Goal: Task Accomplishment & Management: Complete application form

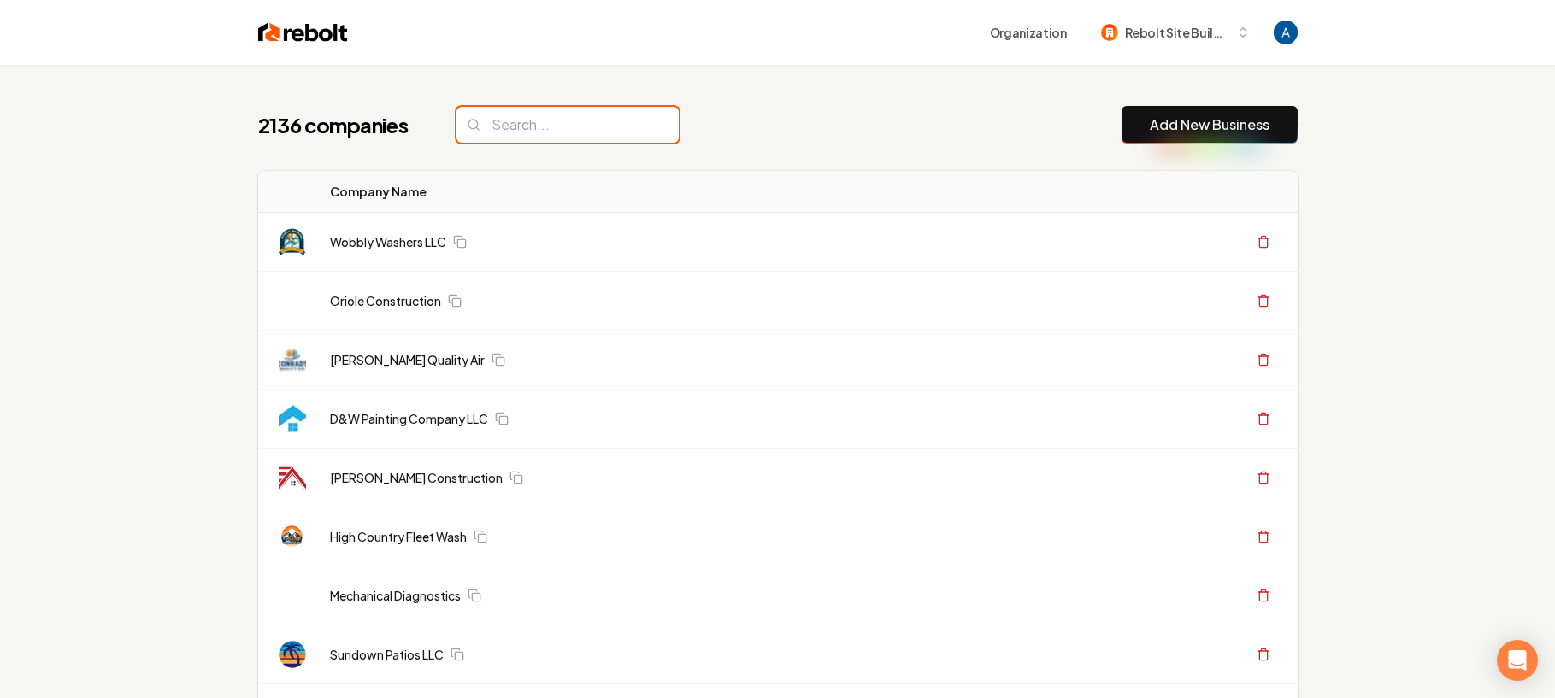
click at [525, 122] on input "search" at bounding box center [568, 125] width 222 height 36
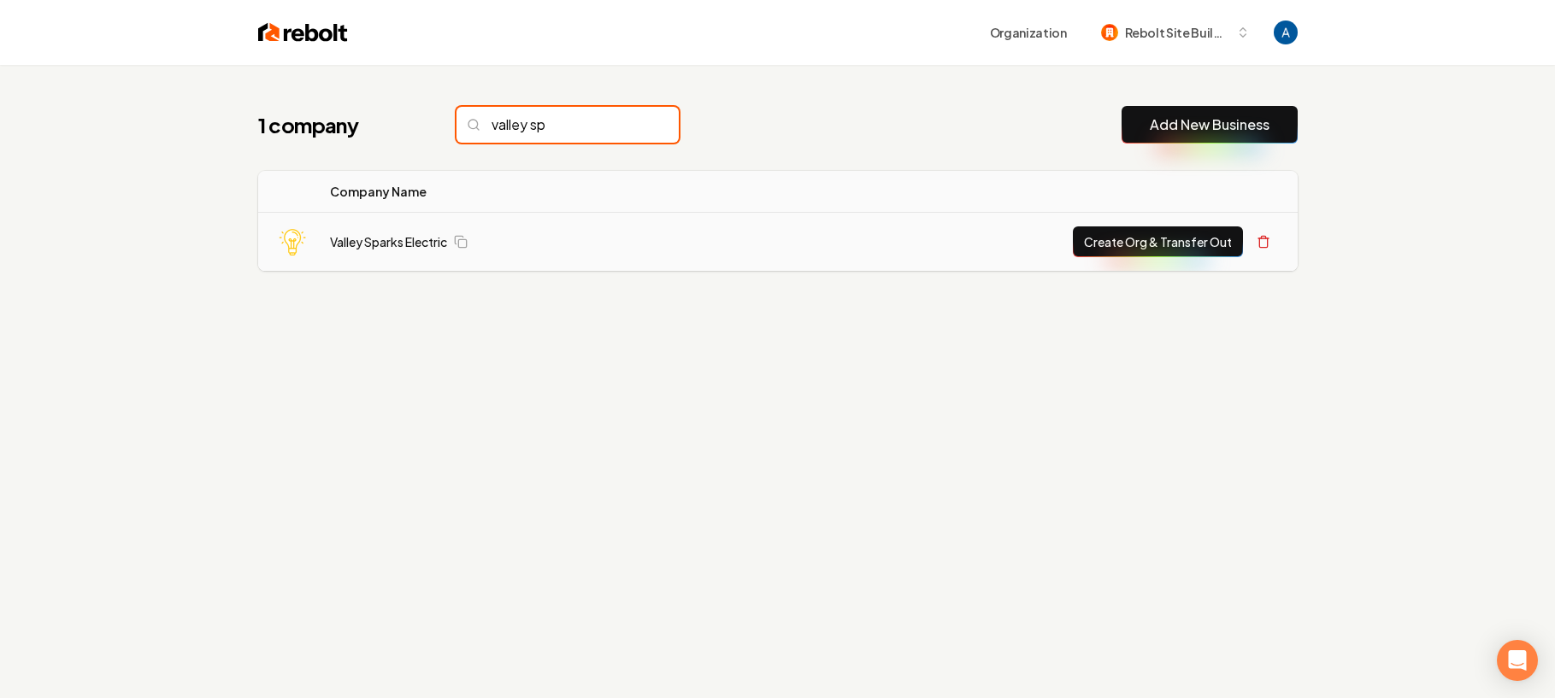
type input "valley sp"
click at [411, 250] on td "Valley Sparks Electric" at bounding box center [516, 242] width 400 height 59
click at [410, 248] on link "Valley Sparks Electric" at bounding box center [388, 241] width 117 height 17
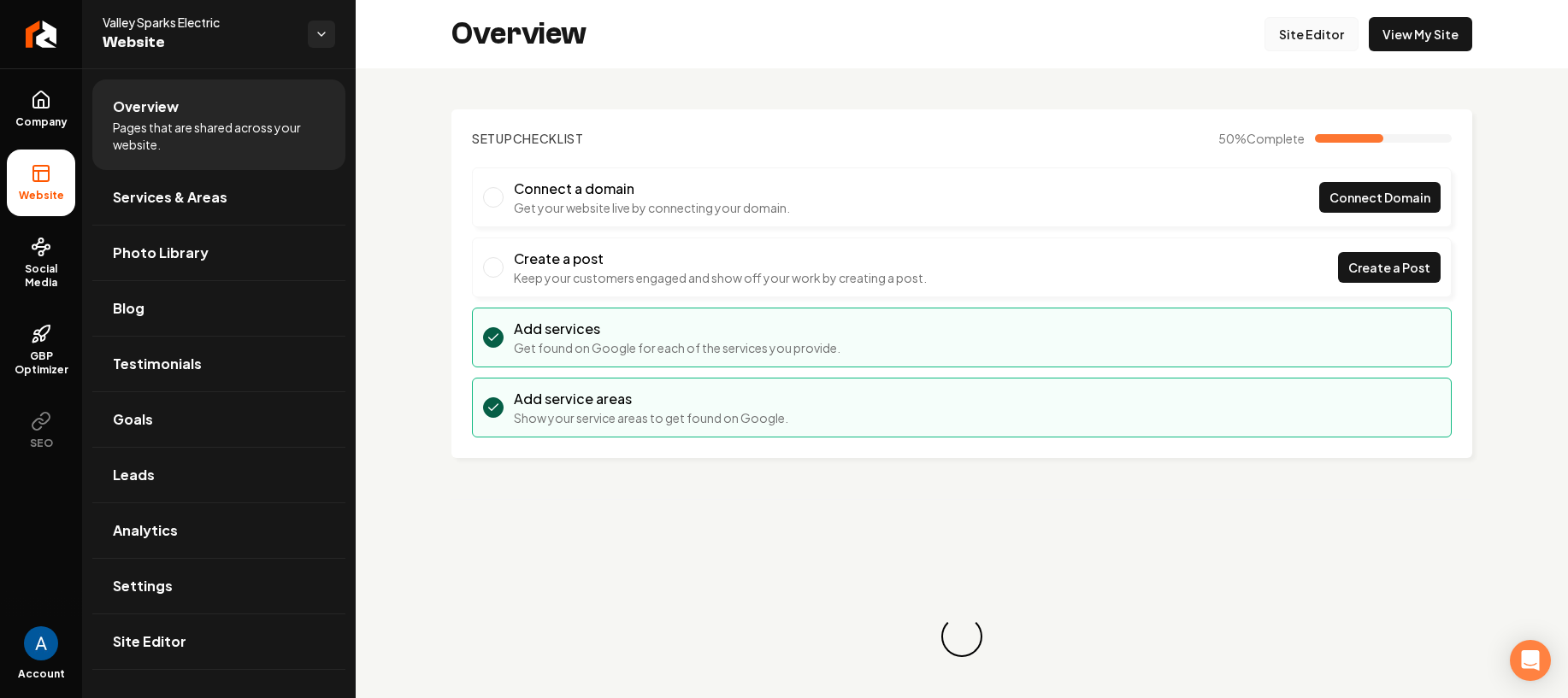
click at [1276, 47] on link "Site Editor" at bounding box center [1311, 34] width 94 height 34
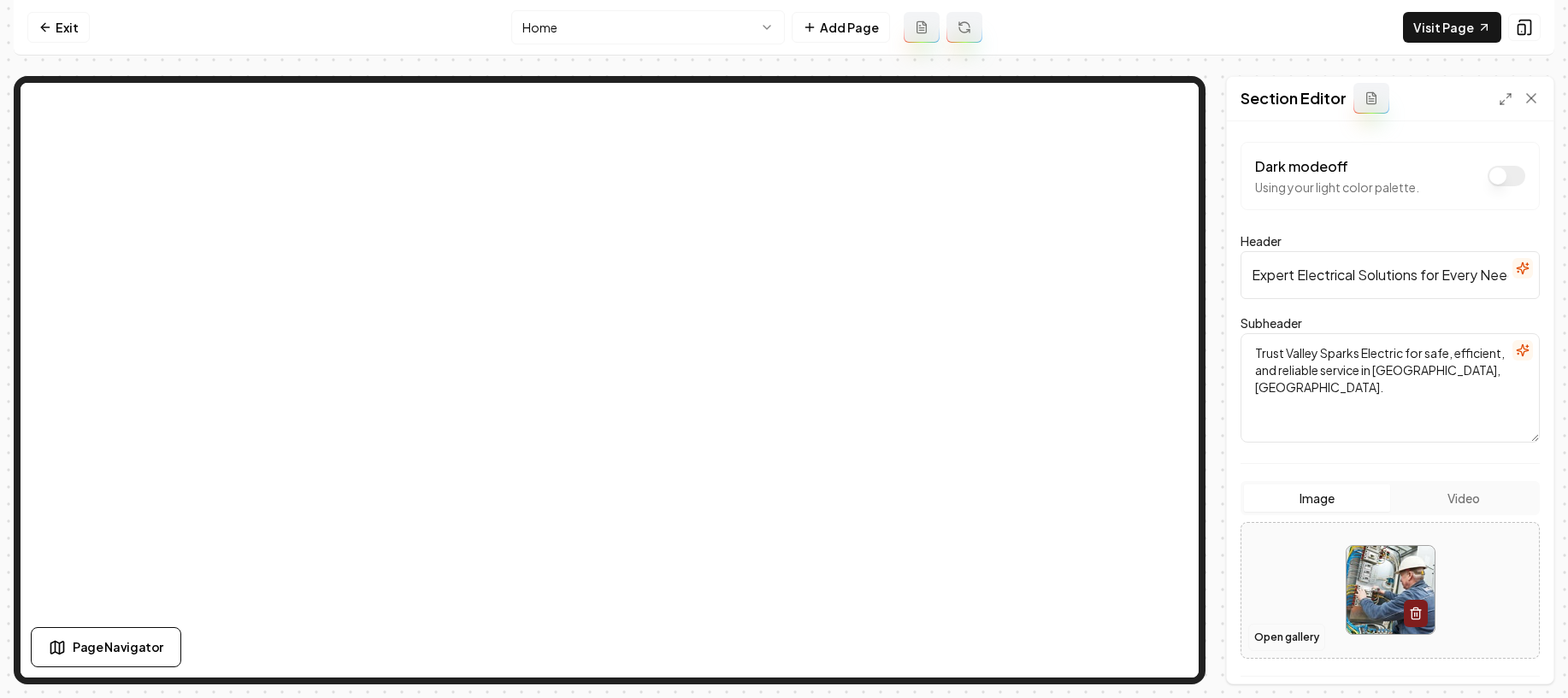
click at [1269, 639] on button "Open gallery" at bounding box center [1286, 637] width 77 height 27
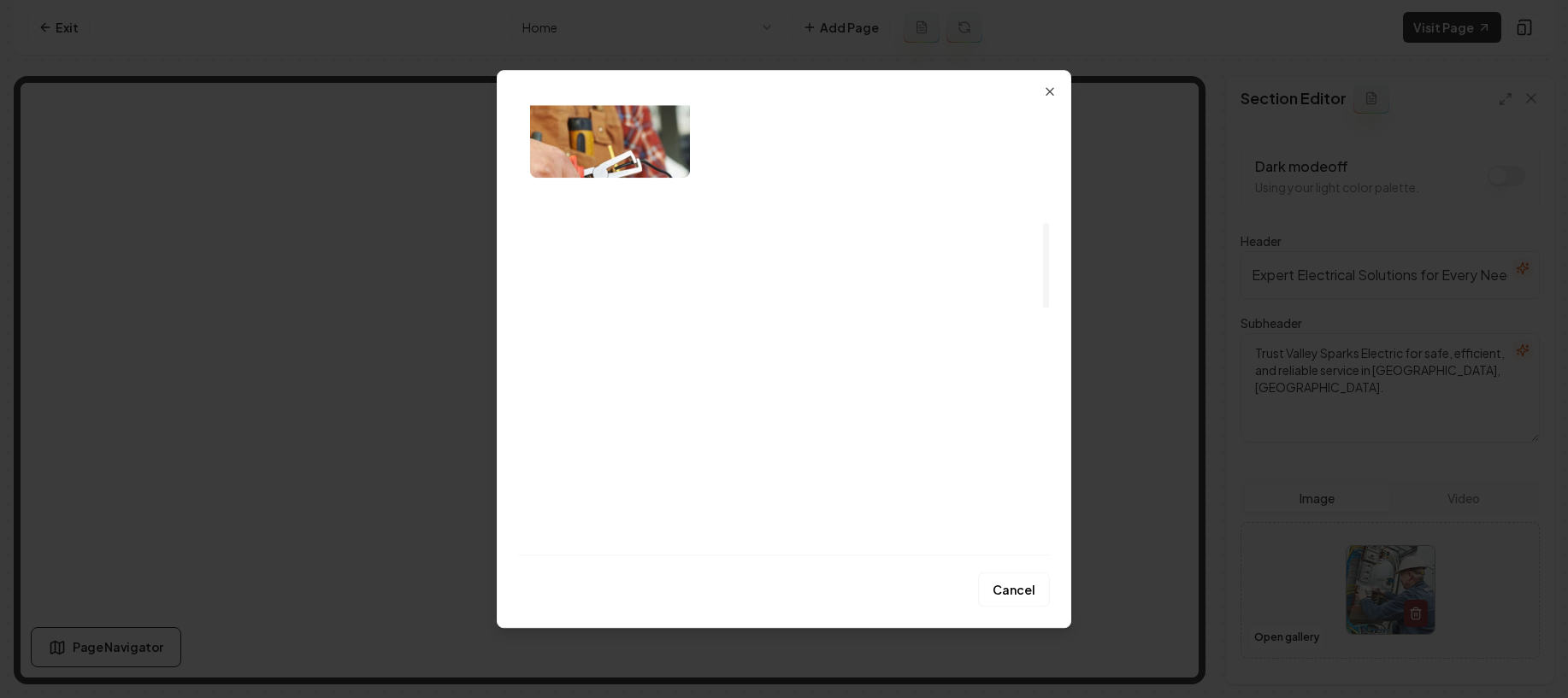
scroll to position [668, 0]
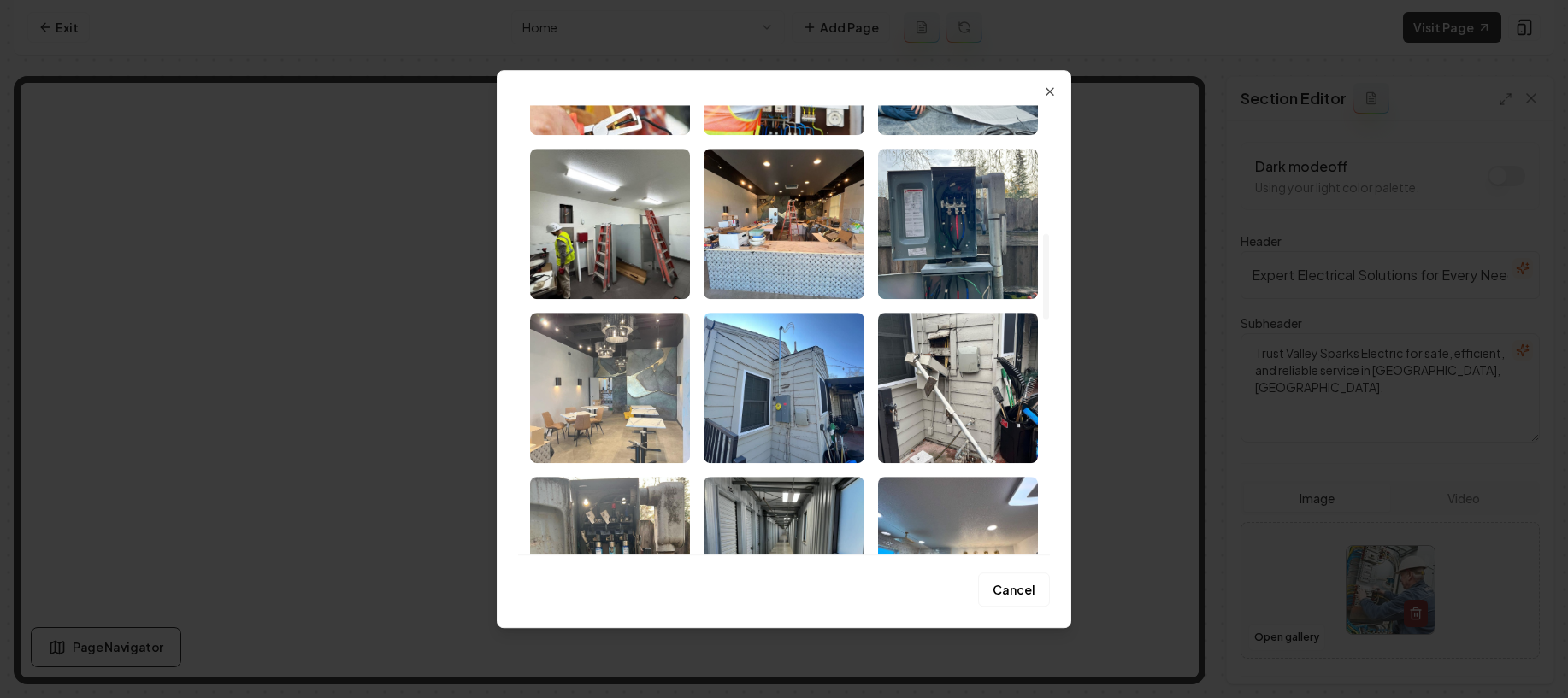
click at [592, 405] on img "Select image image_68acc7975c7cd75eb85683ef.jpeg" at bounding box center [610, 388] width 160 height 150
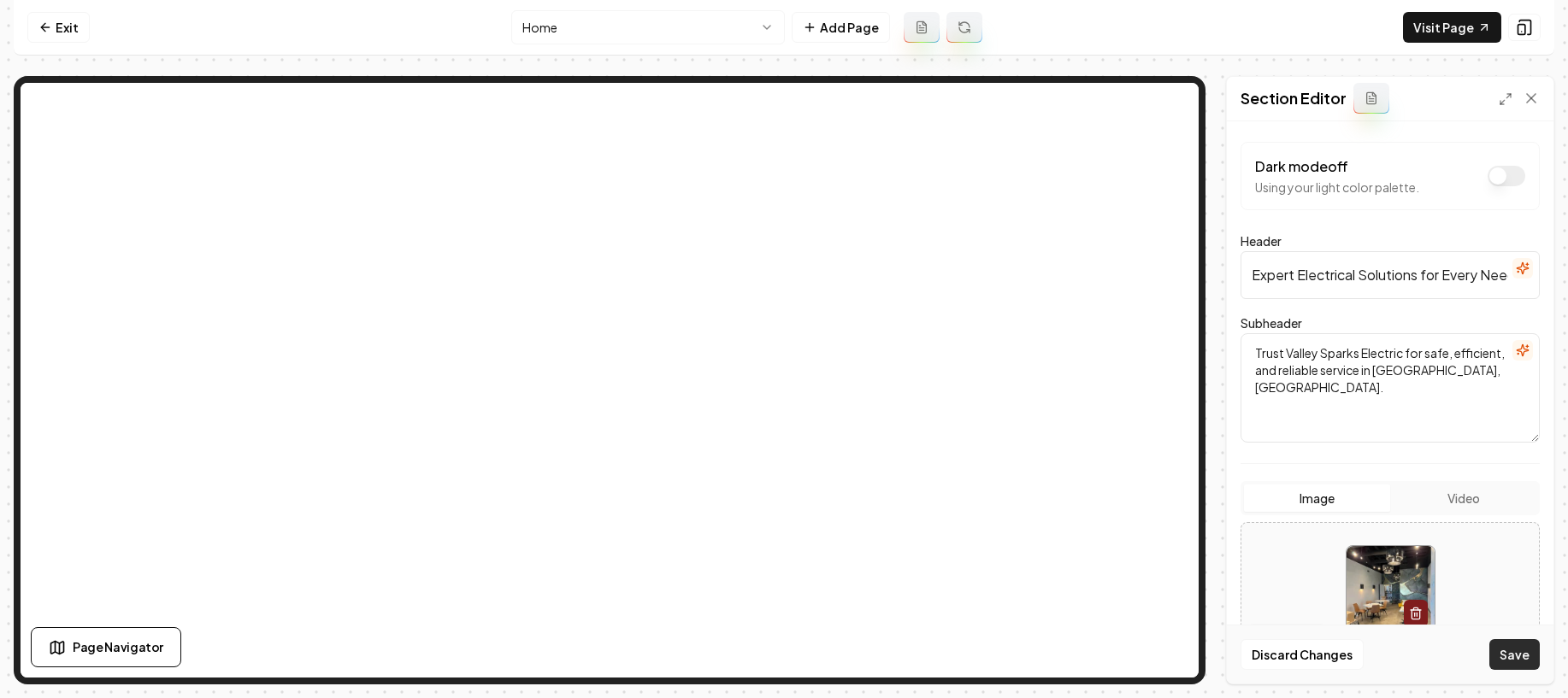
click at [1518, 657] on button "Save" at bounding box center [1514, 654] width 50 height 31
click at [41, 38] on link "Exit" at bounding box center [58, 27] width 62 height 31
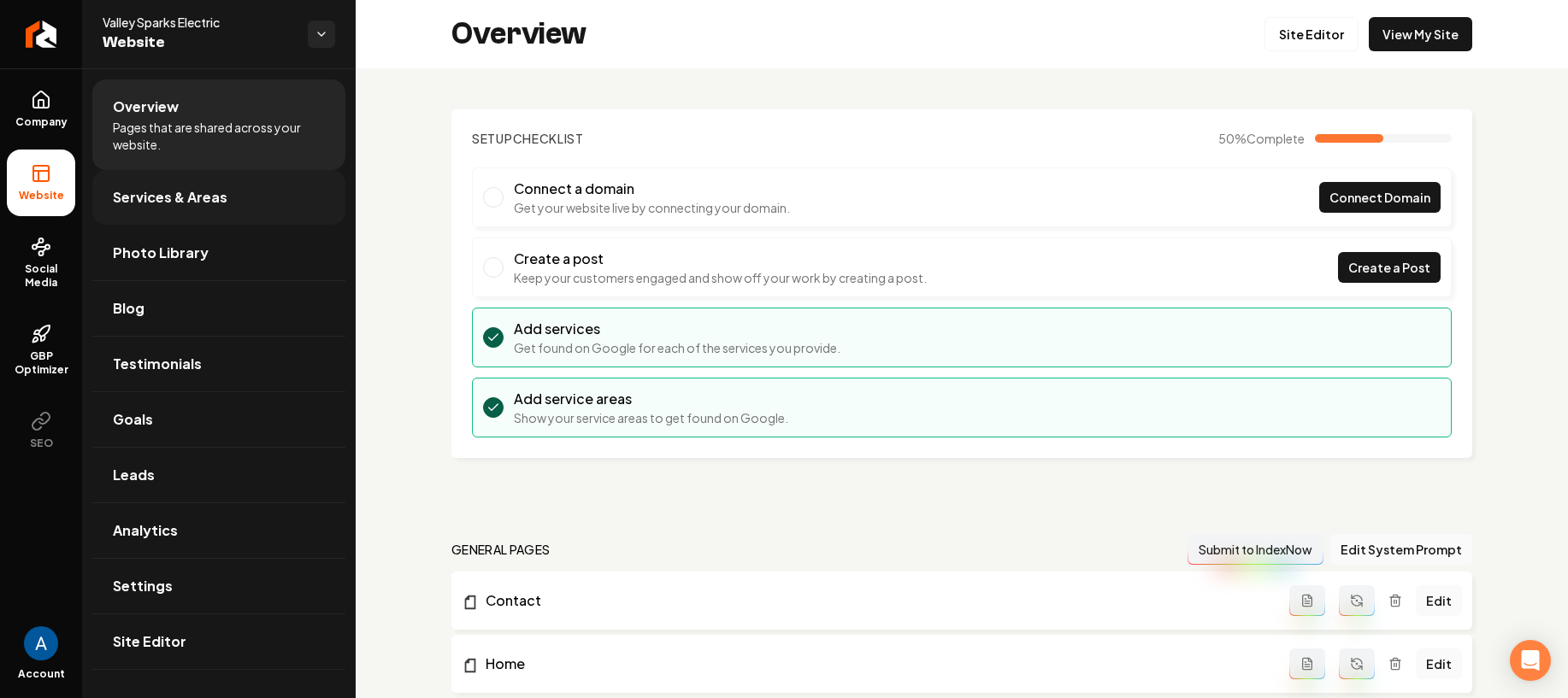
click at [152, 190] on span "Services & Areas" at bounding box center [170, 197] width 115 height 21
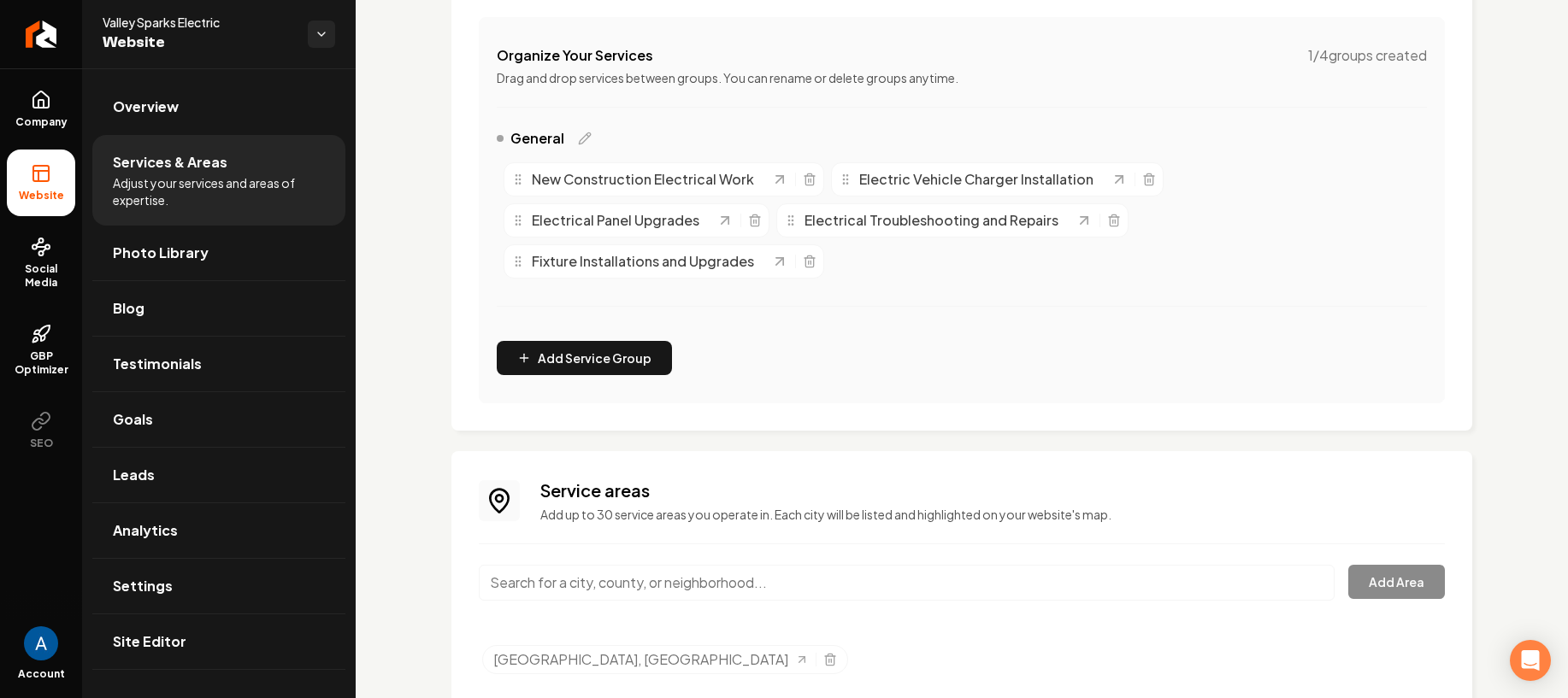
scroll to position [368, 0]
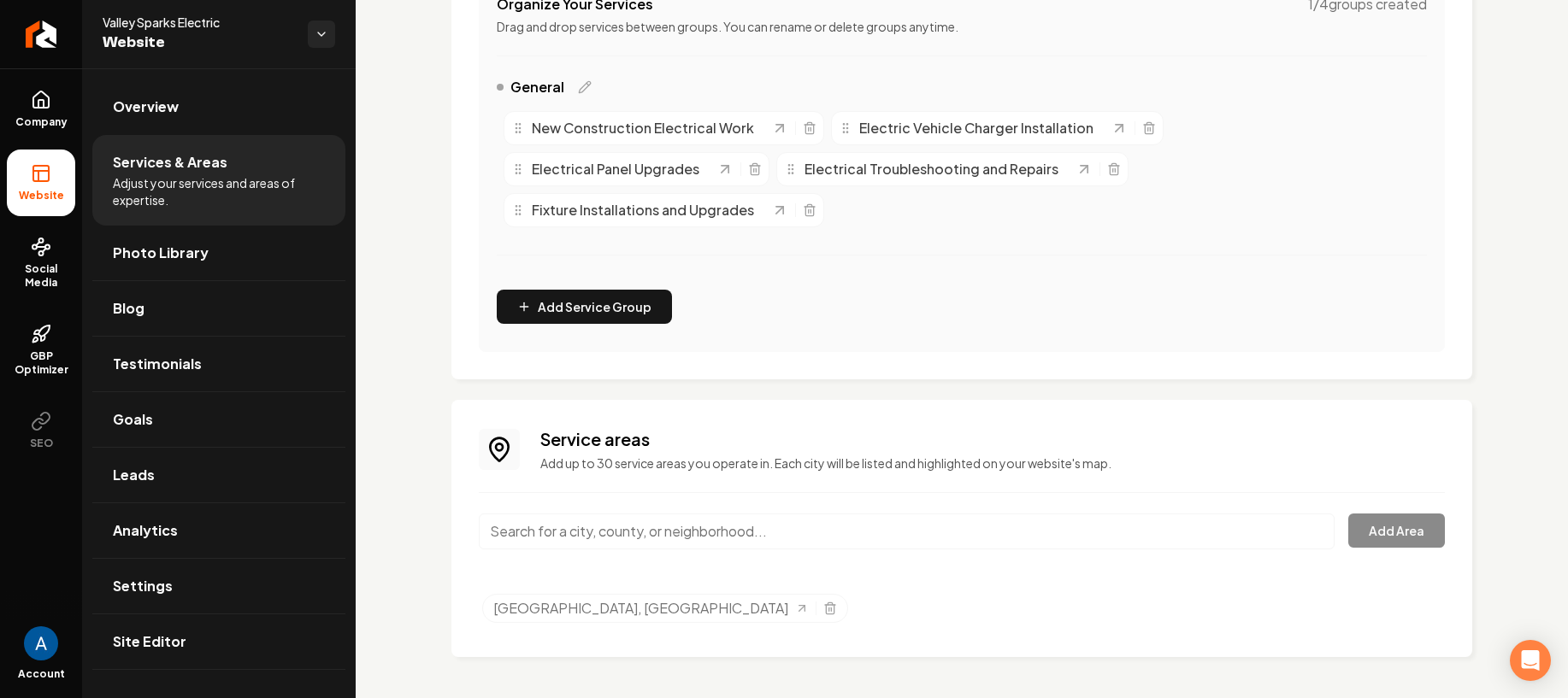
click at [659, 539] on input "Main content area" at bounding box center [907, 532] width 856 height 36
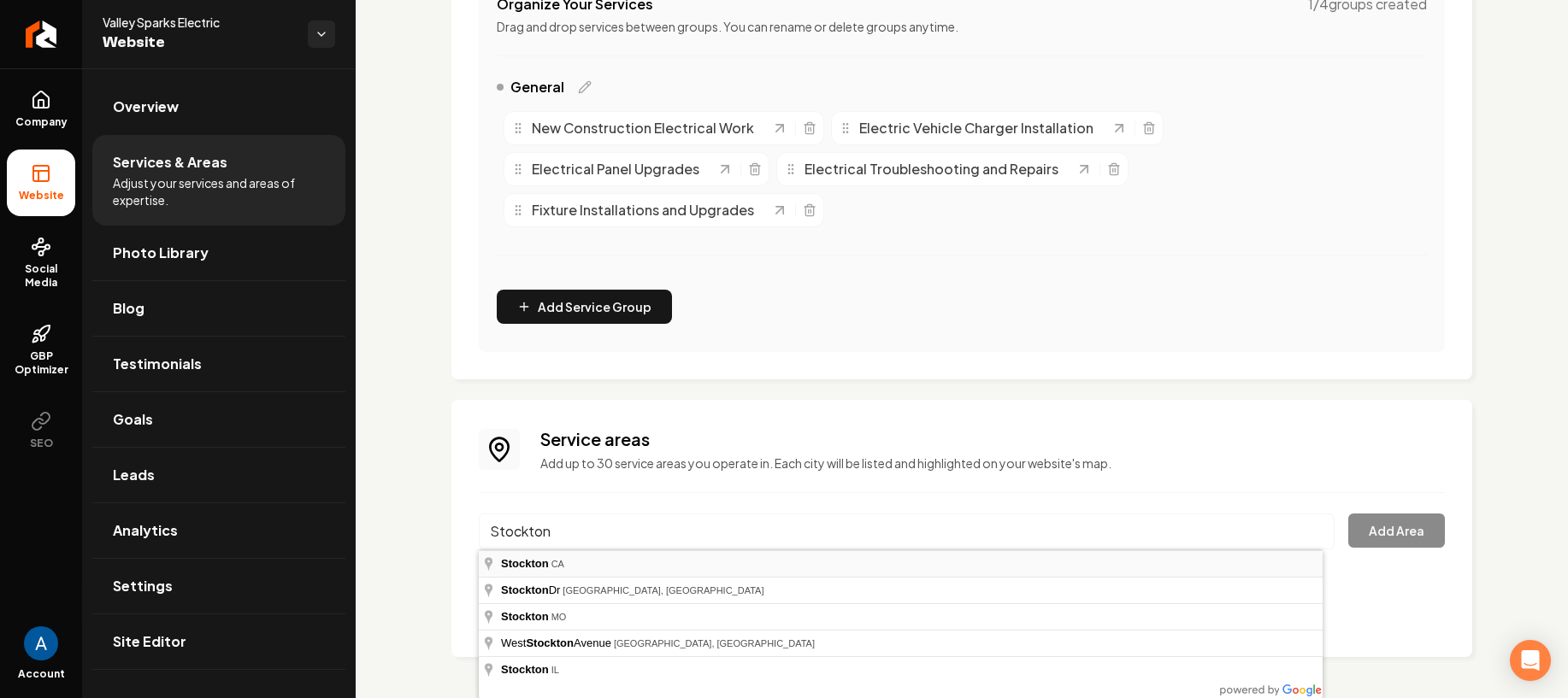
type input "Stockton, CA"
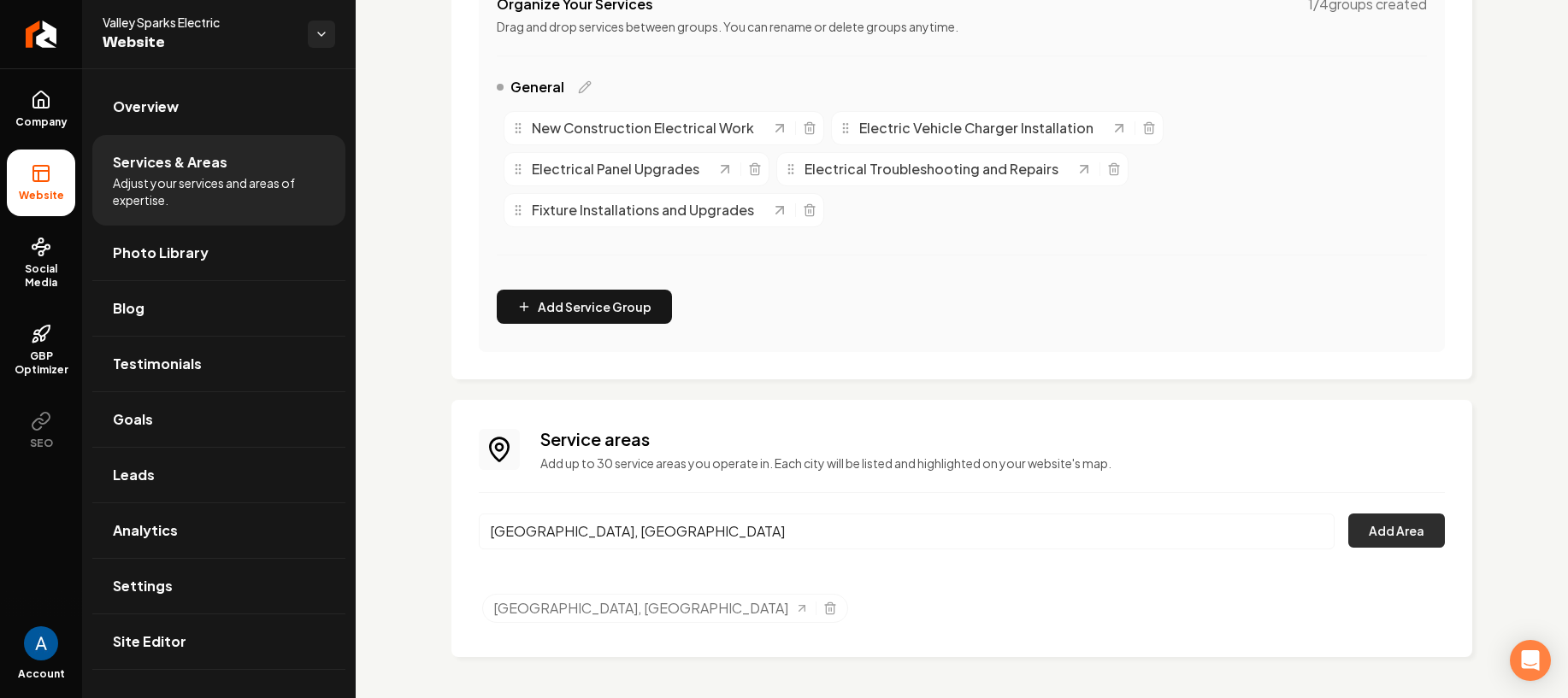
click at [1375, 528] on button "Add Area" at bounding box center [1396, 531] width 97 height 34
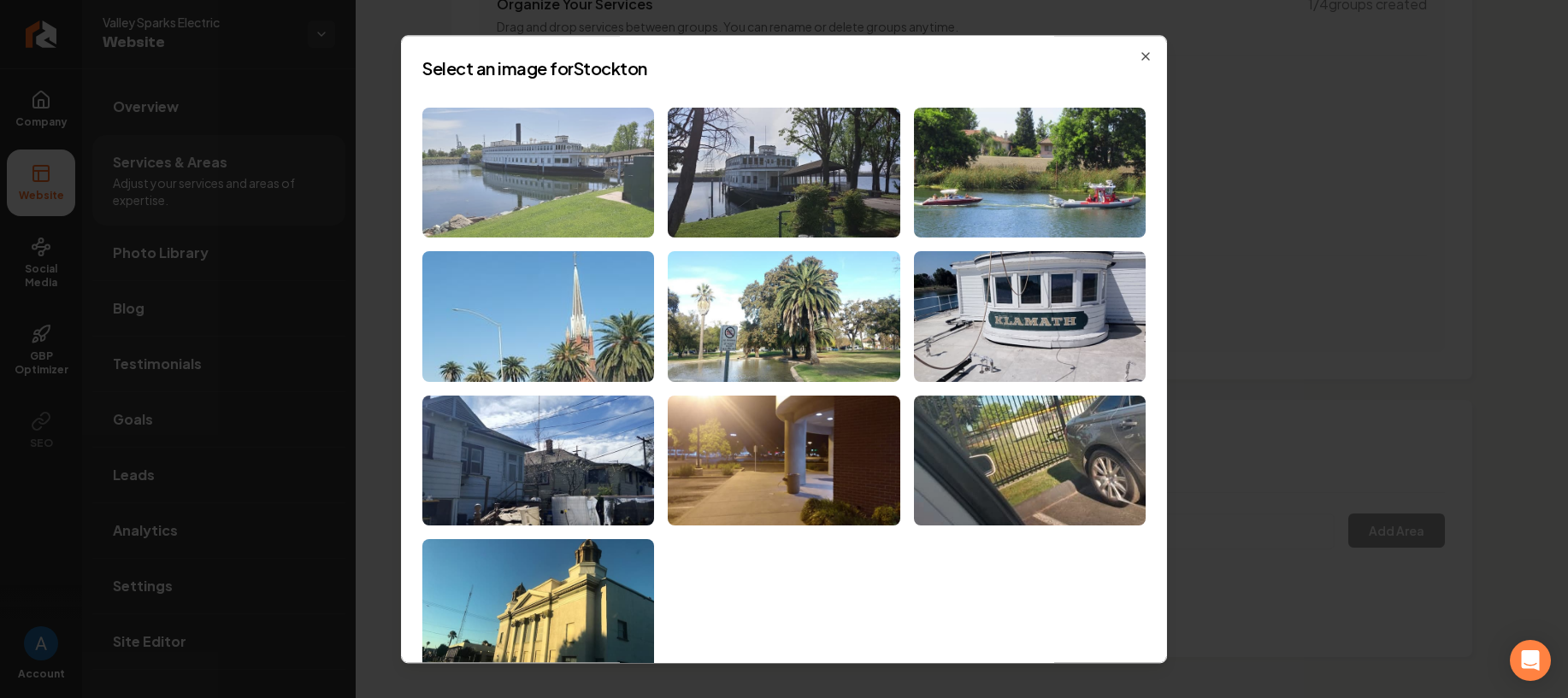
click at [581, 186] on img at bounding box center [538, 173] width 232 height 131
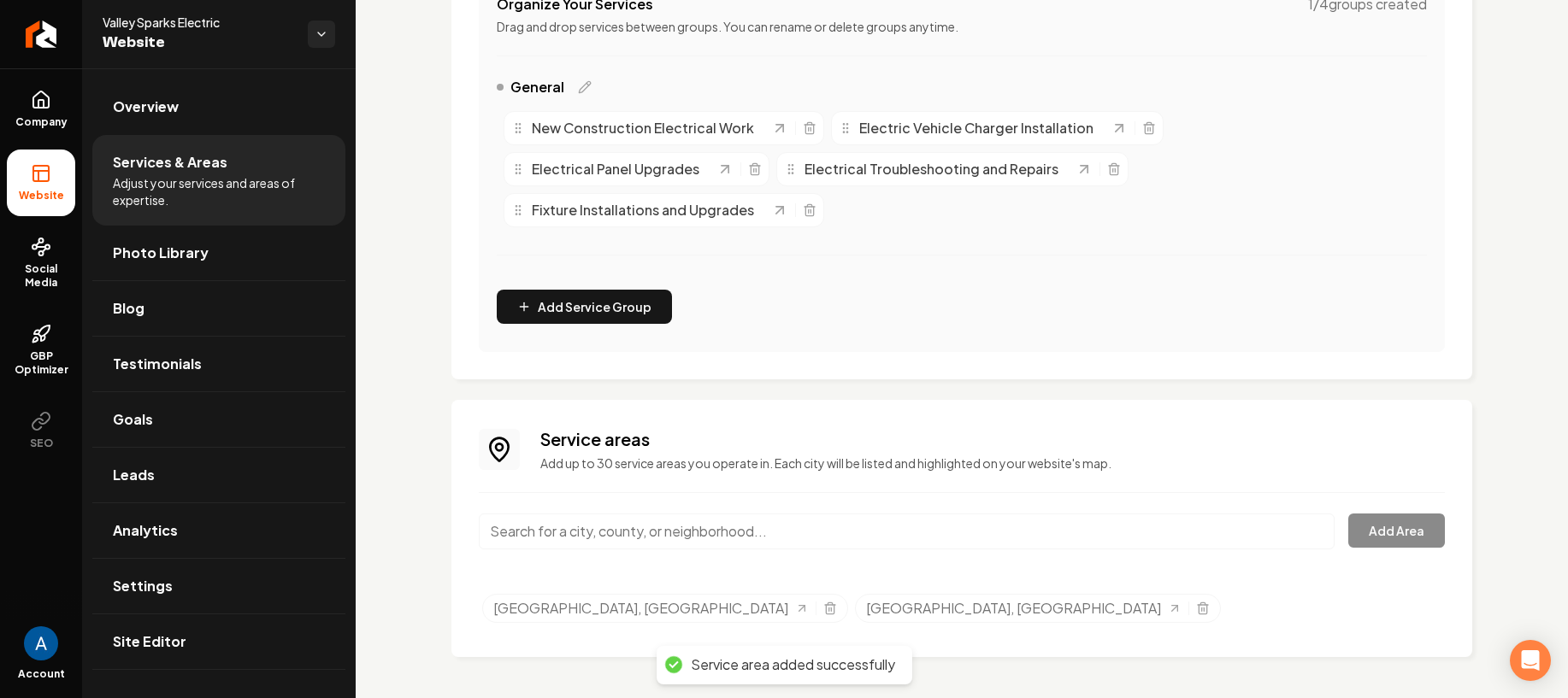
click at [631, 534] on input "Main content area" at bounding box center [907, 532] width 856 height 36
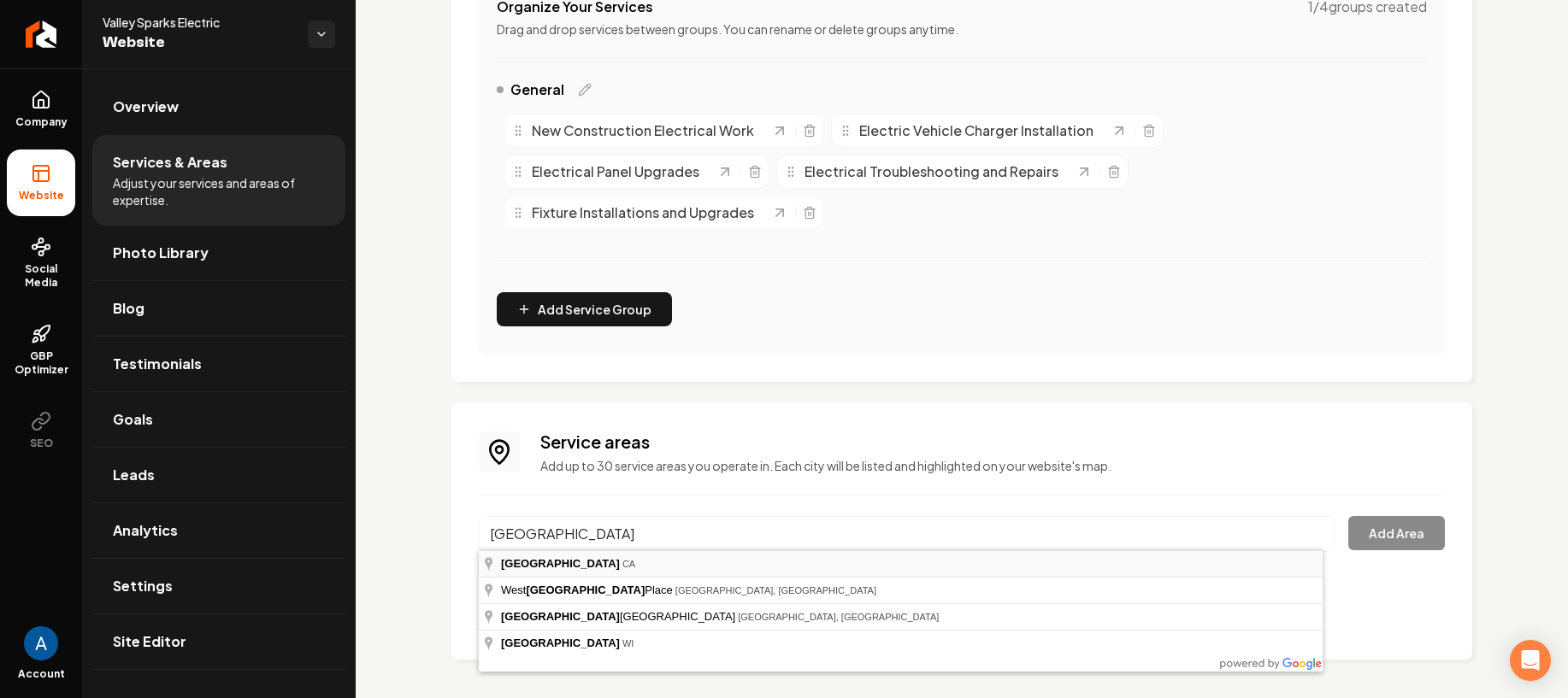
scroll to position [365, 0]
type input "Lodi, CA"
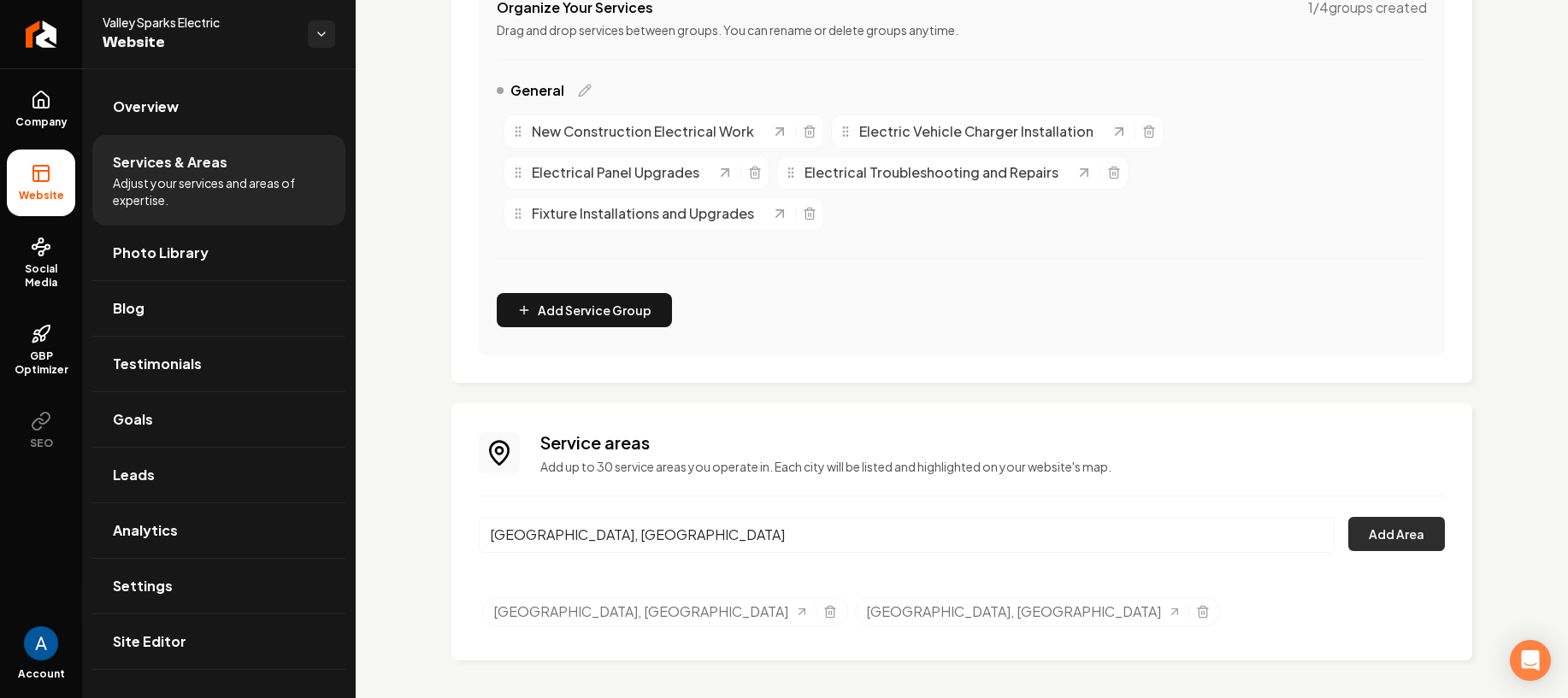
click at [1374, 520] on button "Add Area" at bounding box center [1396, 534] width 97 height 34
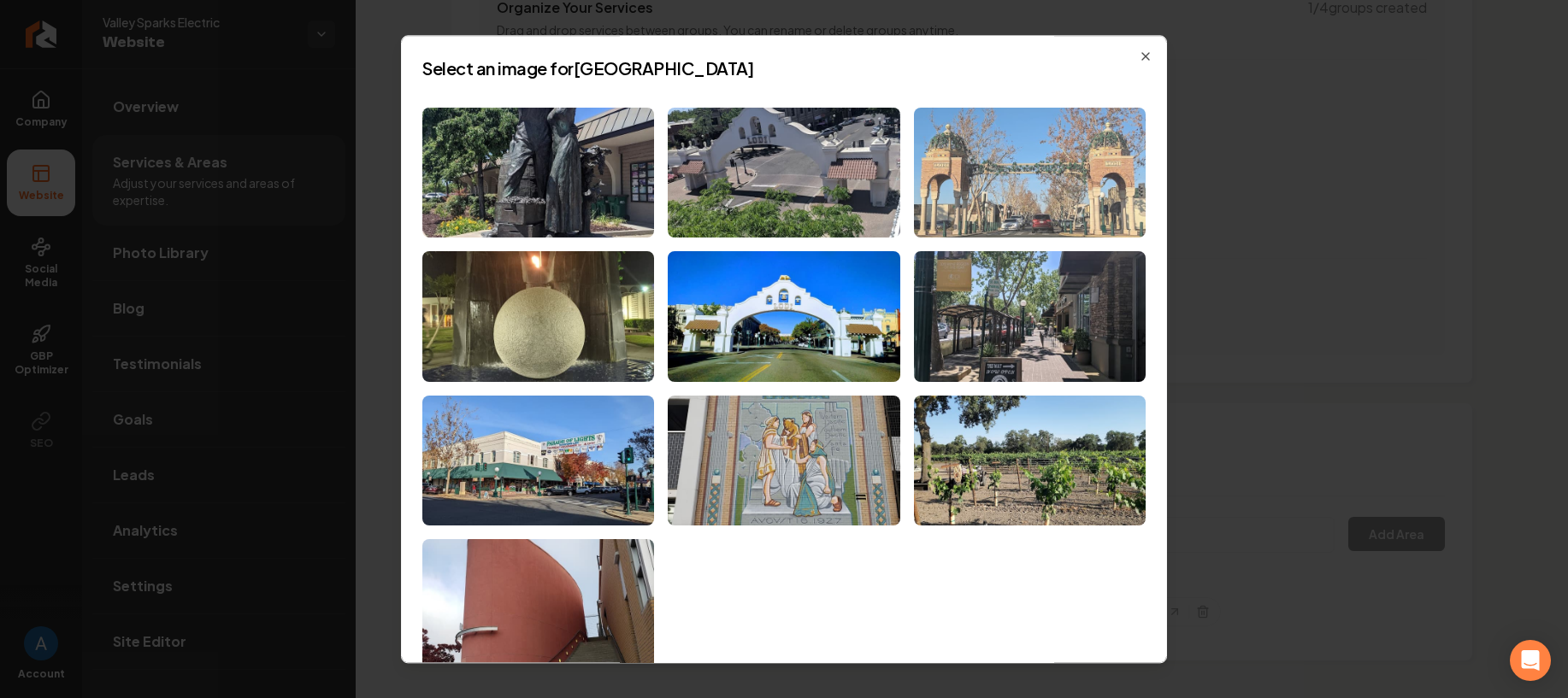
click at [1011, 178] on img at bounding box center [1030, 173] width 232 height 131
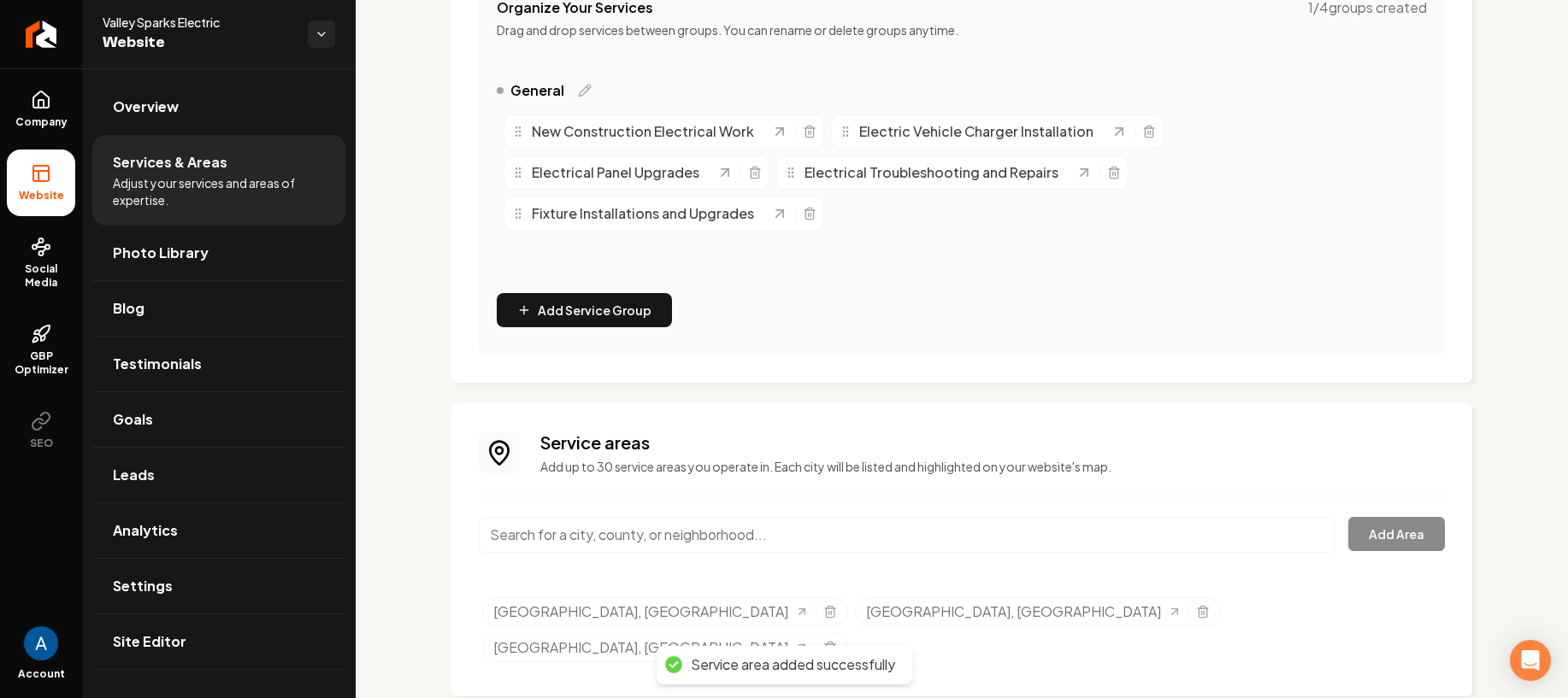
click at [600, 537] on input "Main content area" at bounding box center [907, 535] width 856 height 36
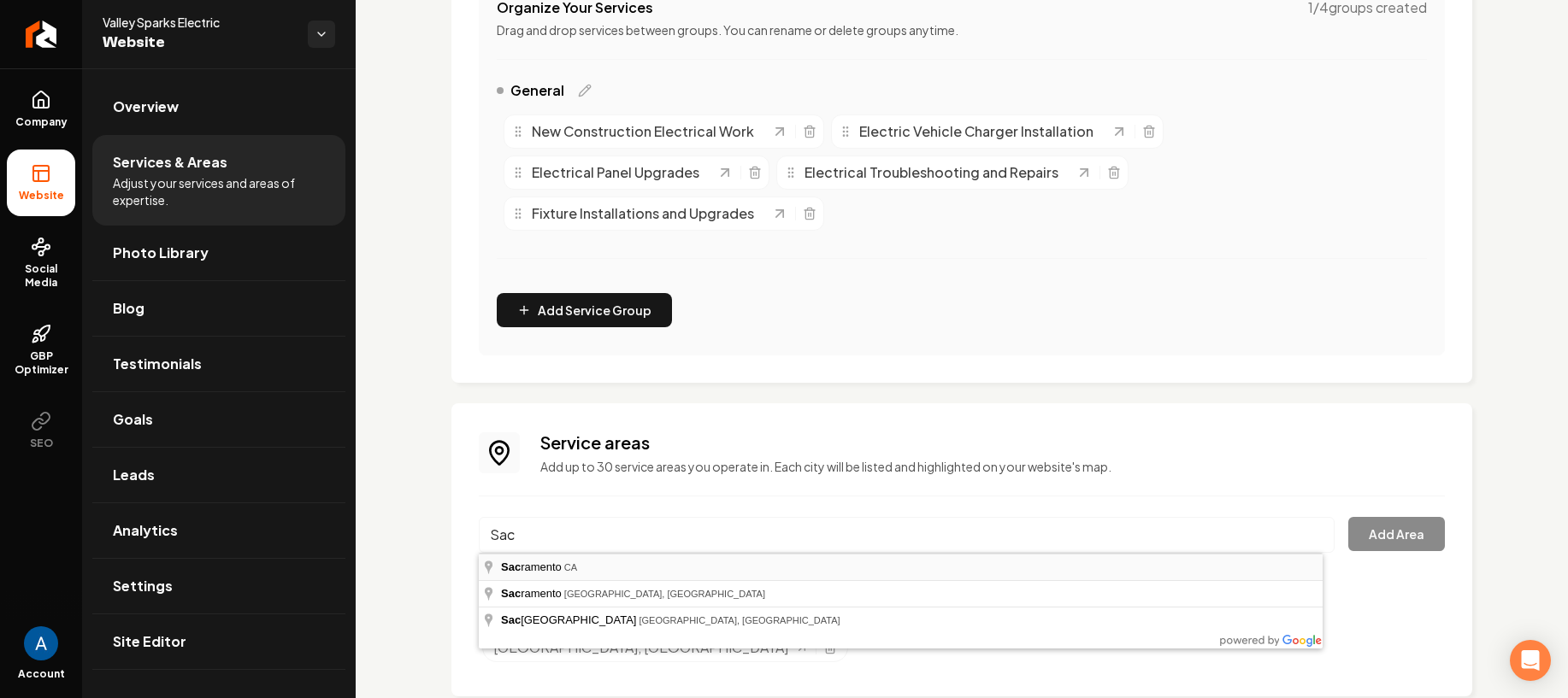
type input "Sacramento, CA"
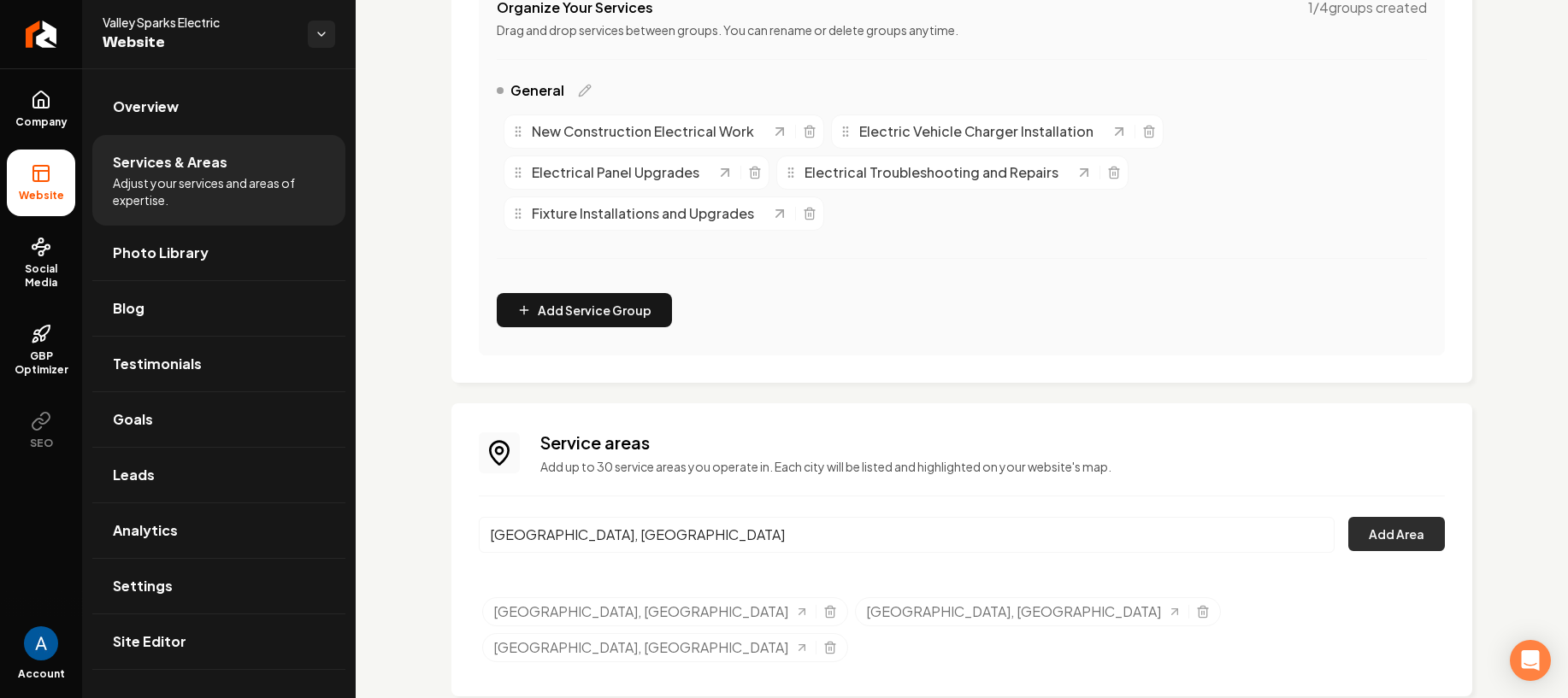
click at [1349, 535] on button "Add Area" at bounding box center [1396, 534] width 97 height 34
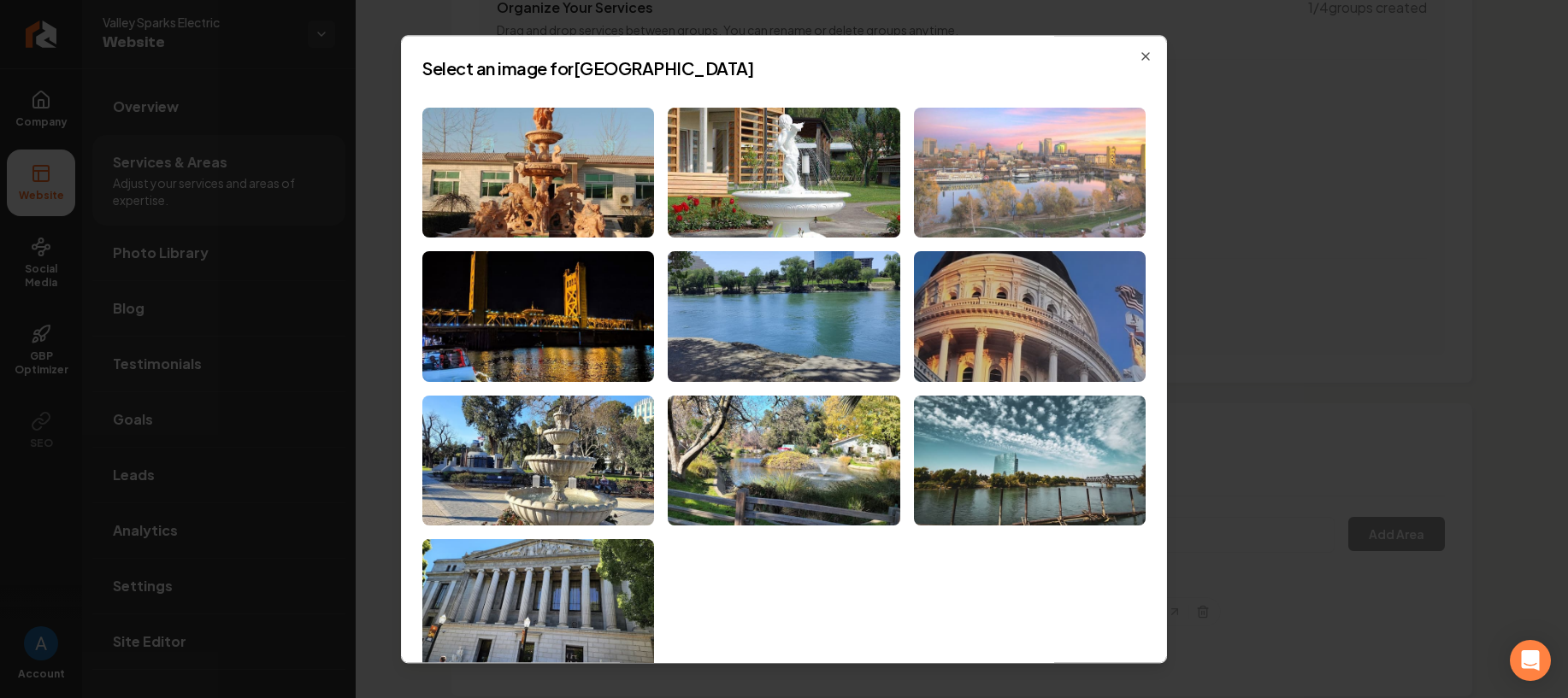
click at [1056, 168] on img at bounding box center [1030, 173] width 232 height 131
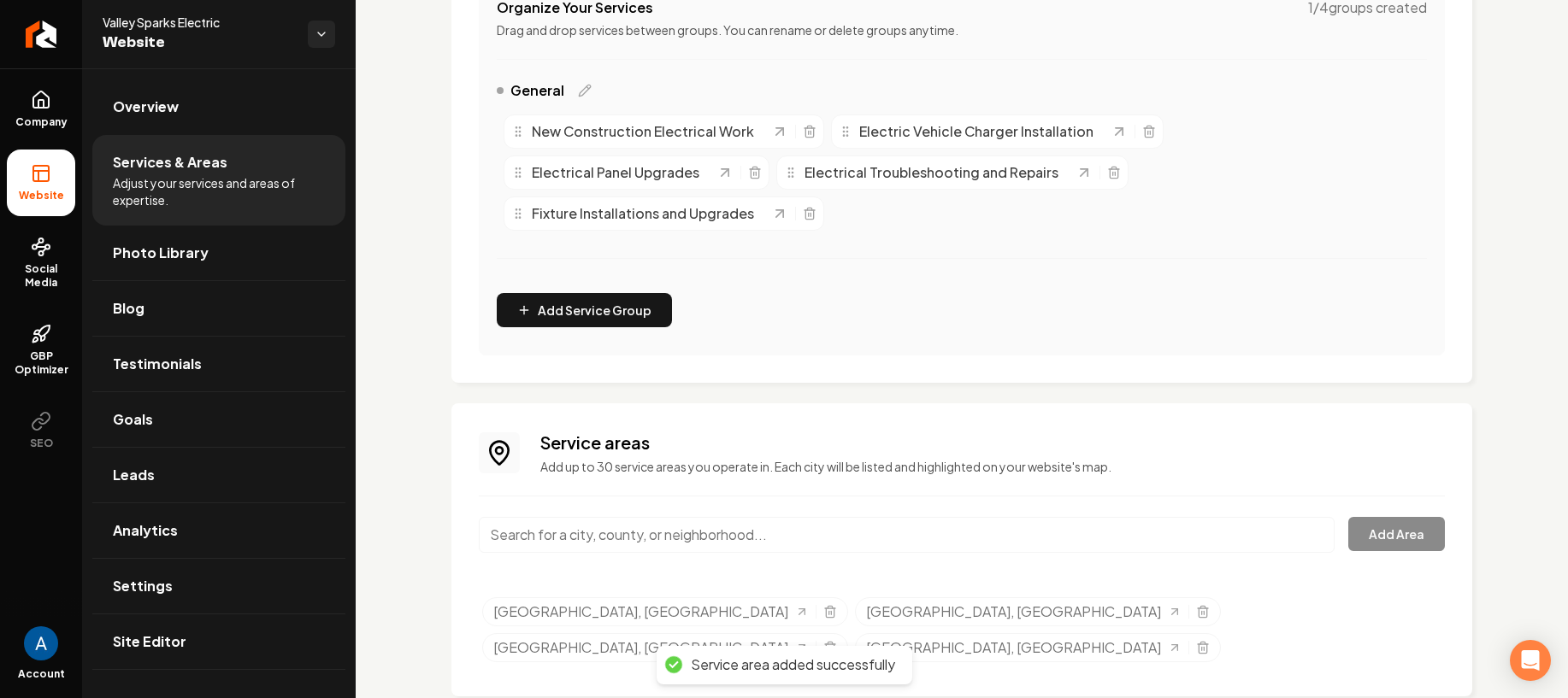
click at [826, 617] on icon "Selected tags" at bounding box center [830, 613] width 8 height 9
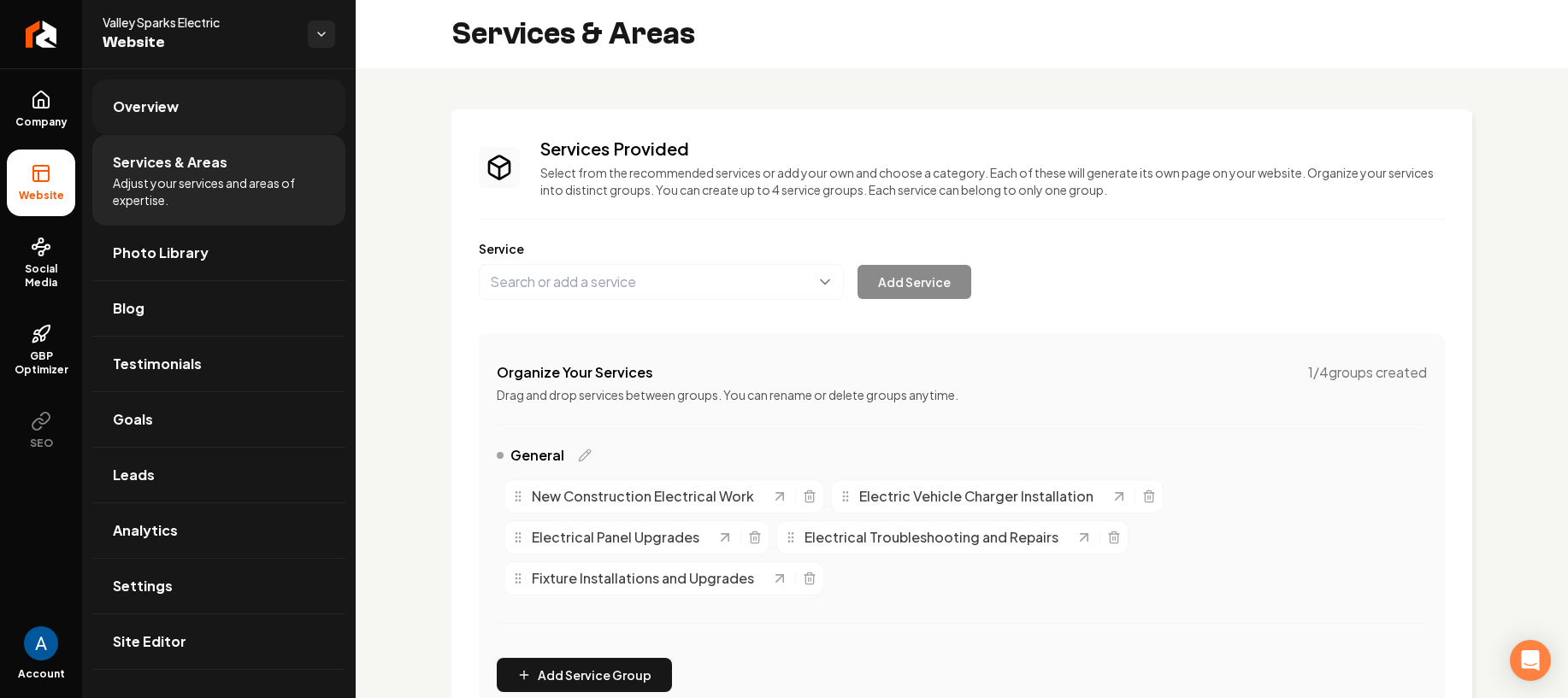
click at [143, 120] on link "Overview" at bounding box center [218, 107] width 253 height 55
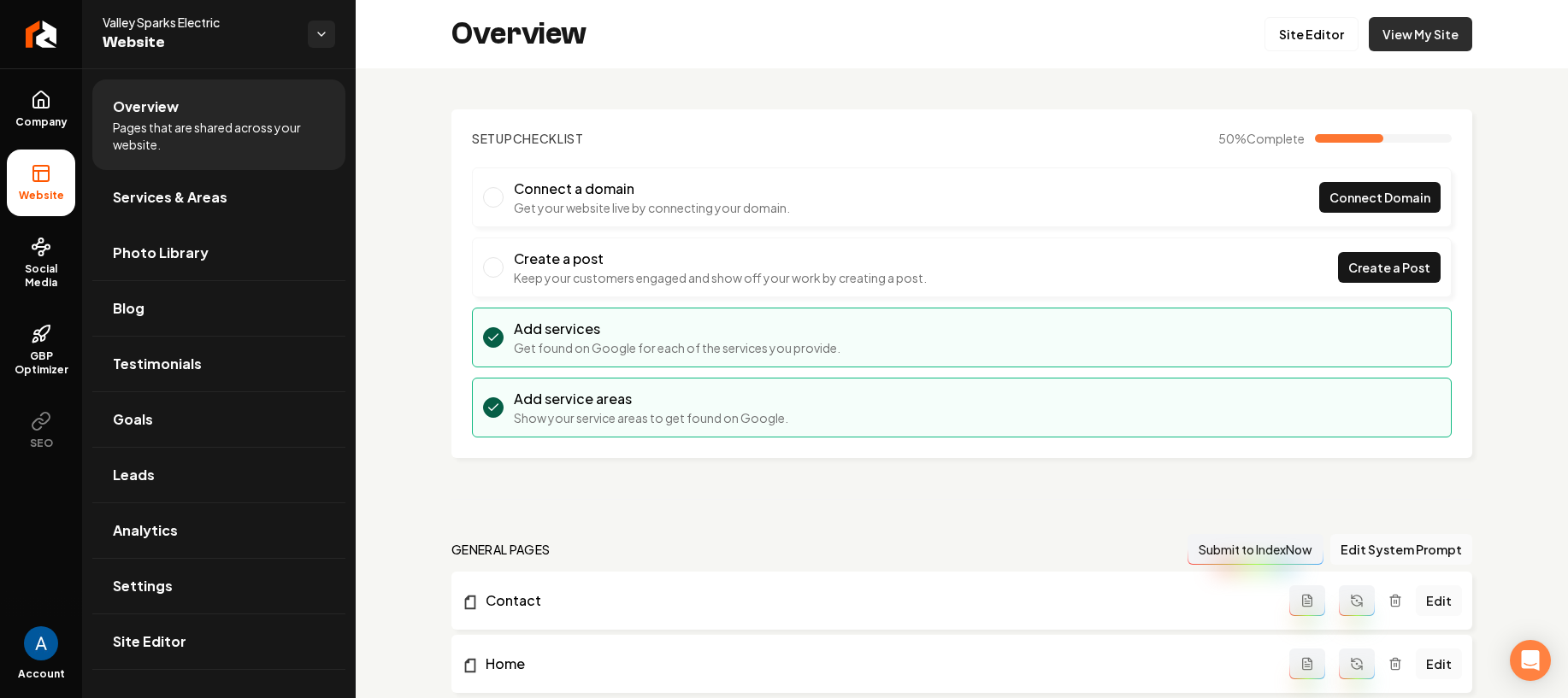
click at [1417, 40] on link "View My Site" at bounding box center [1420, 34] width 103 height 34
click at [1281, 44] on link "Site Editor" at bounding box center [1311, 34] width 94 height 34
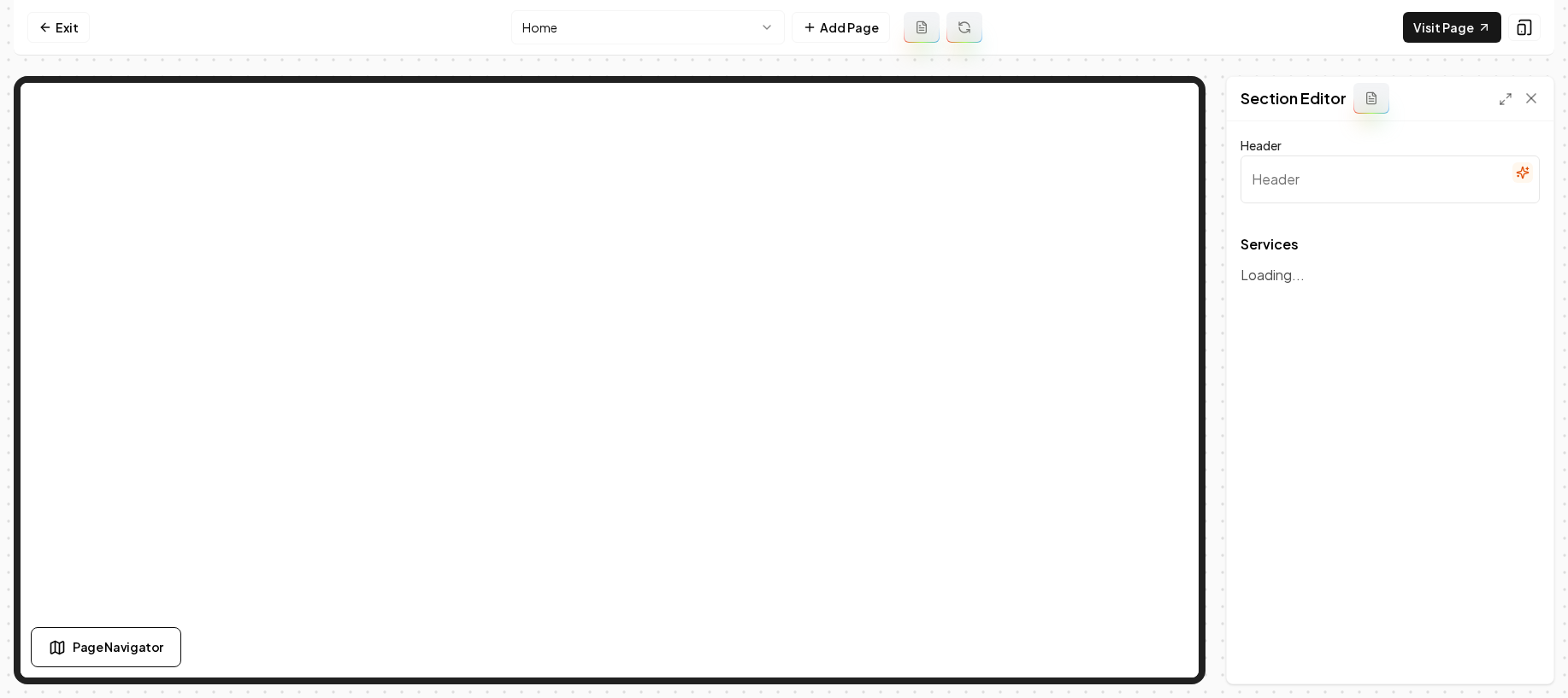
type input "Comprehensive Electrical Solutions"
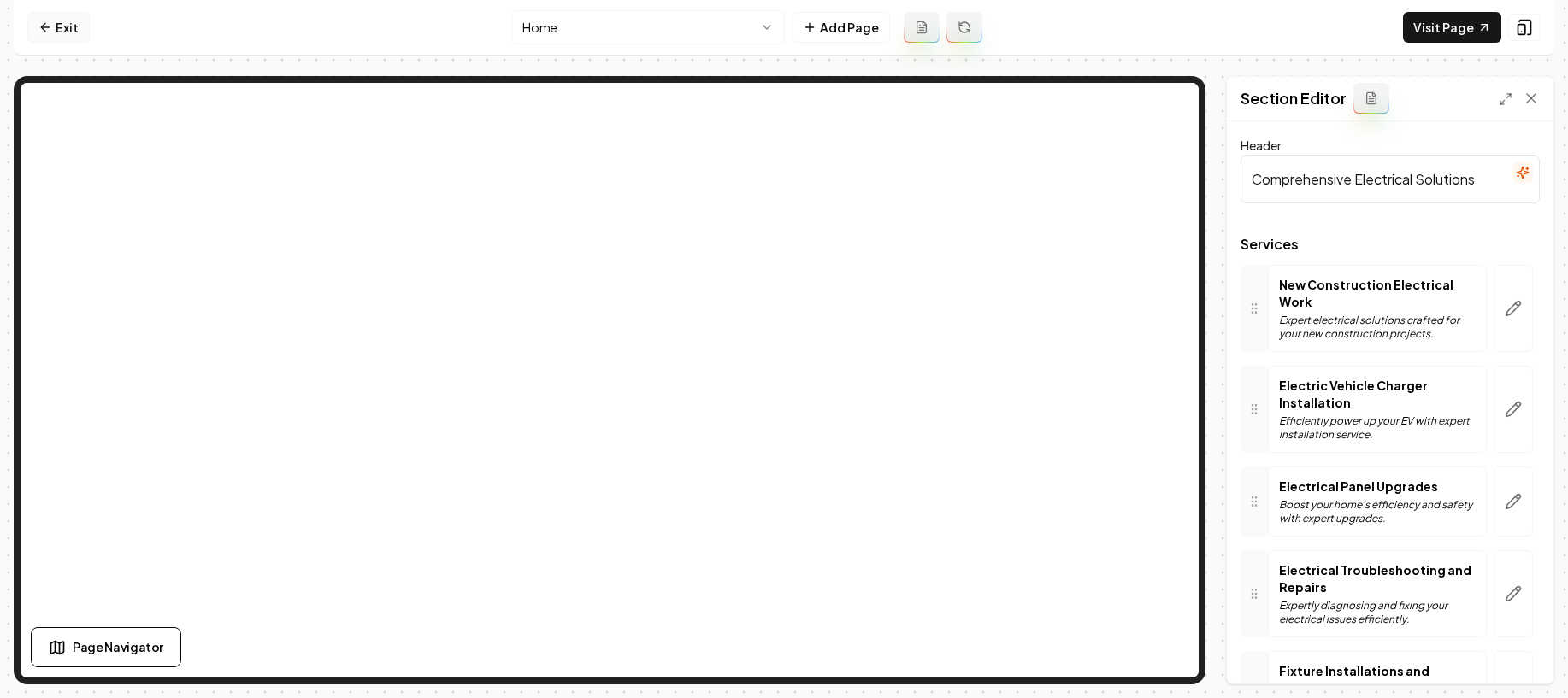
click at [61, 33] on link "Exit" at bounding box center [58, 27] width 62 height 31
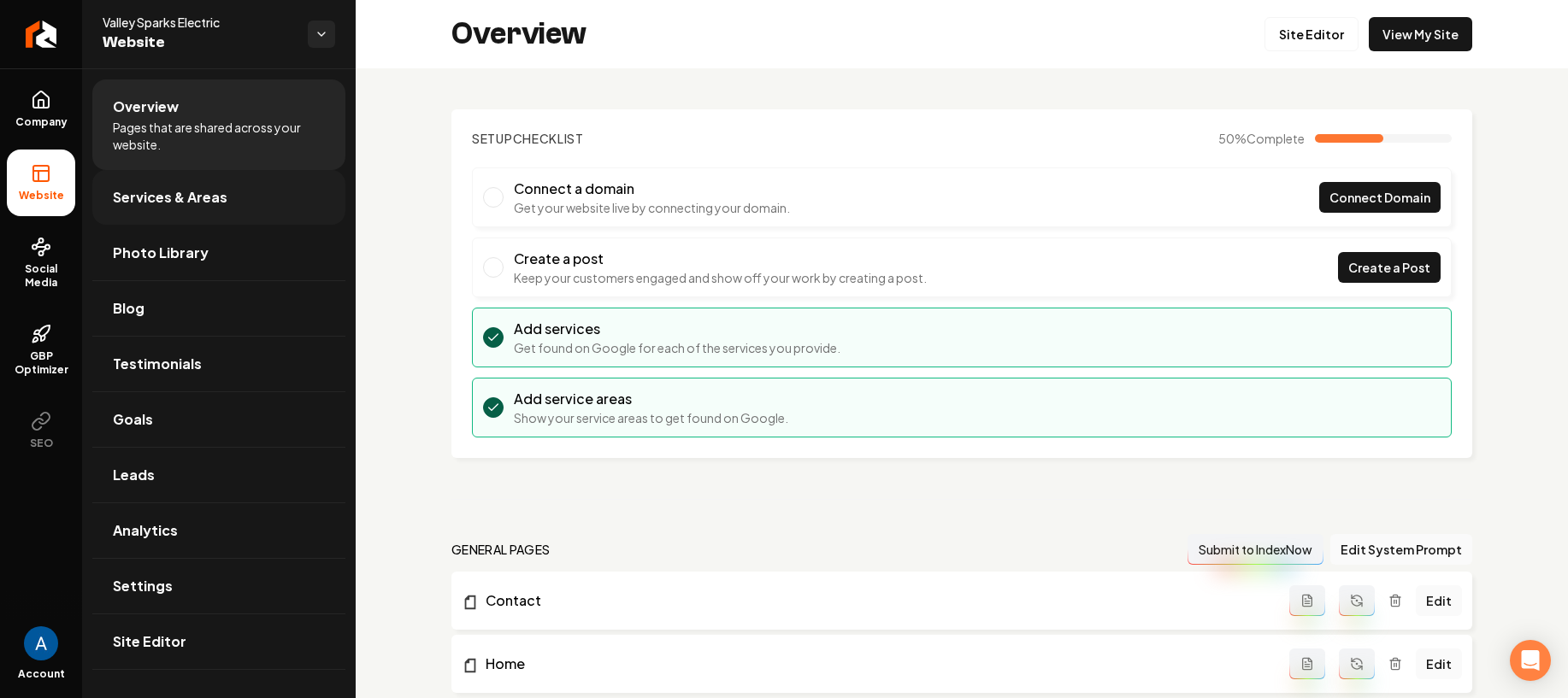
click at [165, 204] on span "Services & Areas" at bounding box center [170, 197] width 115 height 21
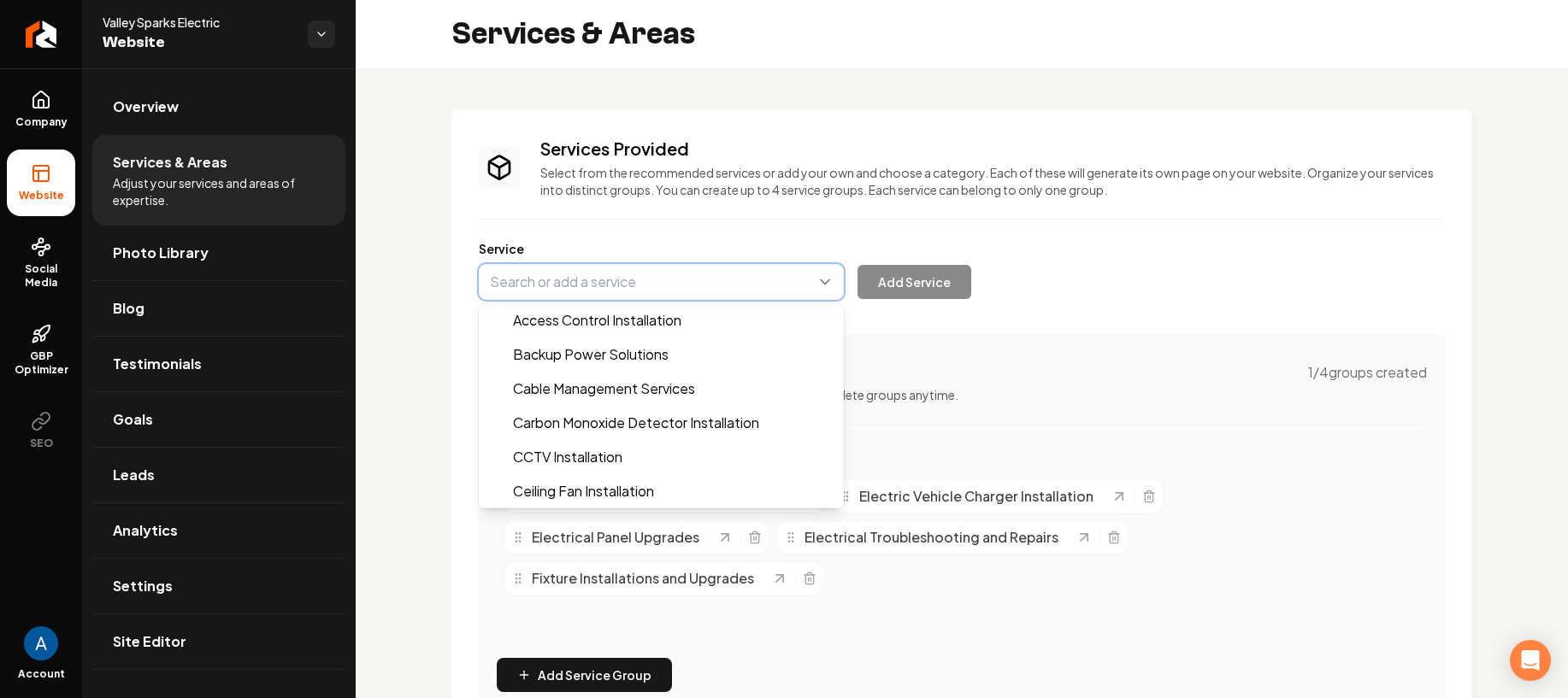
click at [646, 291] on button "Main content area" at bounding box center [661, 282] width 365 height 36
type input "l"
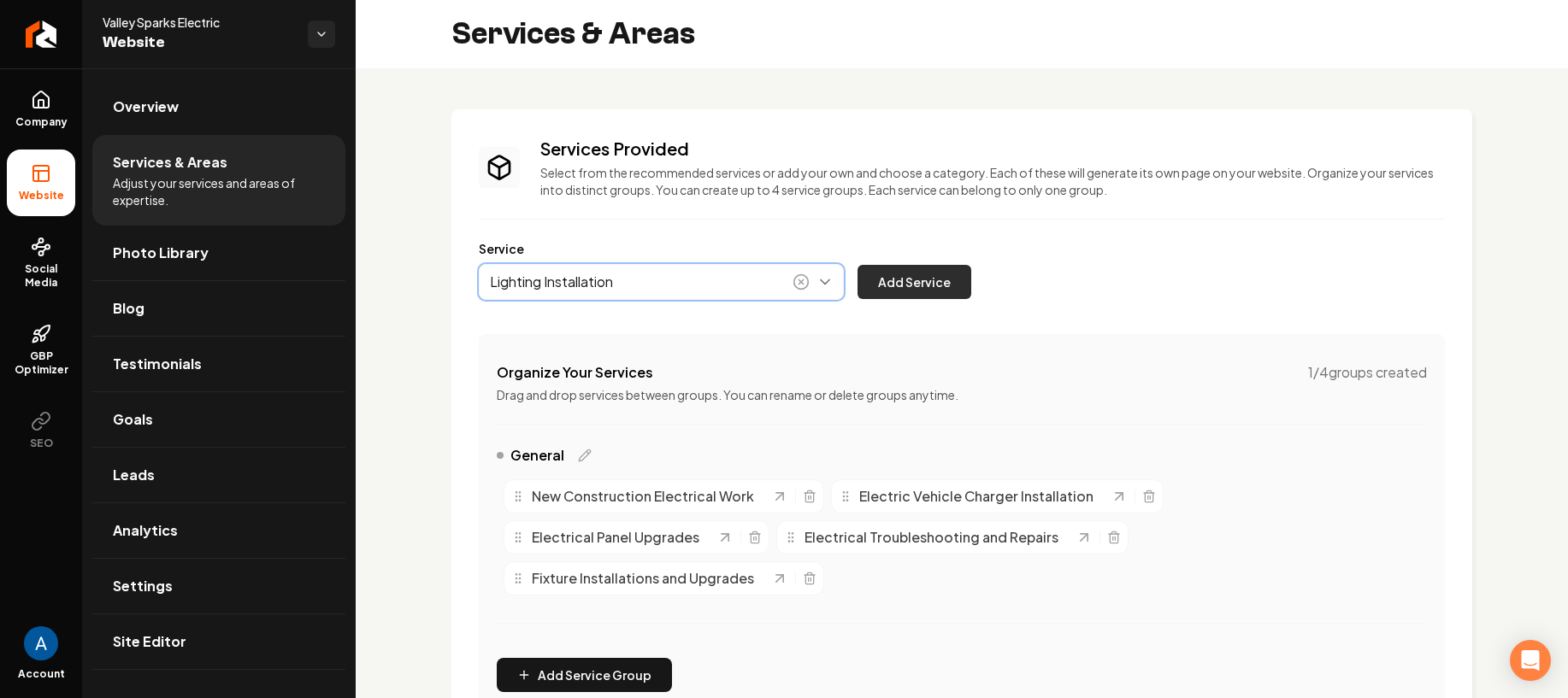
type input "Lighting Installation"
click at [890, 286] on button "Add Service" at bounding box center [914, 282] width 114 height 34
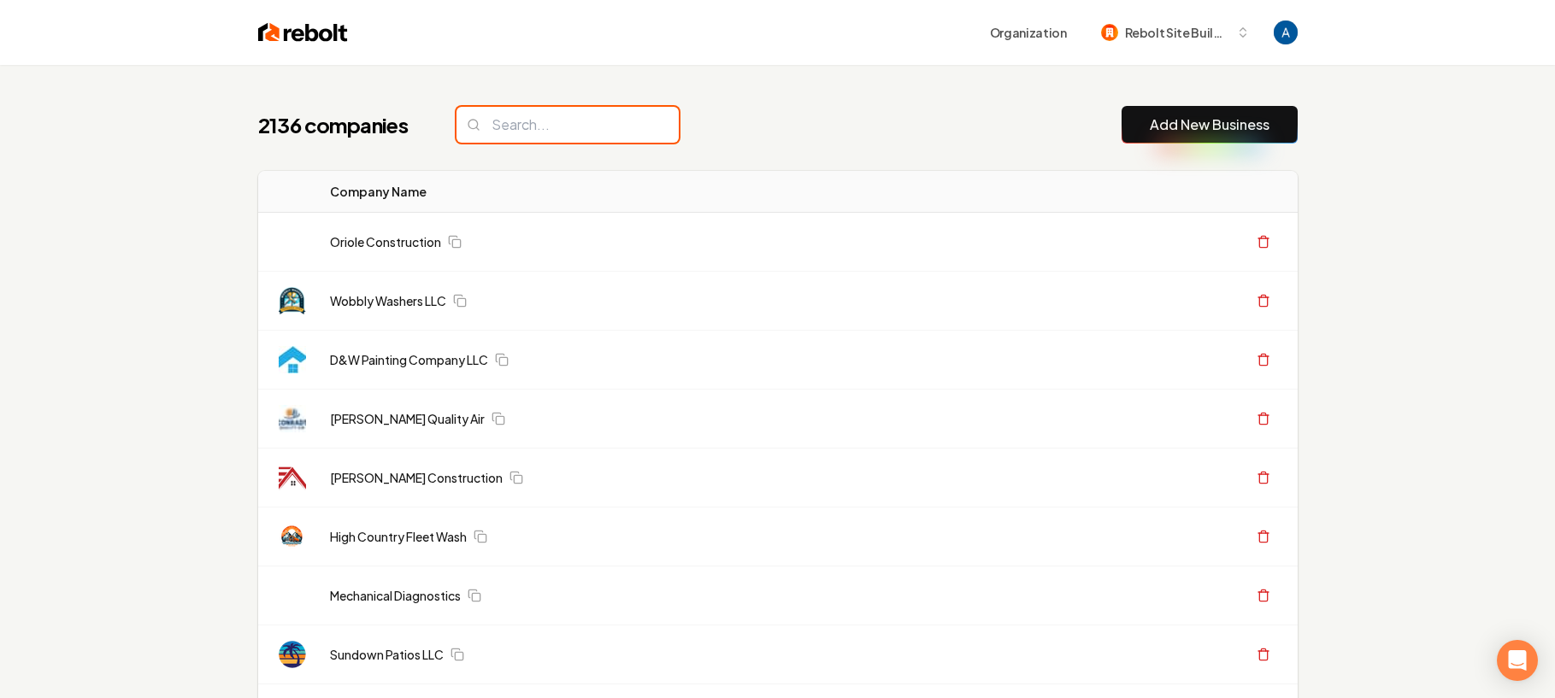
click at [546, 124] on input "search" at bounding box center [568, 125] width 222 height 36
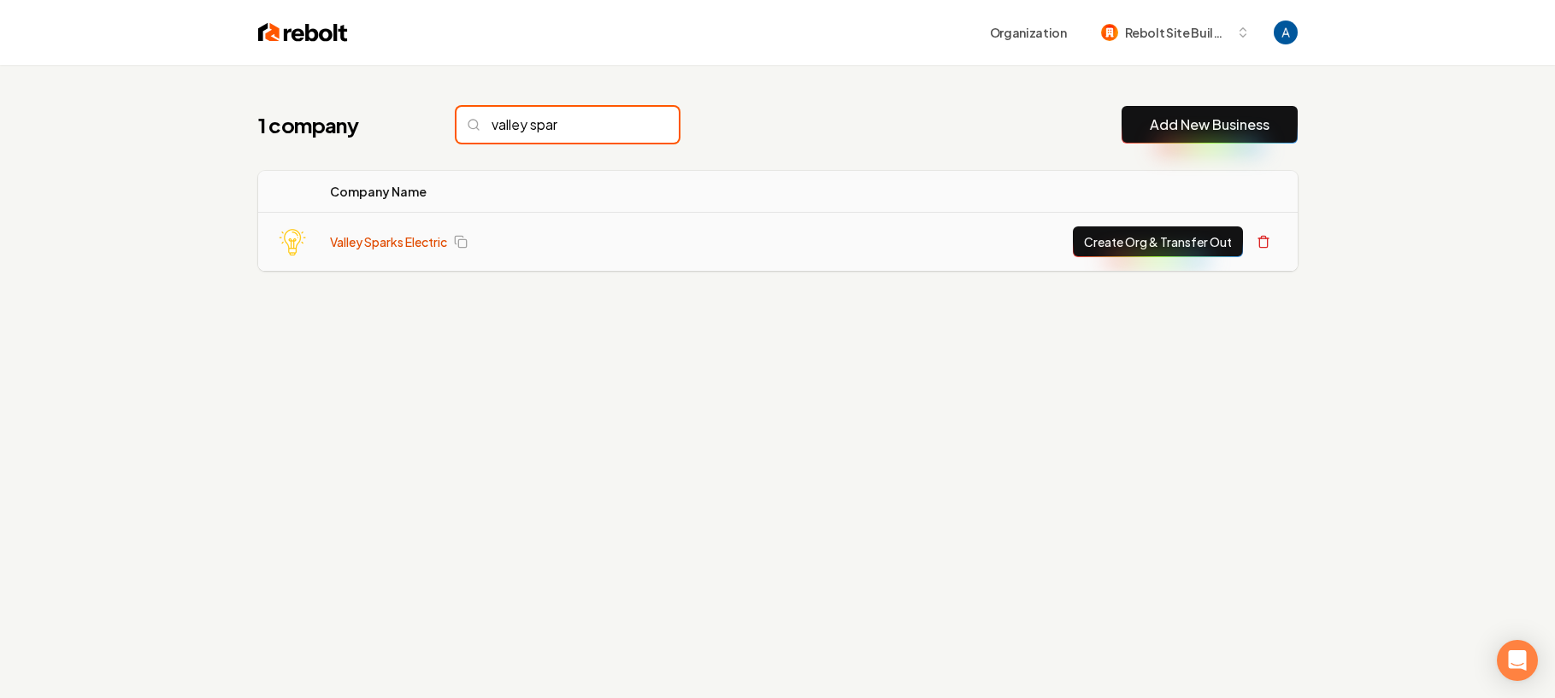
type input "valley spar"
click at [374, 241] on link "Valley Sparks Electric" at bounding box center [388, 241] width 117 height 17
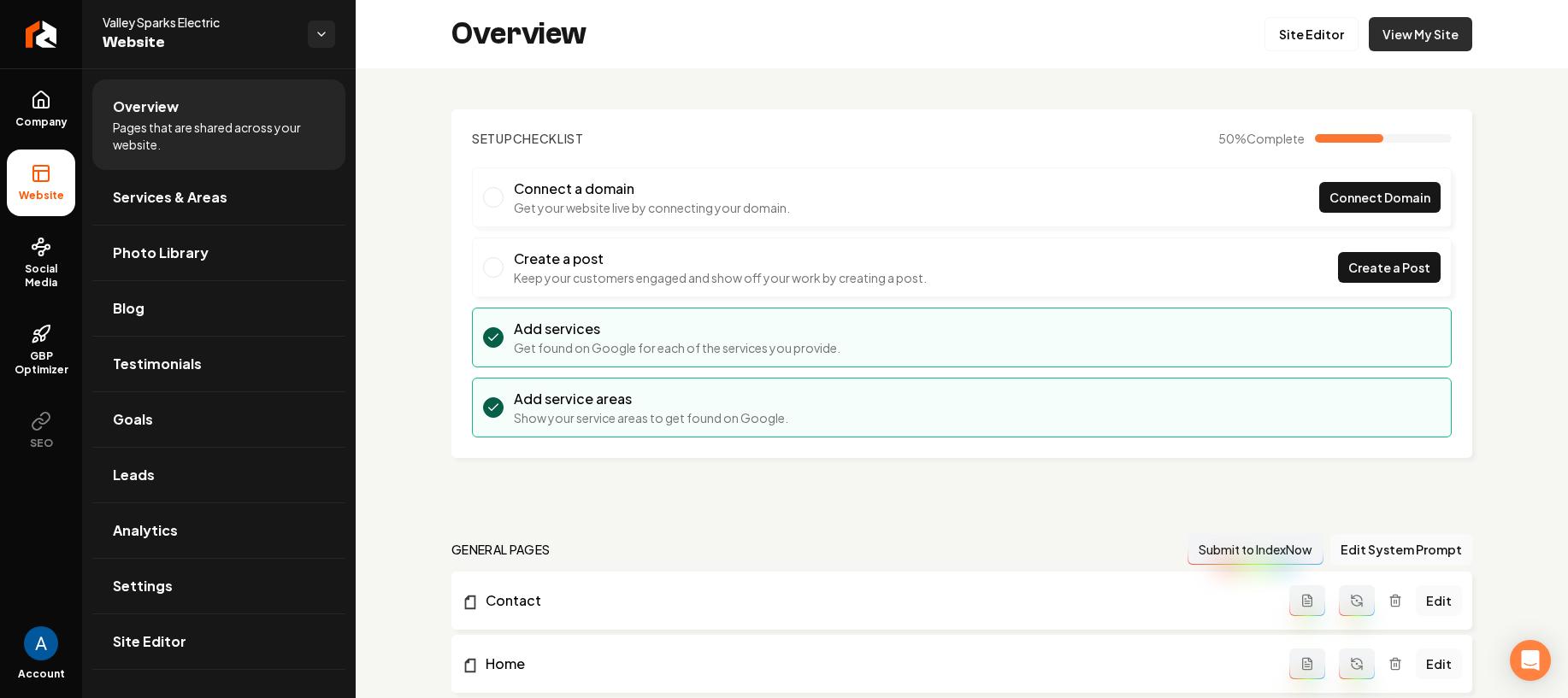
click at [1394, 35] on link "View My Site" at bounding box center [1420, 34] width 103 height 34
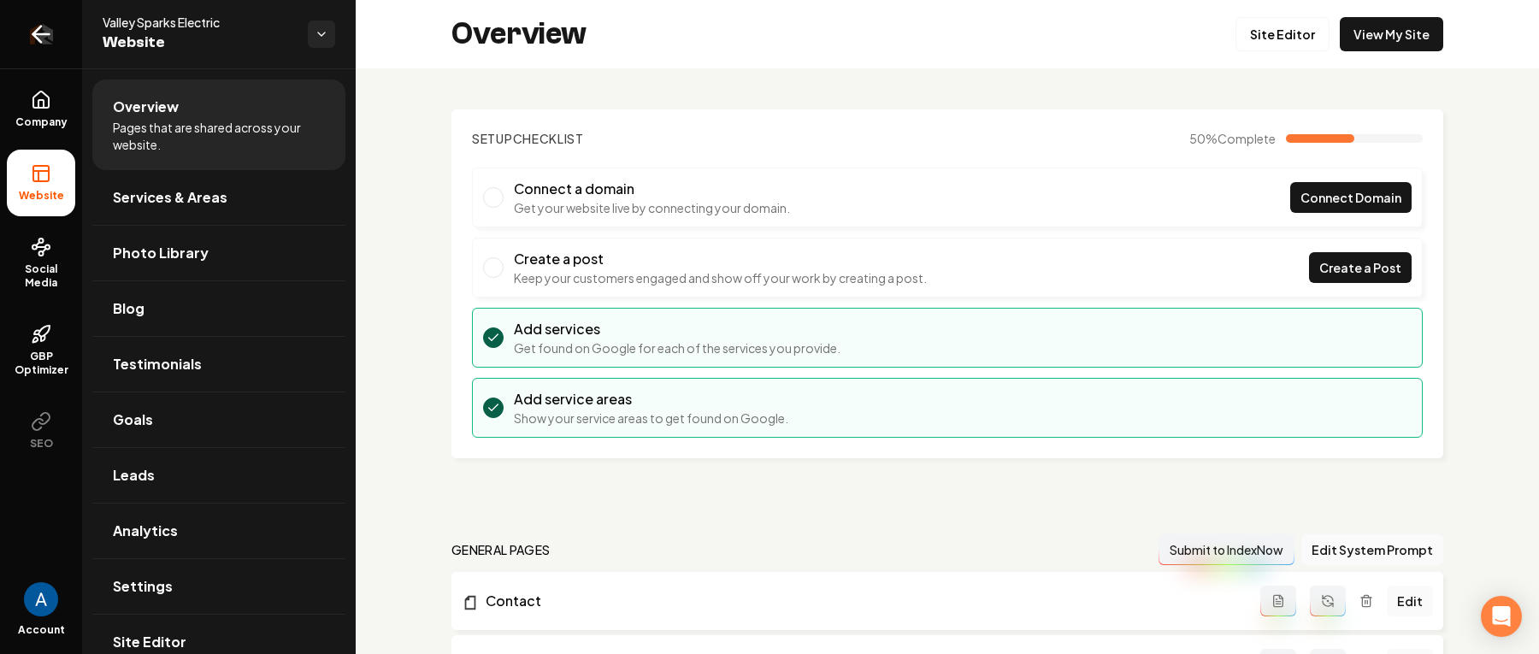
click at [34, 29] on icon "Return to dashboard" at bounding box center [40, 34] width 27 height 27
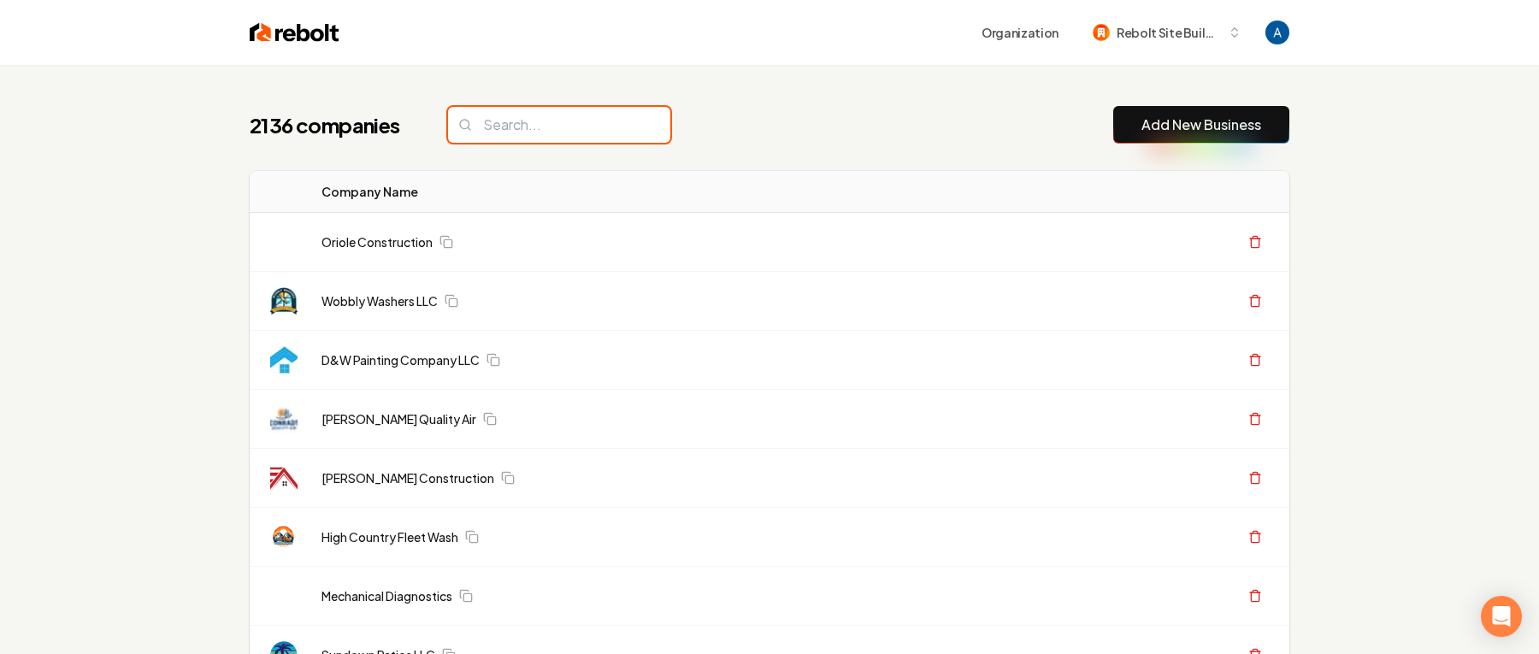
click at [574, 122] on input "search" at bounding box center [559, 125] width 222 height 36
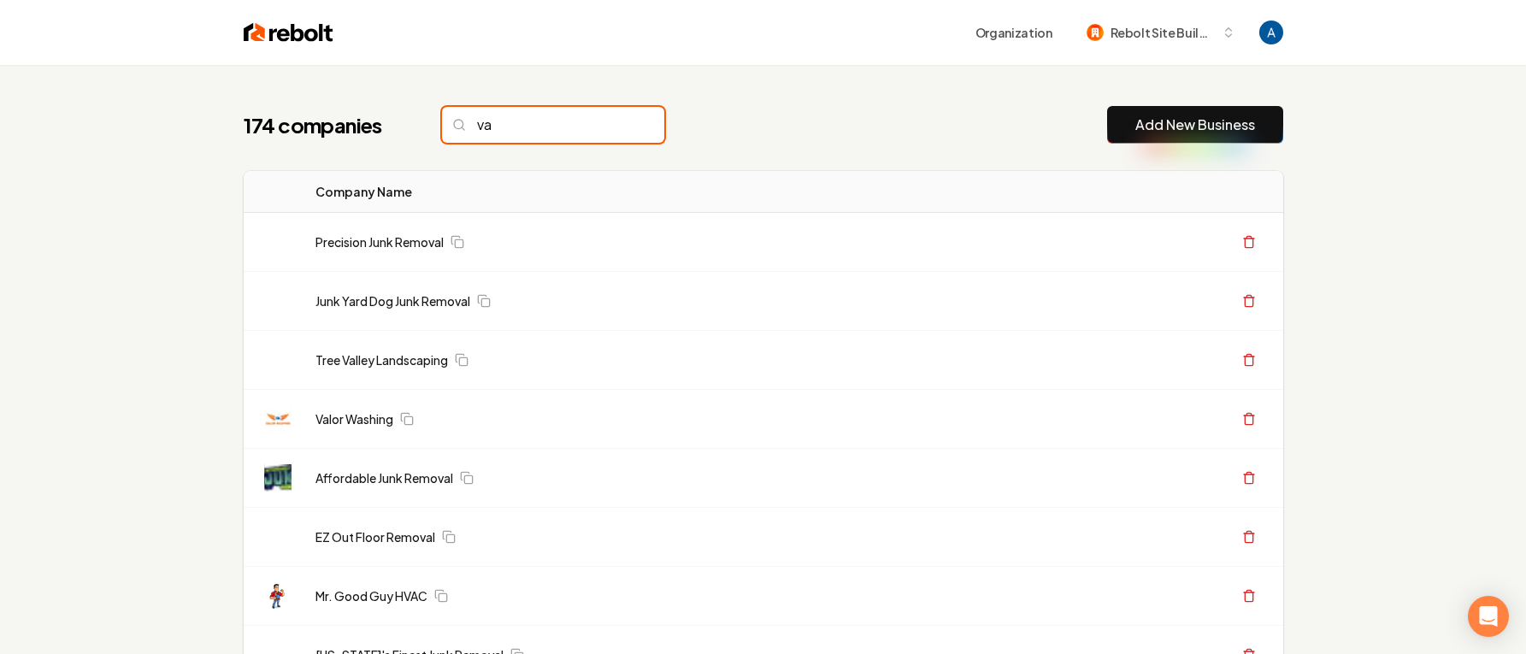
type input "v"
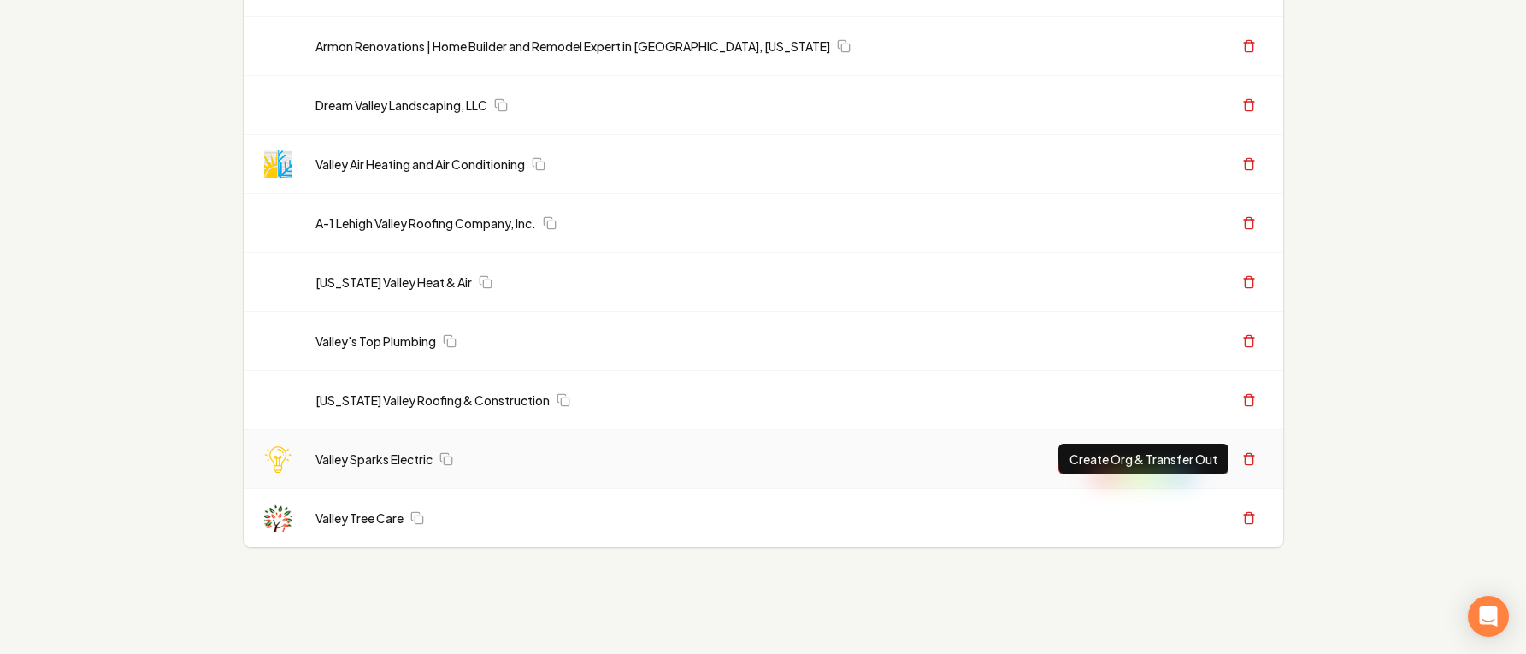
scroll to position [313, 0]
type input "vall"
click at [381, 463] on link "Valley Sparks Electric" at bounding box center [373, 459] width 117 height 17
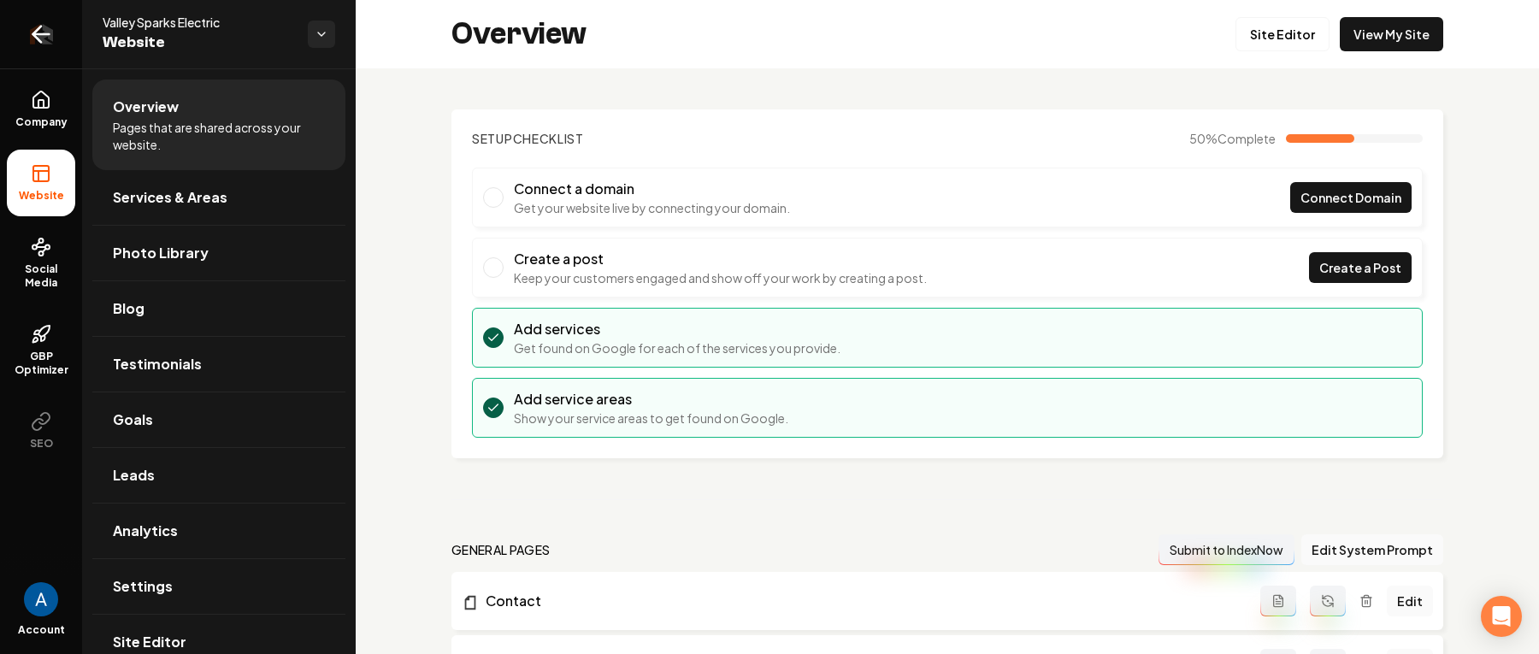
click at [37, 38] on icon "Return to dashboard" at bounding box center [37, 35] width 8 height 16
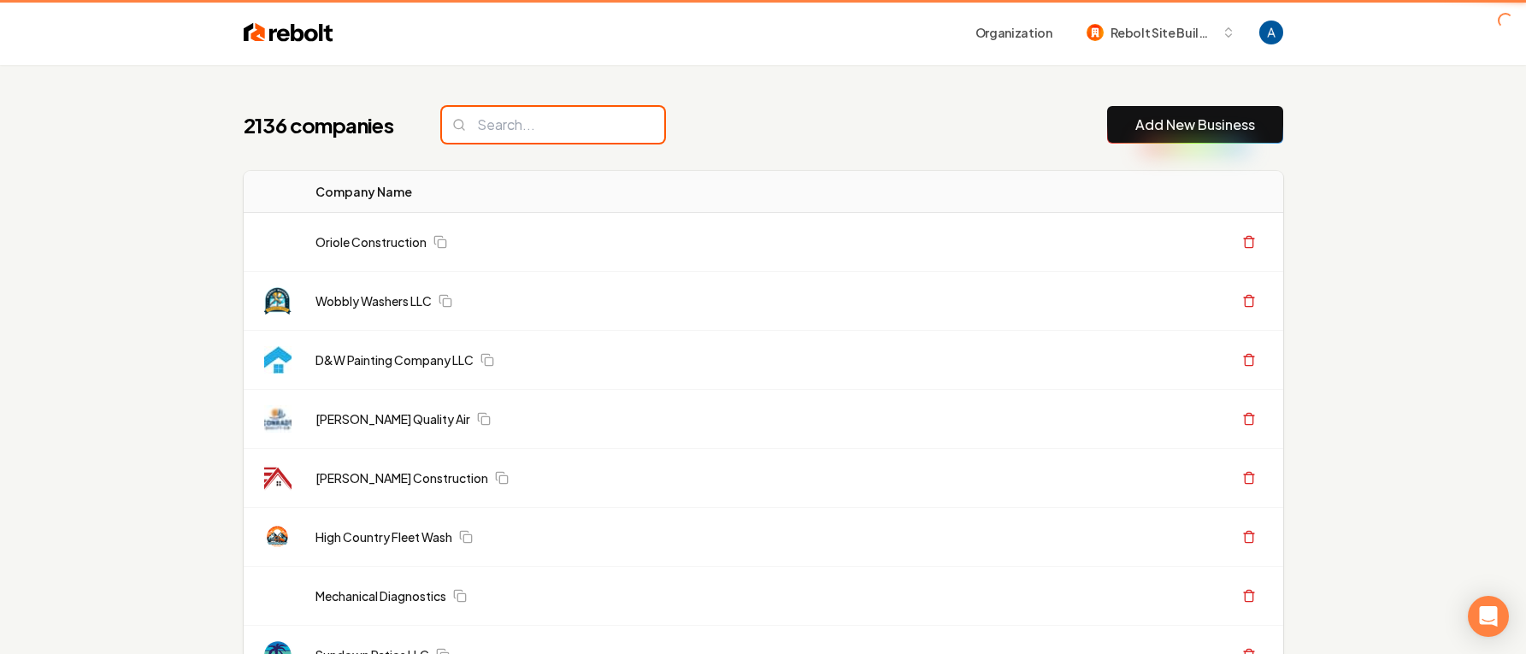
click at [607, 120] on input "search" at bounding box center [553, 125] width 222 height 36
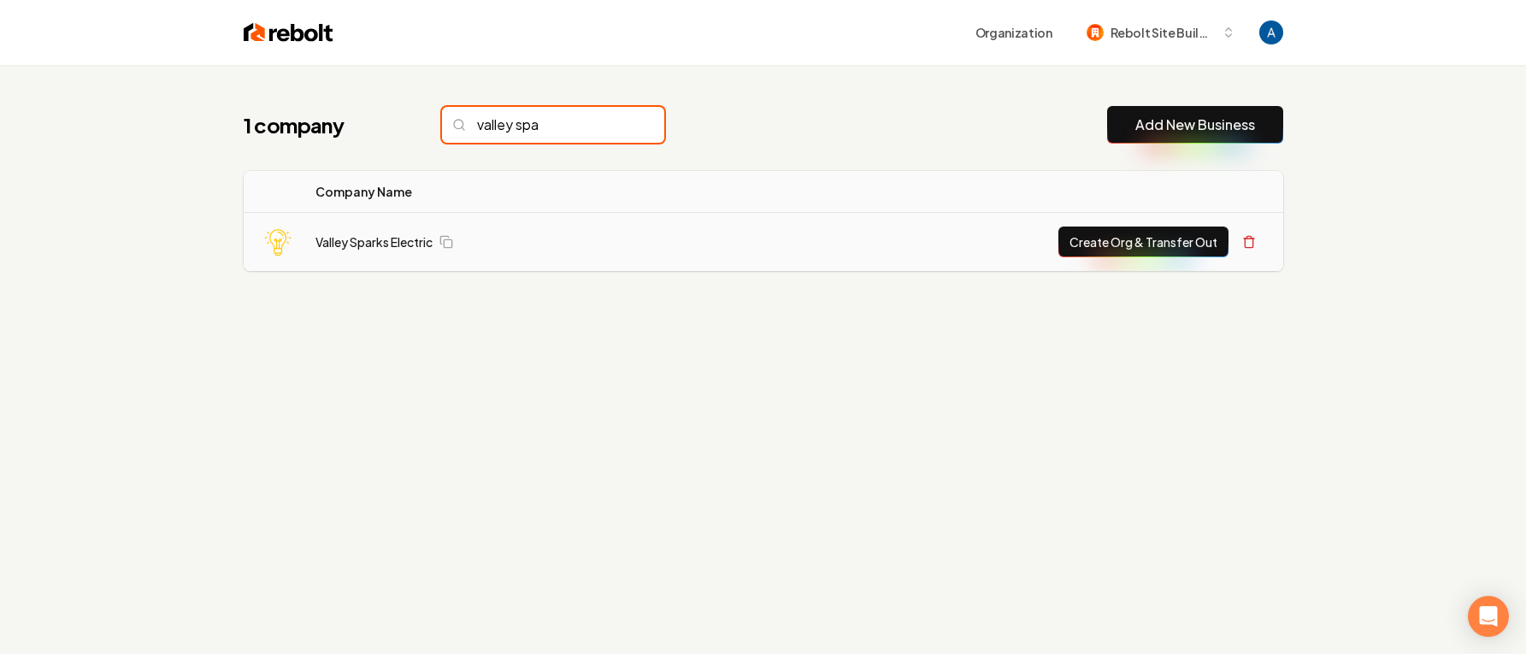
type input "valley spa"
click at [1169, 244] on button "Create Org & Transfer Out" at bounding box center [1143, 242] width 170 height 31
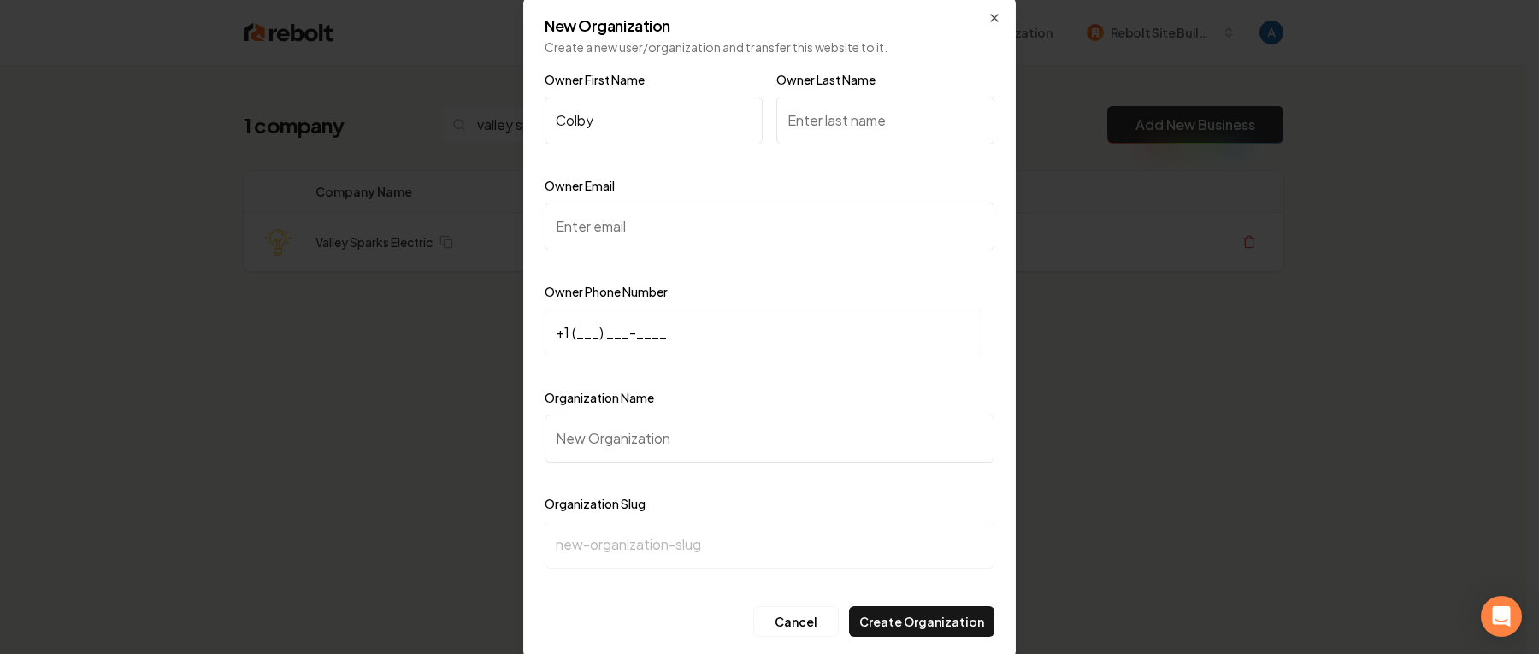
type input "Colby"
click at [848, 125] on input "Owner Last Name" at bounding box center [885, 121] width 218 height 48
type input "R"
type input "Rannals"
click at [708, 233] on input "Owner Email" at bounding box center [770, 227] width 450 height 48
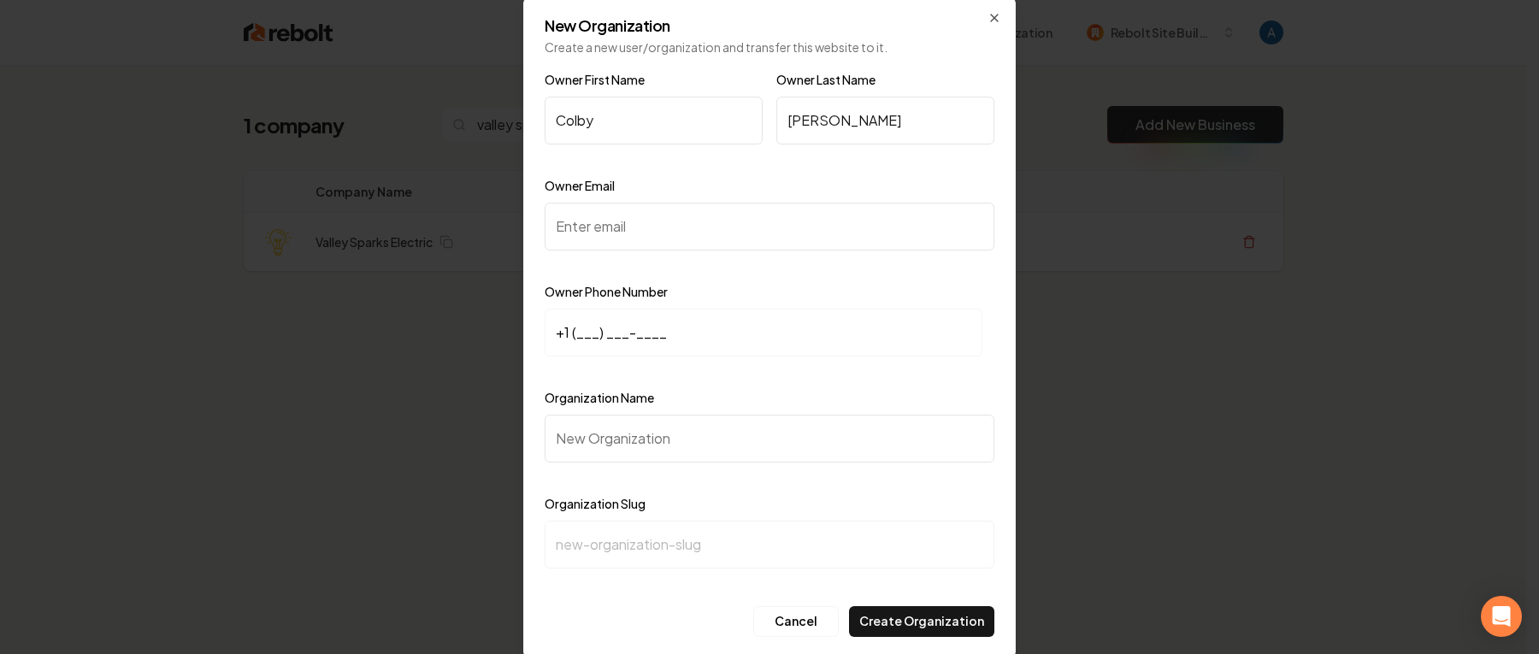
paste input "valleysparkselectric@gmail.com"
type input "valleysparkselectric@gmail.com"
click at [580, 337] on input "+1 (___) ___-____" at bounding box center [764, 333] width 438 height 48
paste input "209) 642-3768"
type input "+1 (209) 642-3768"
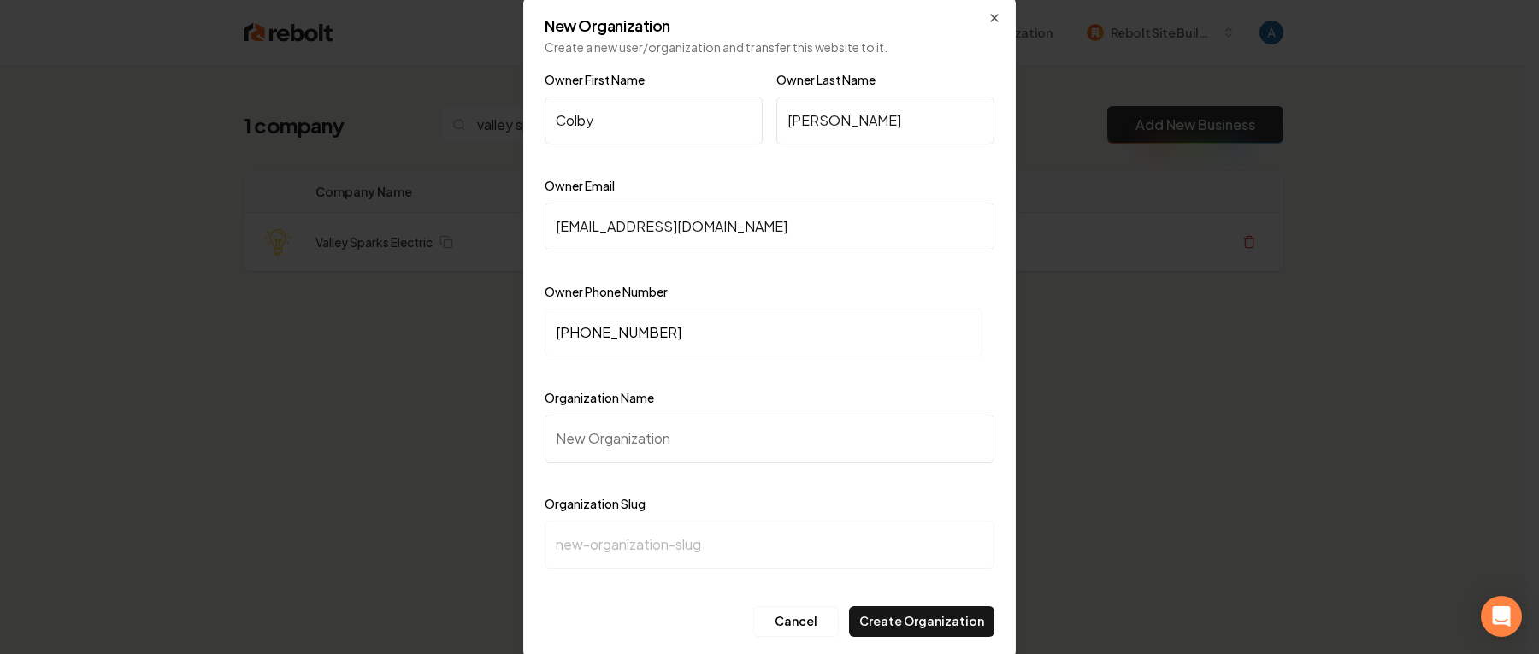
click at [654, 441] on input "Organization Name" at bounding box center [770, 439] width 450 height 48
type input "V"
type input "v"
type input "Va"
type input "va"
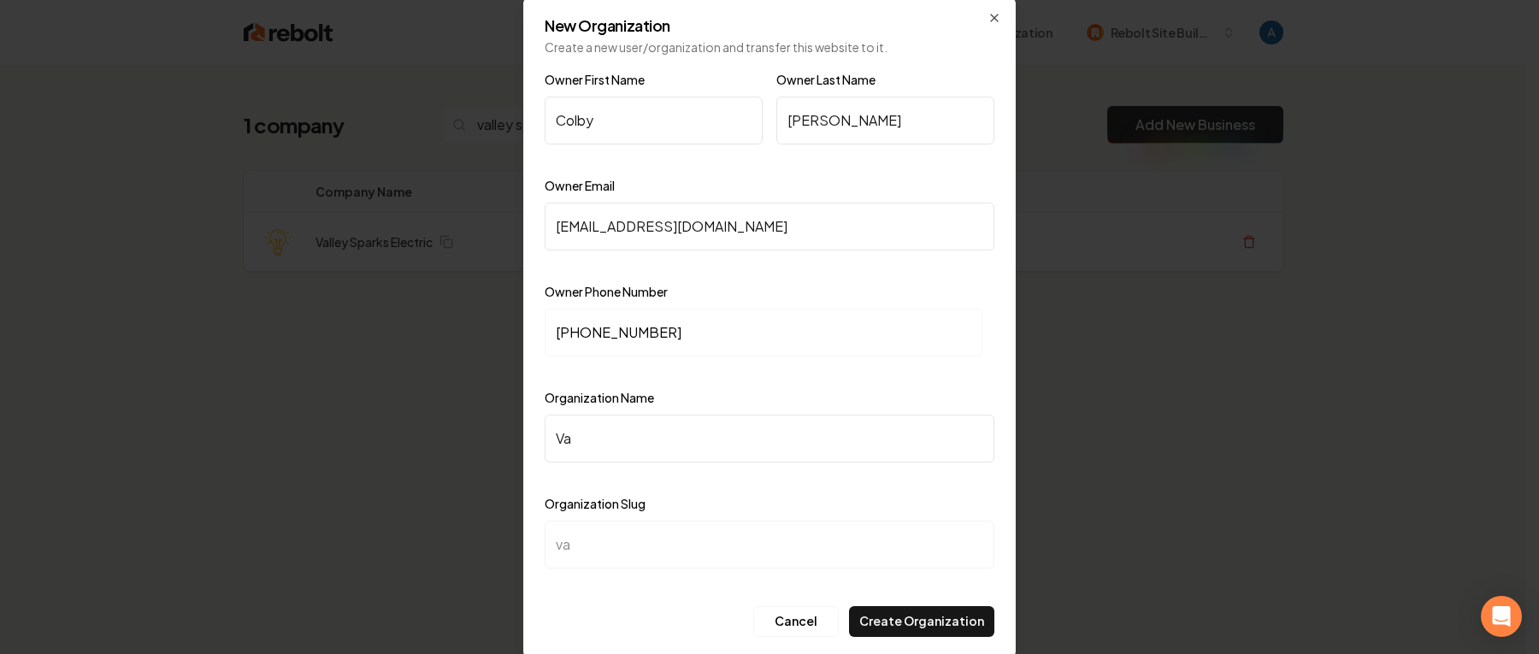
type input "Val"
type input "val"
type input "Vall"
type input "vall"
type input "Valle"
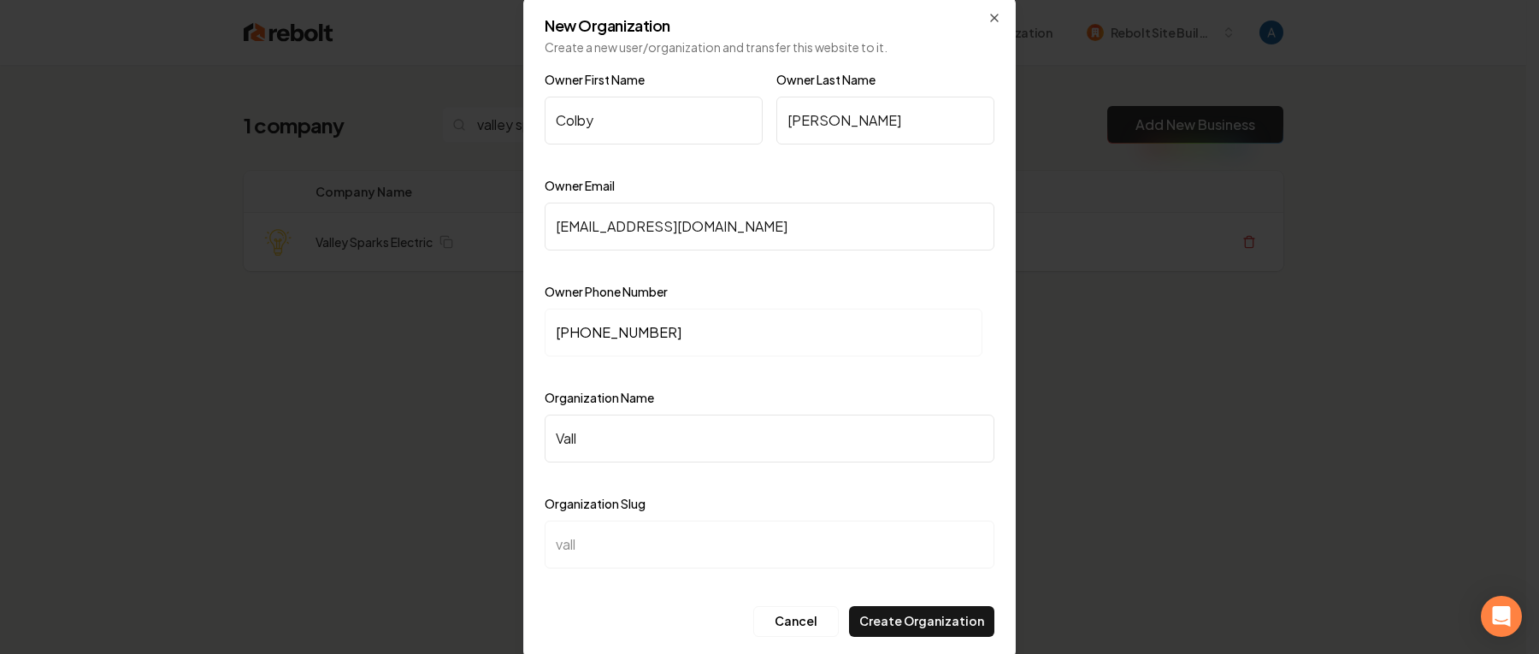
type input "[PERSON_NAME]"
type input "Valley"
type input "valley"
type input "Valley S"
type input "valley-s"
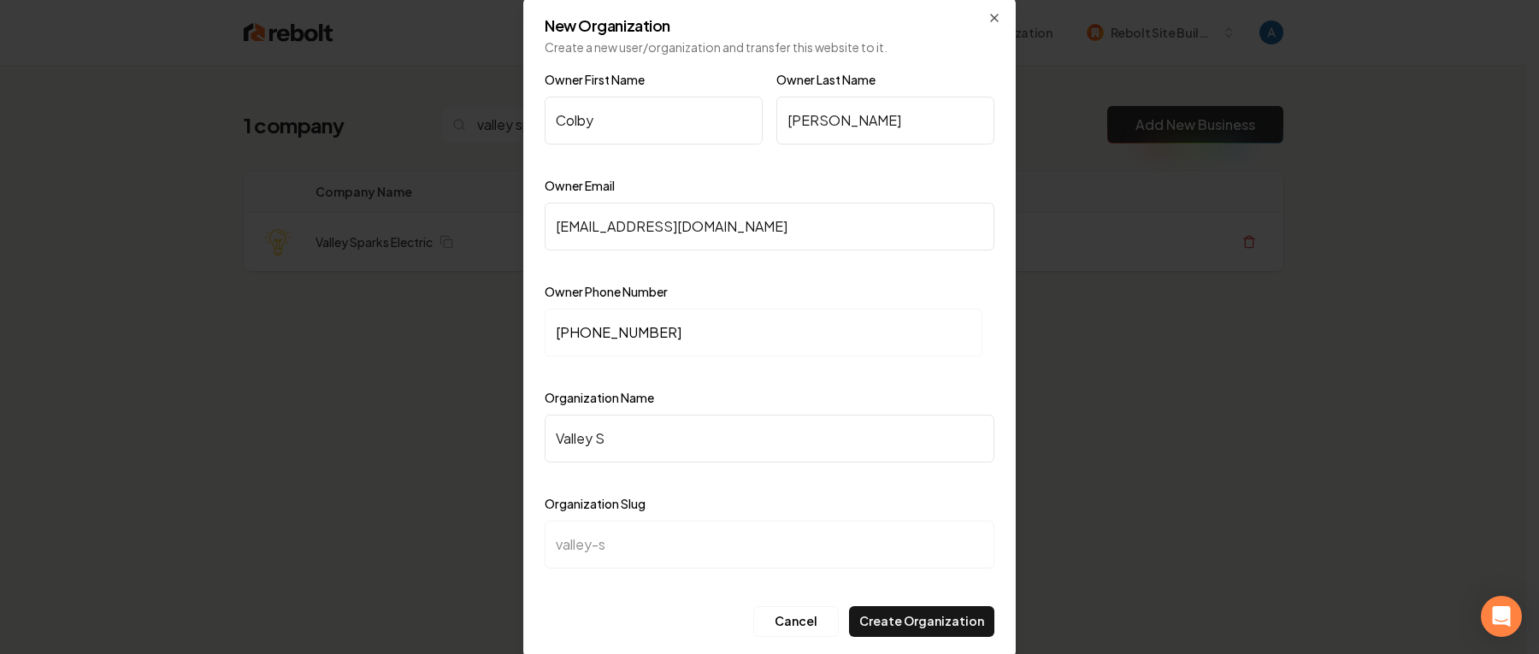
type input "Valley So"
type input "valley-so"
type input "Valley Soa"
type input "valley-soa"
type input "Valley So"
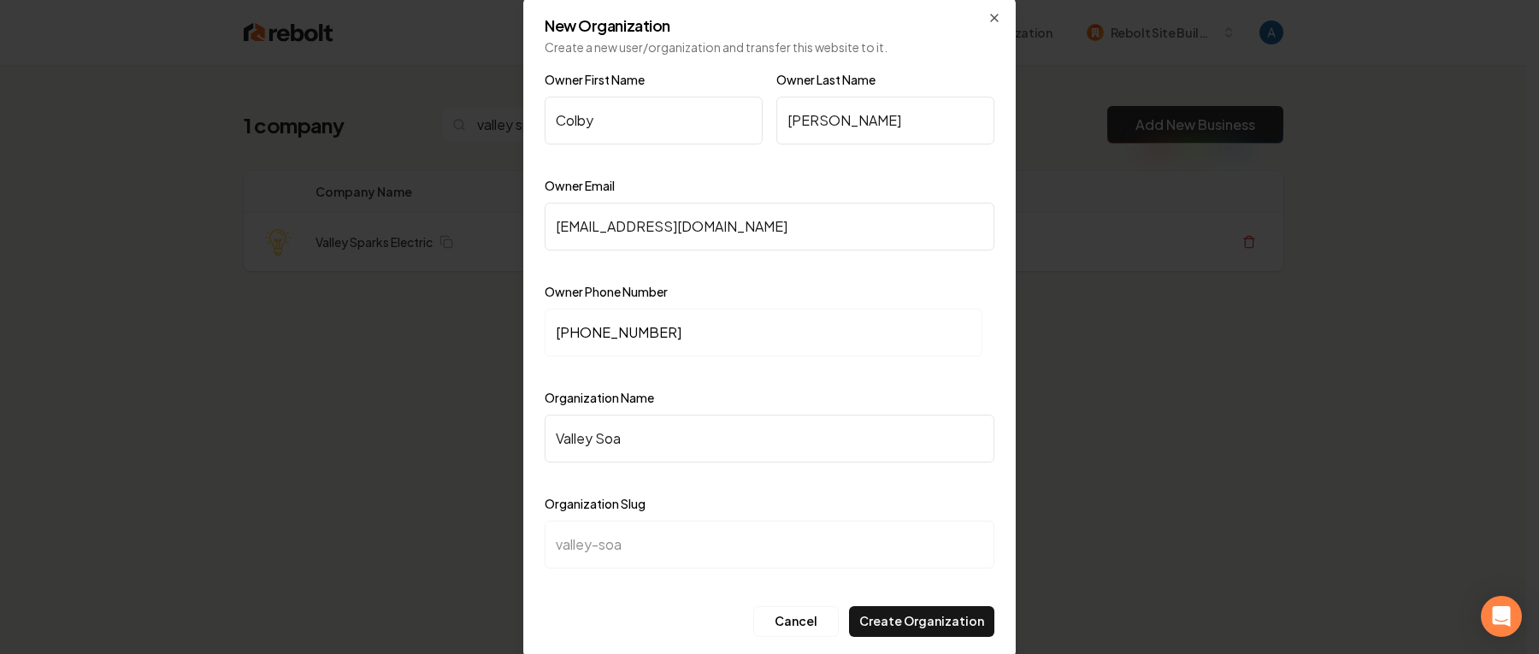
type input "valley-so"
type input "Valley S"
type input "valley-s"
type input "Valley Sp"
type input "valley-sp"
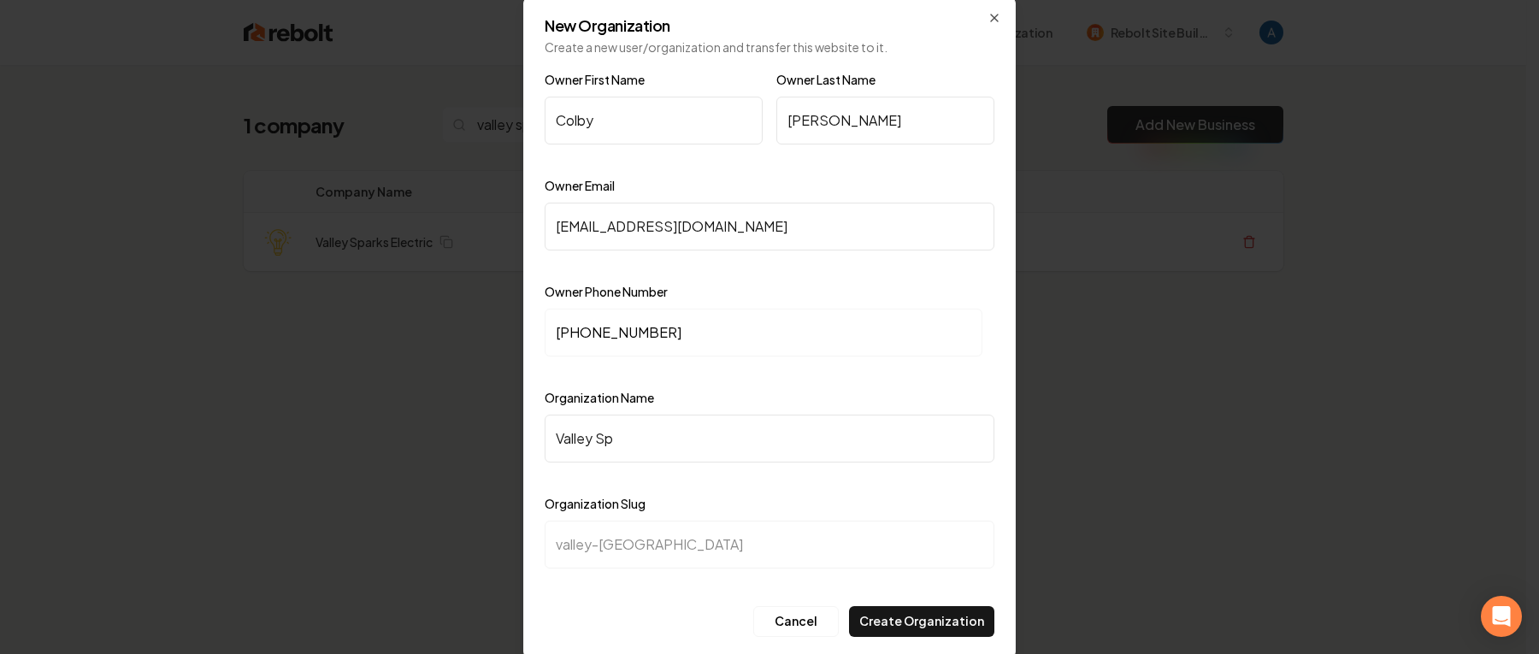
type input "Valley Spa"
type input "valley-spa"
type input "Valley Spar"
type input "valley-spar"
type input "Valley Spark"
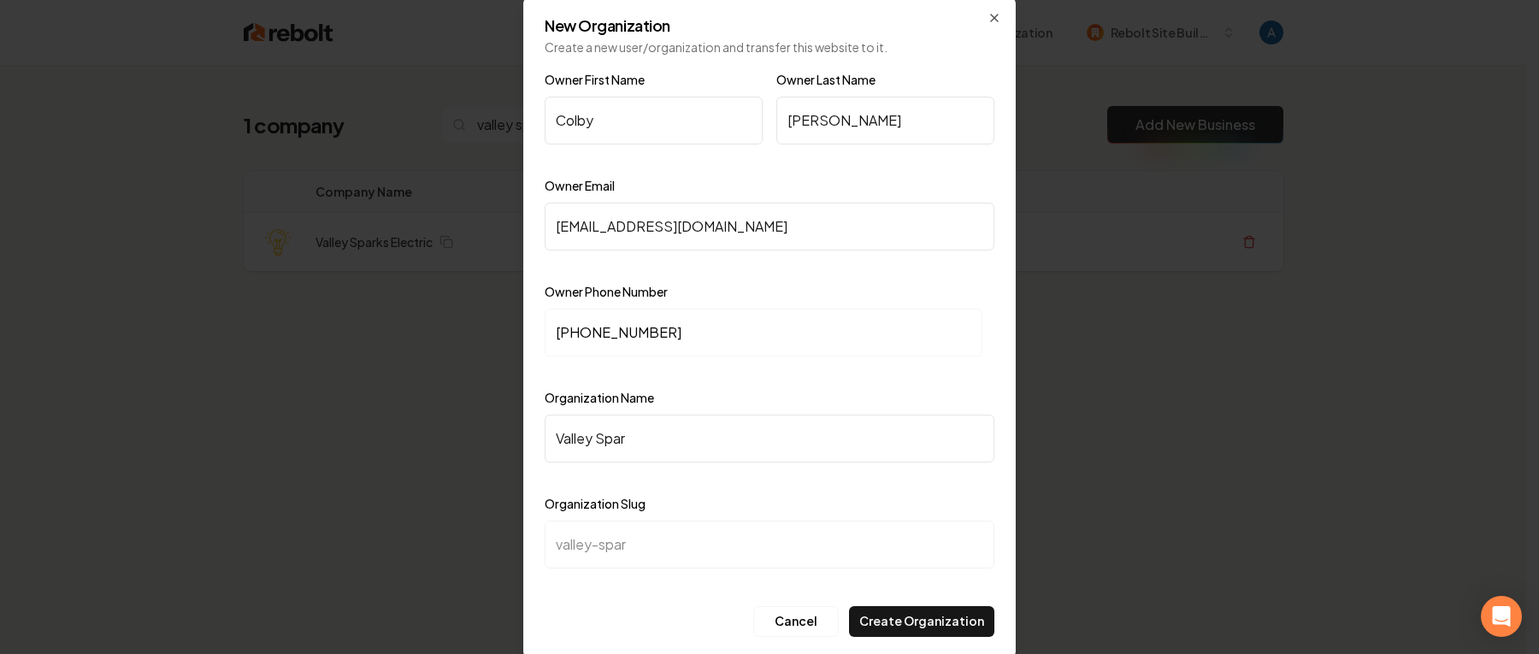
type input "valley-spark"
type input "Valley Sparks"
type input "valley-sparks"
type input "Valley Sparks E"
type input "valley-sparks-e"
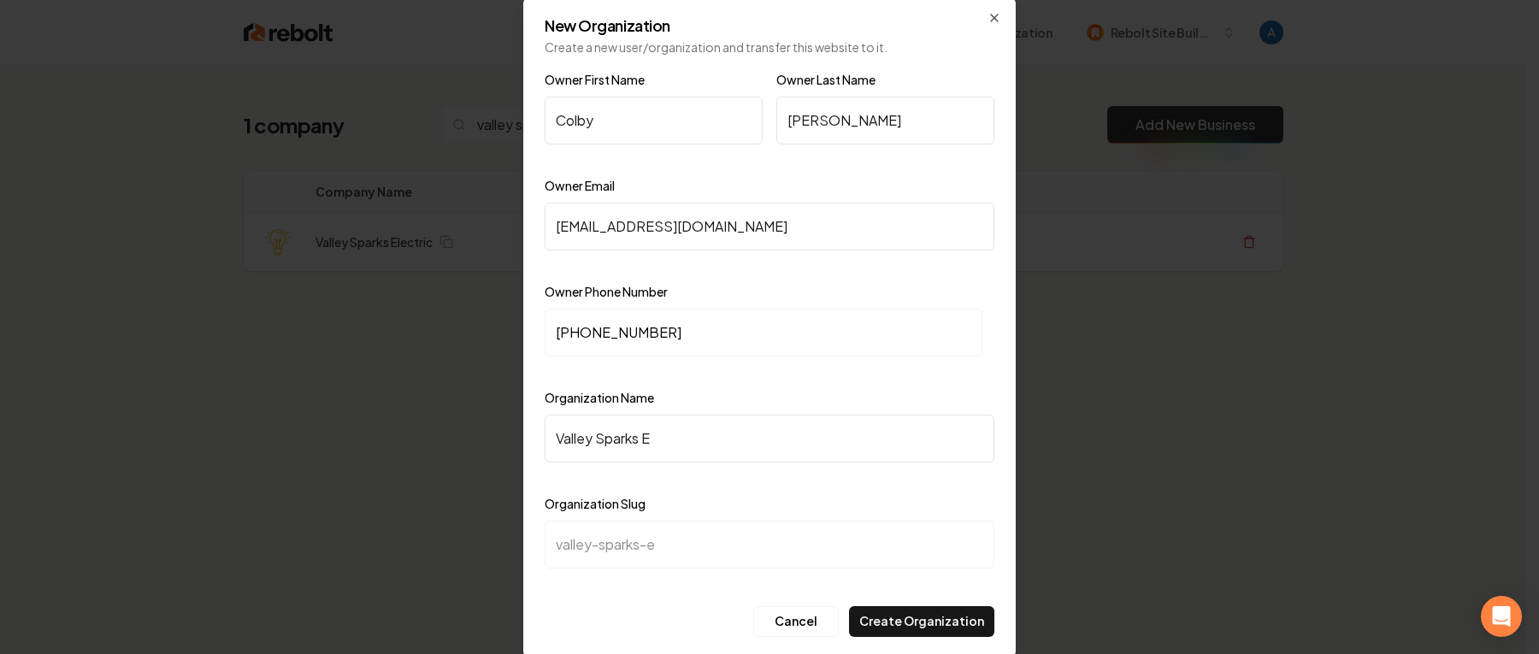
type input "Valley Sparks El"
type input "valley-sparks-el"
type input "Valley Sparks Ele"
type input "valley-sparks-ele"
type input "Valley Sparks Elec"
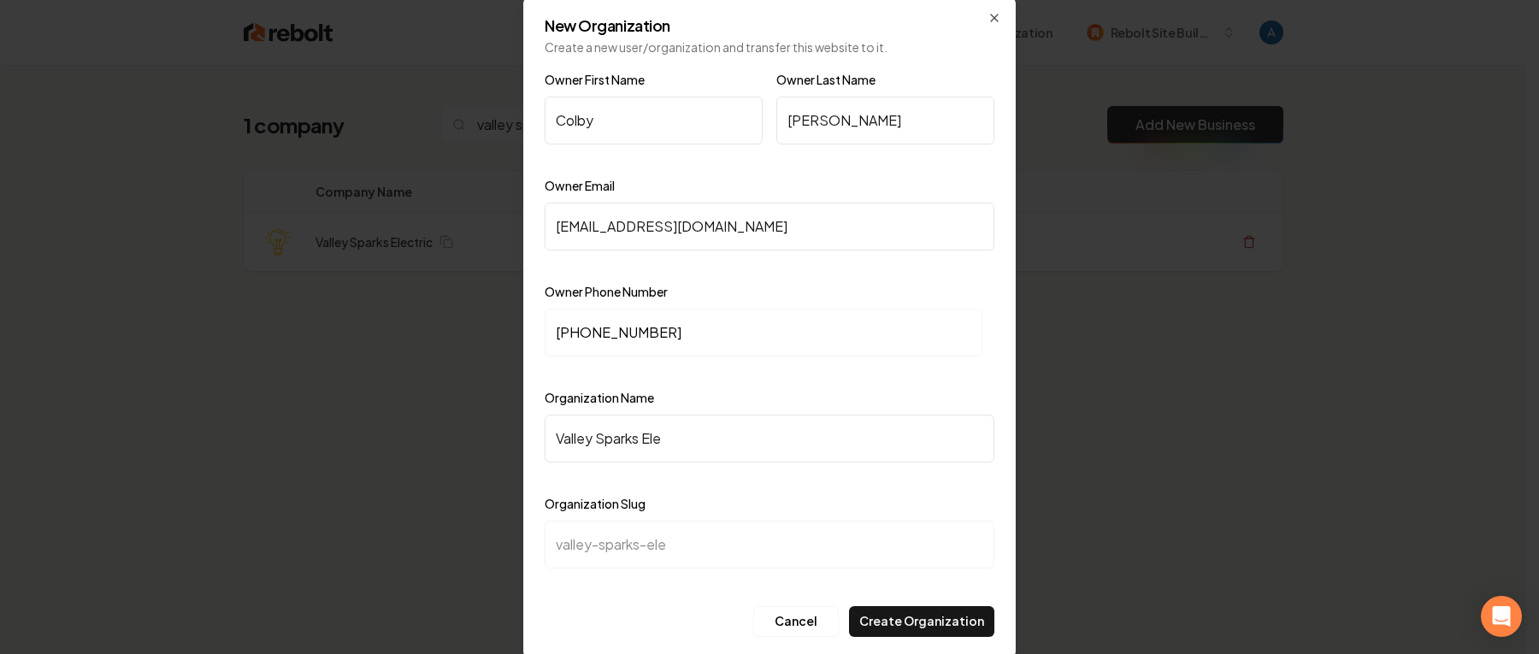
type input "valley-sparks-elec"
type input "Valley Sparks Elect"
type input "valley-sparks-elect"
type input "Valley Sparks Electr"
type input "valley-sparks-electr"
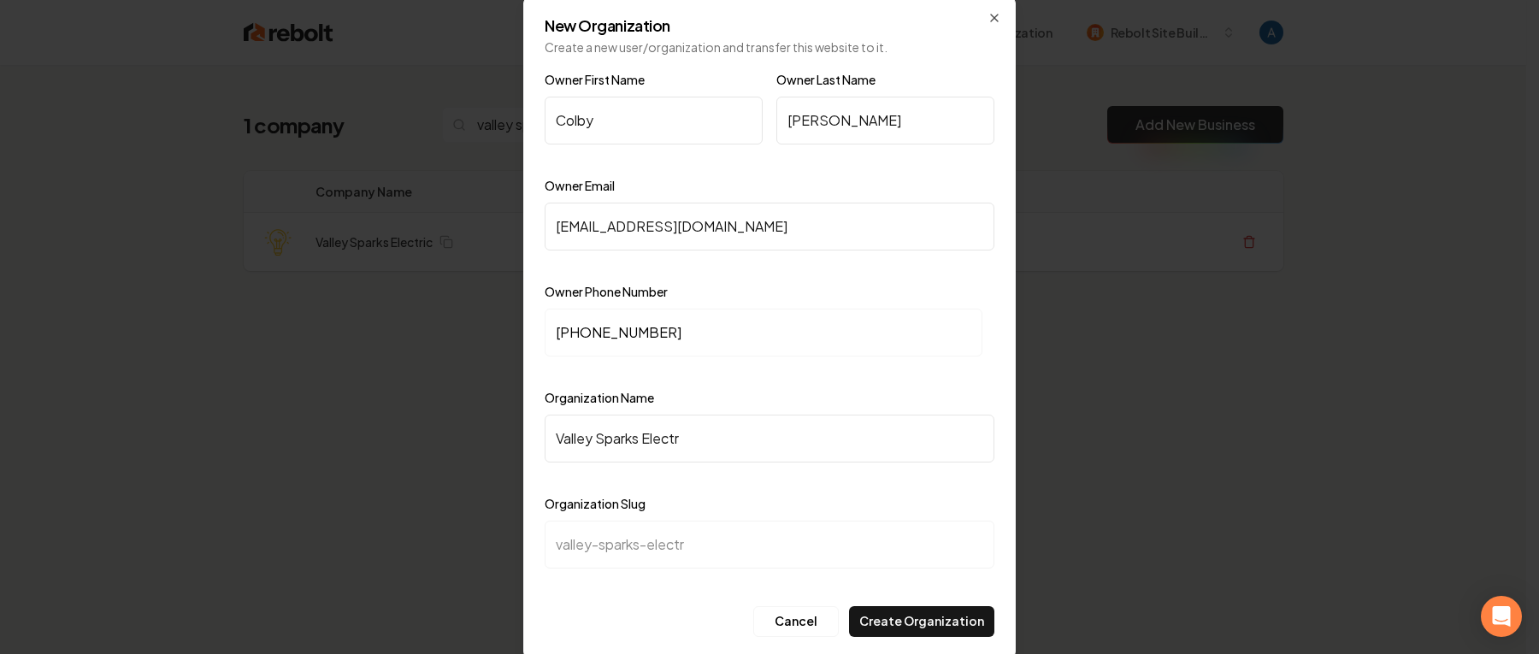
type input "Valley Sparks Electri"
type input "valley-sparks-electri"
type input "Valley Sparks Electric"
type input "valley-sparks-electric"
type input "Valley Sparks Electric"
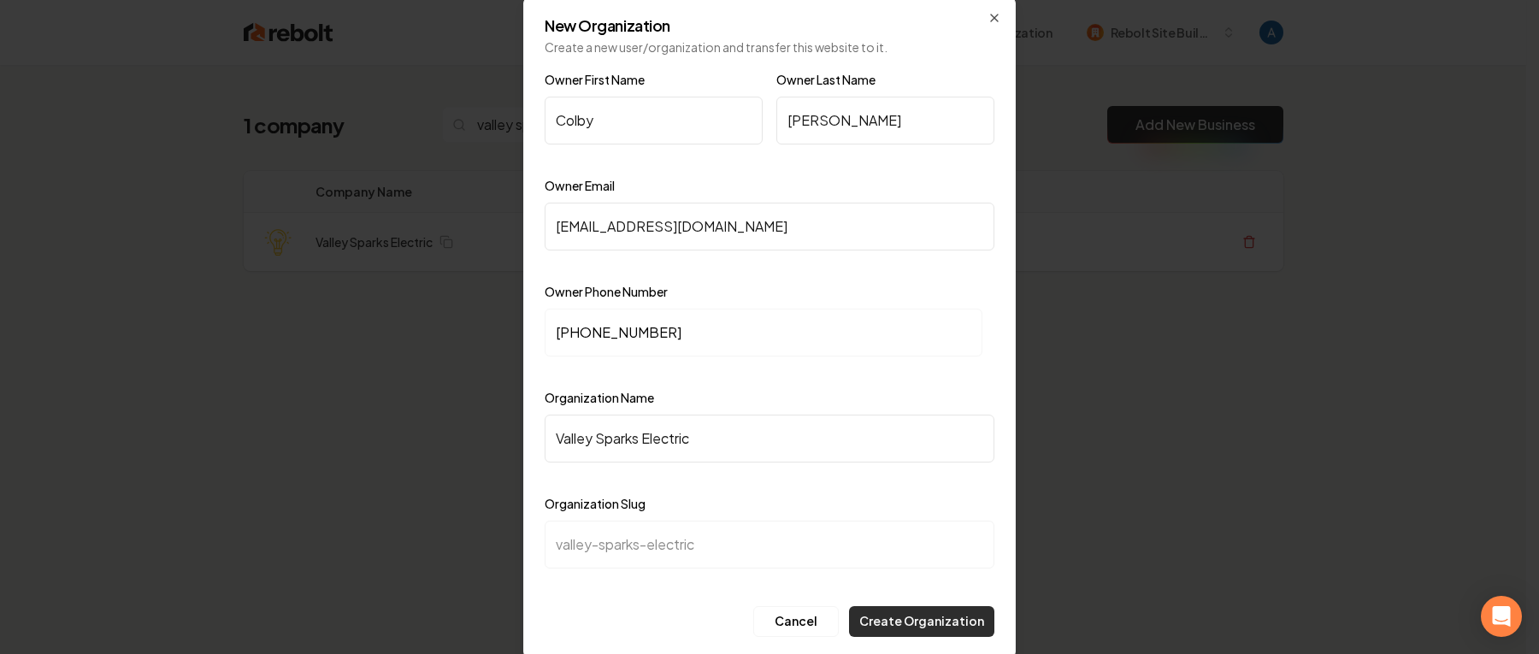
click at [916, 623] on button "Create Organization" at bounding box center [921, 621] width 145 height 31
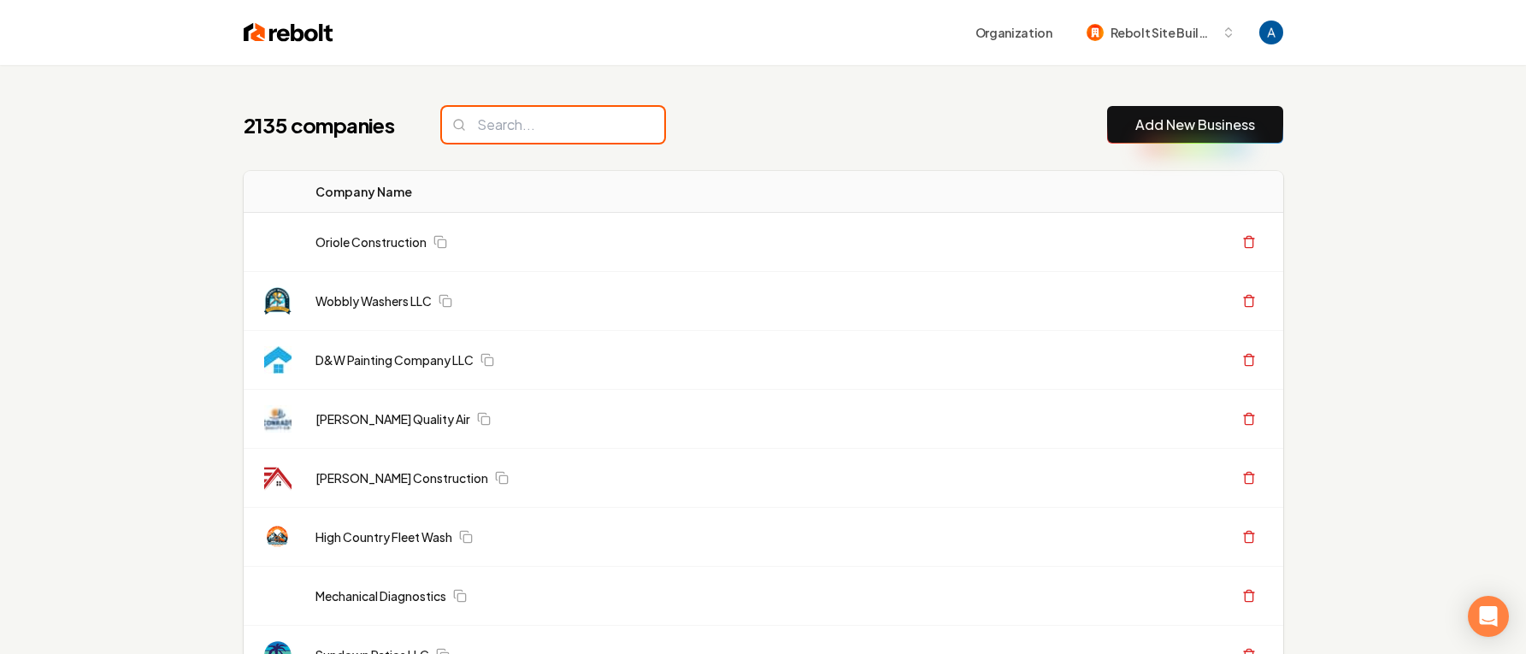
click at [558, 127] on input "search" at bounding box center [553, 125] width 222 height 36
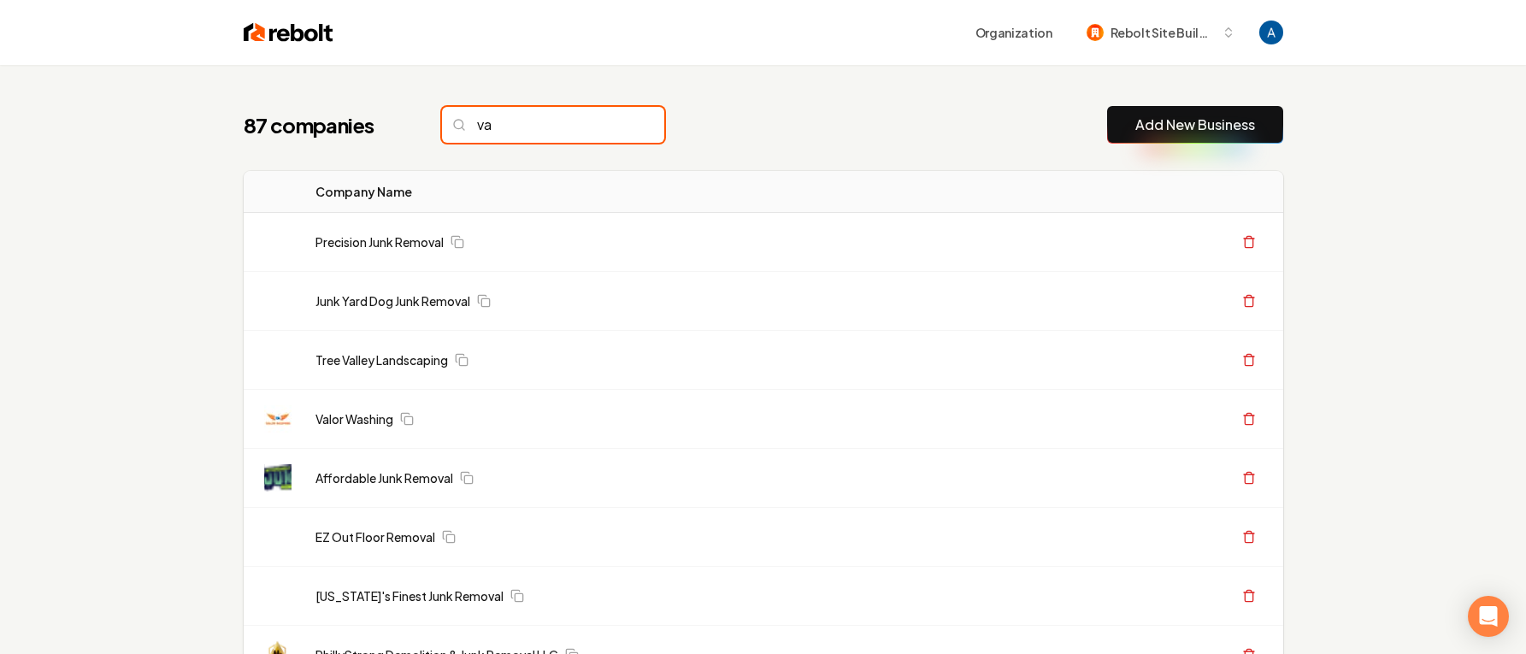
type input "v"
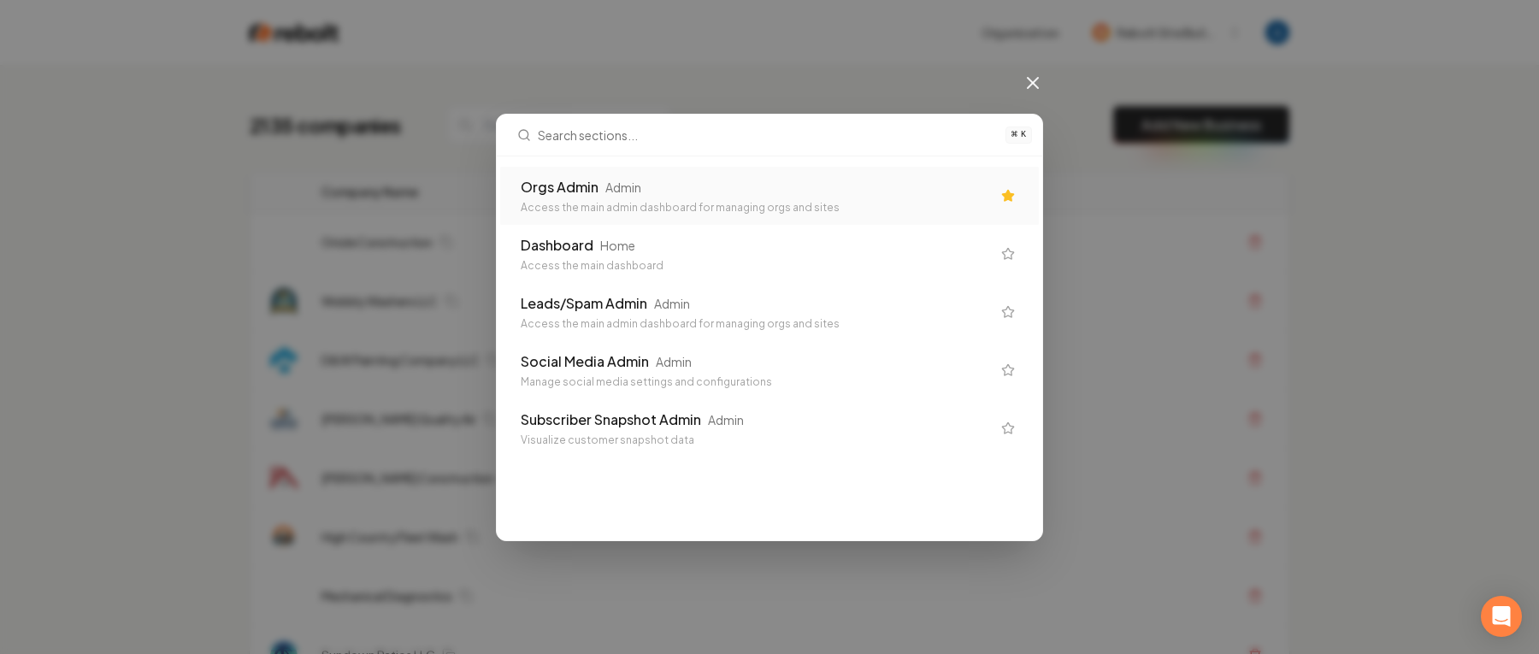
click at [598, 186] on div "Orgs Admin Admin" at bounding box center [756, 187] width 470 height 21
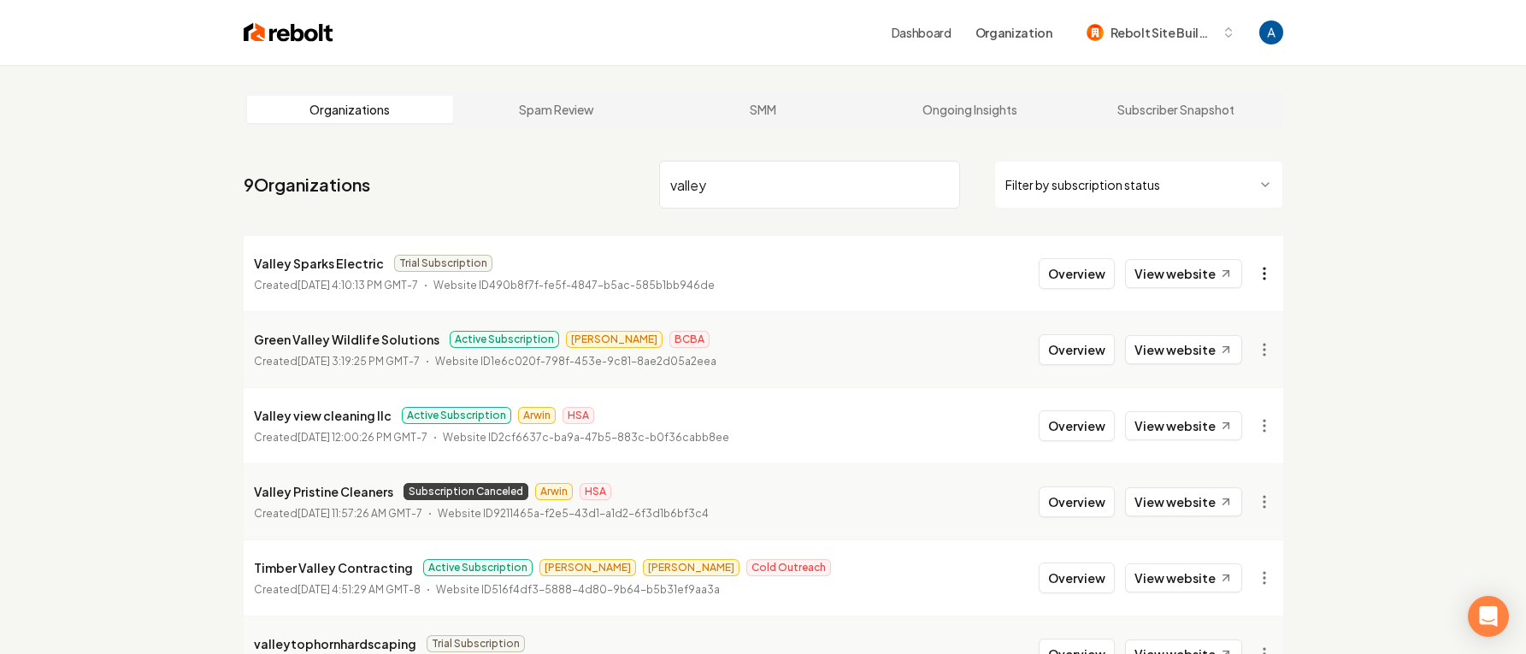
type input "valley"
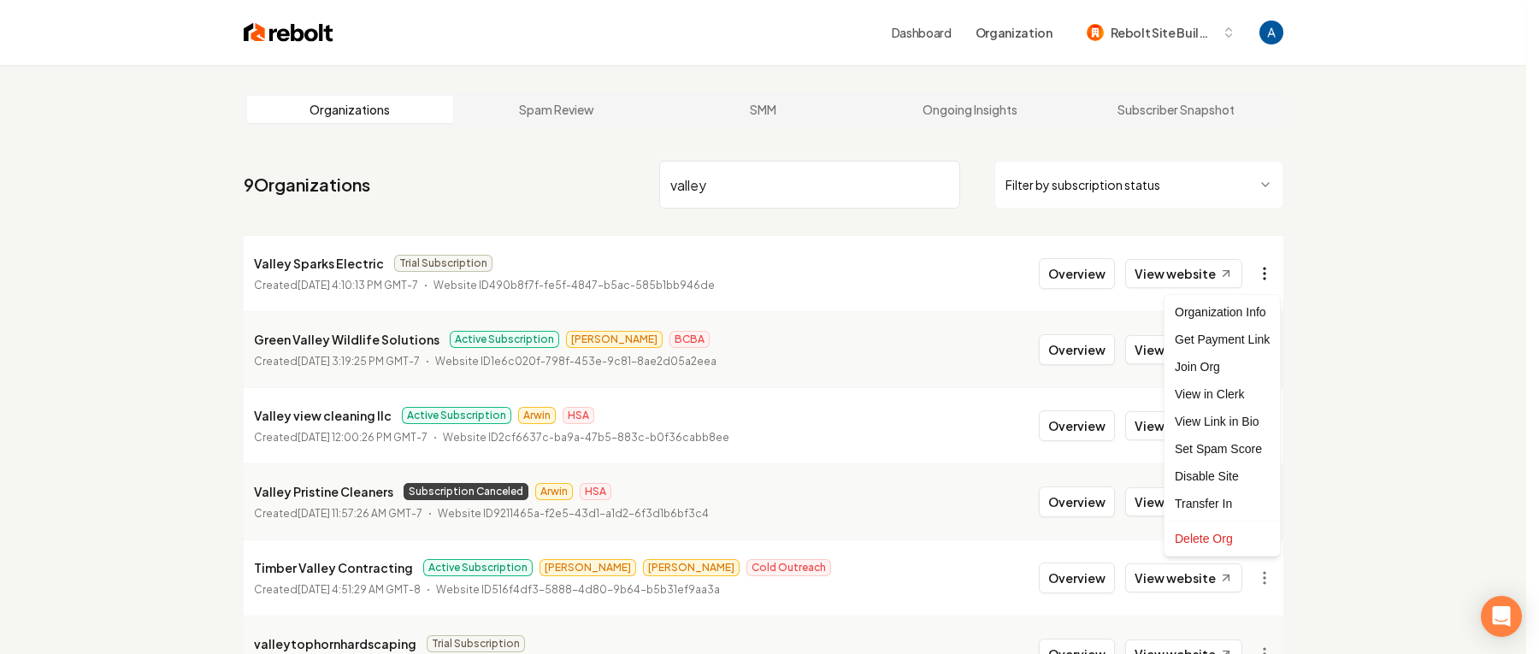
click at [1261, 272] on html "Dashboard Organization Rebolt Site Builder Organizations Spam Review SMM Ongoin…" at bounding box center [769, 327] width 1539 height 654
click at [1219, 347] on div "Get Payment Link" at bounding box center [1222, 339] width 109 height 27
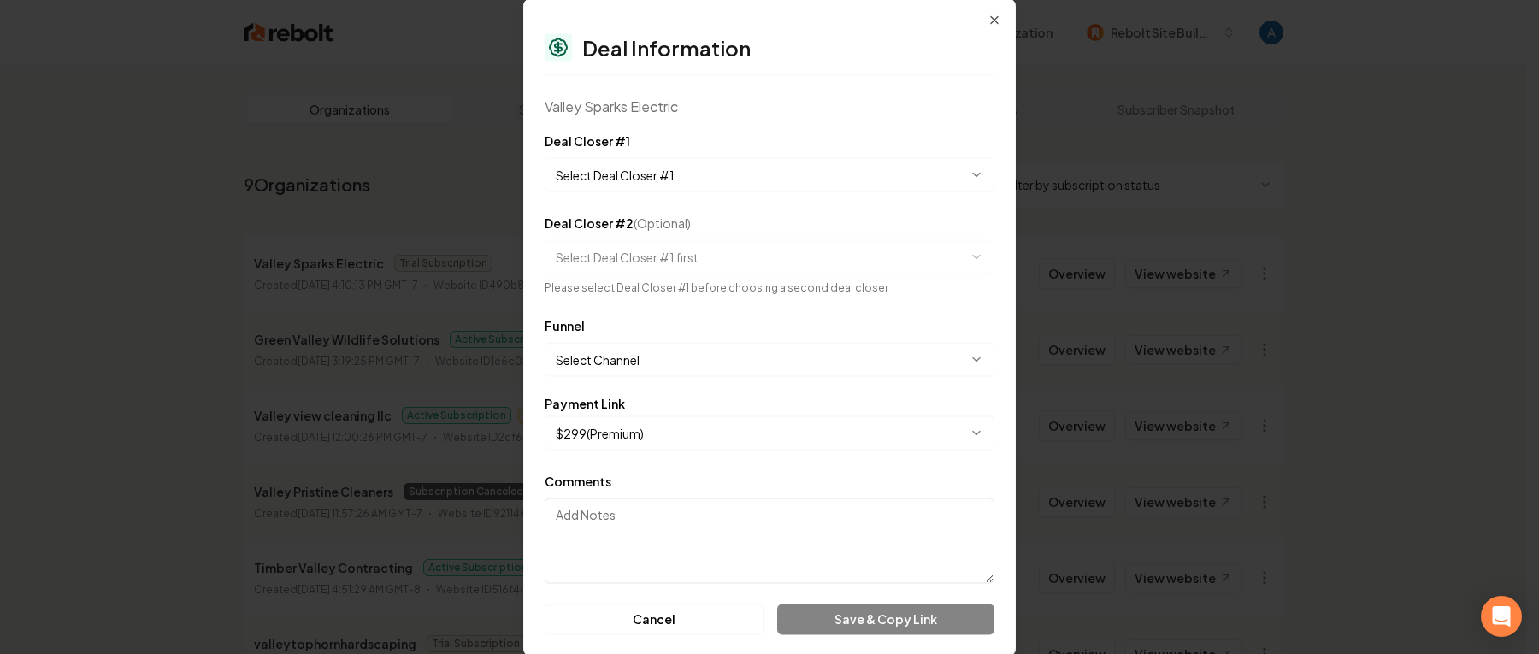
click at [645, 168] on body "Dashboard Organization Rebolt Site Builder Organizations Spam Review SMM Ongoin…" at bounding box center [763, 327] width 1526 height 654
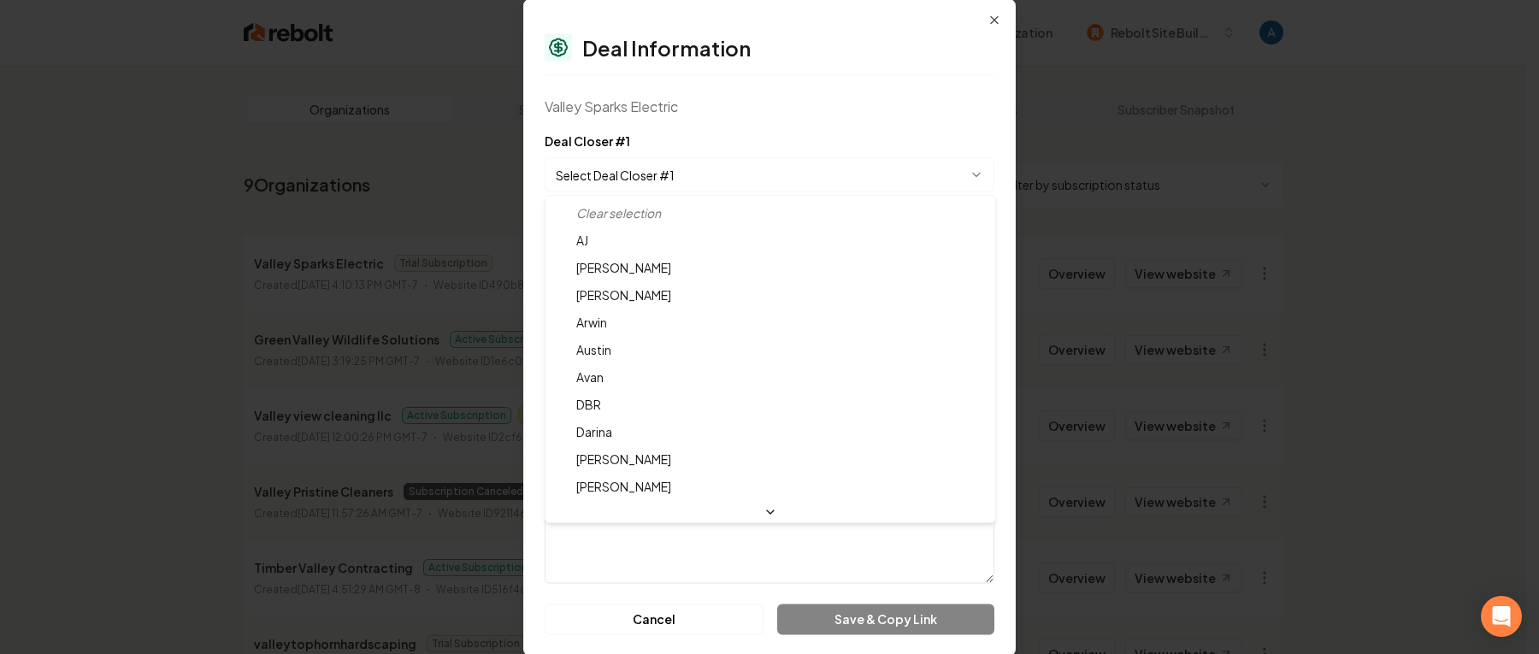
select select "**********"
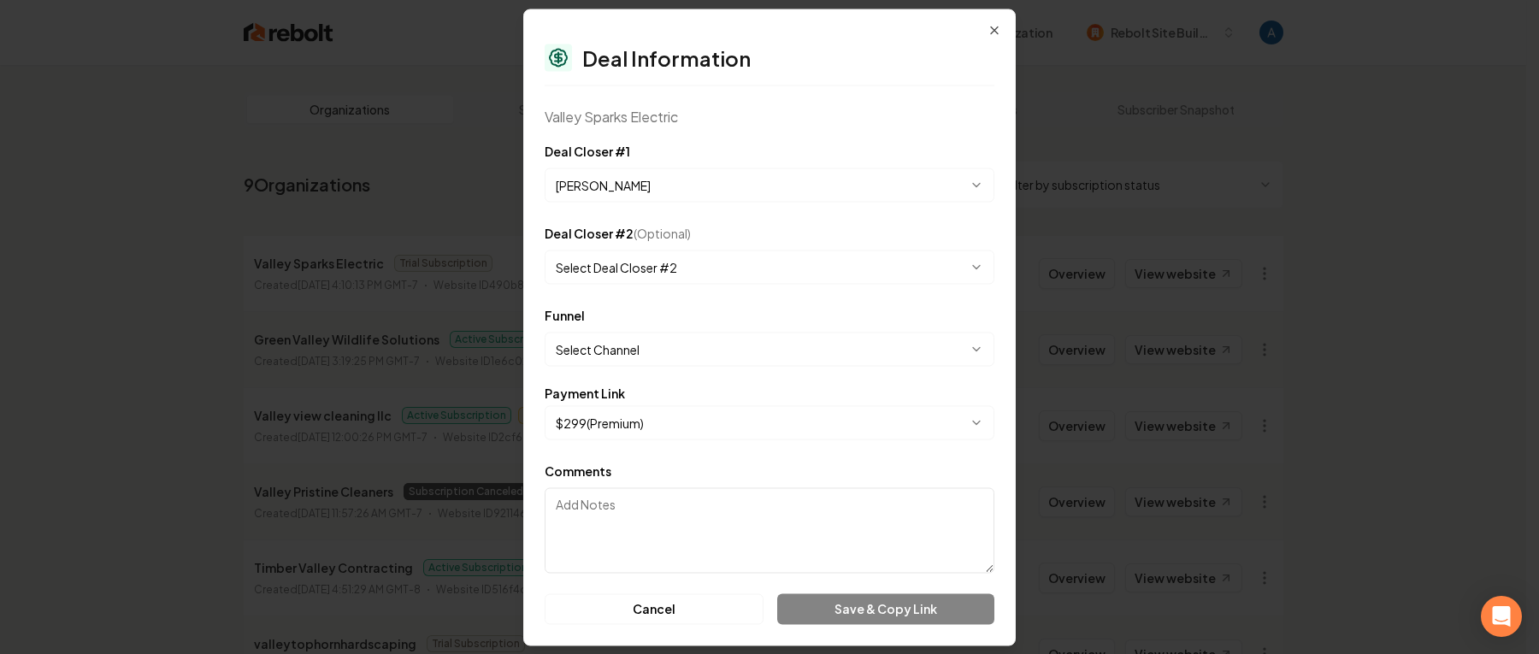
click at [611, 345] on body "Dashboard Organization Rebolt Site Builder Organizations Spam Review SMM Ongoin…" at bounding box center [763, 327] width 1526 height 654
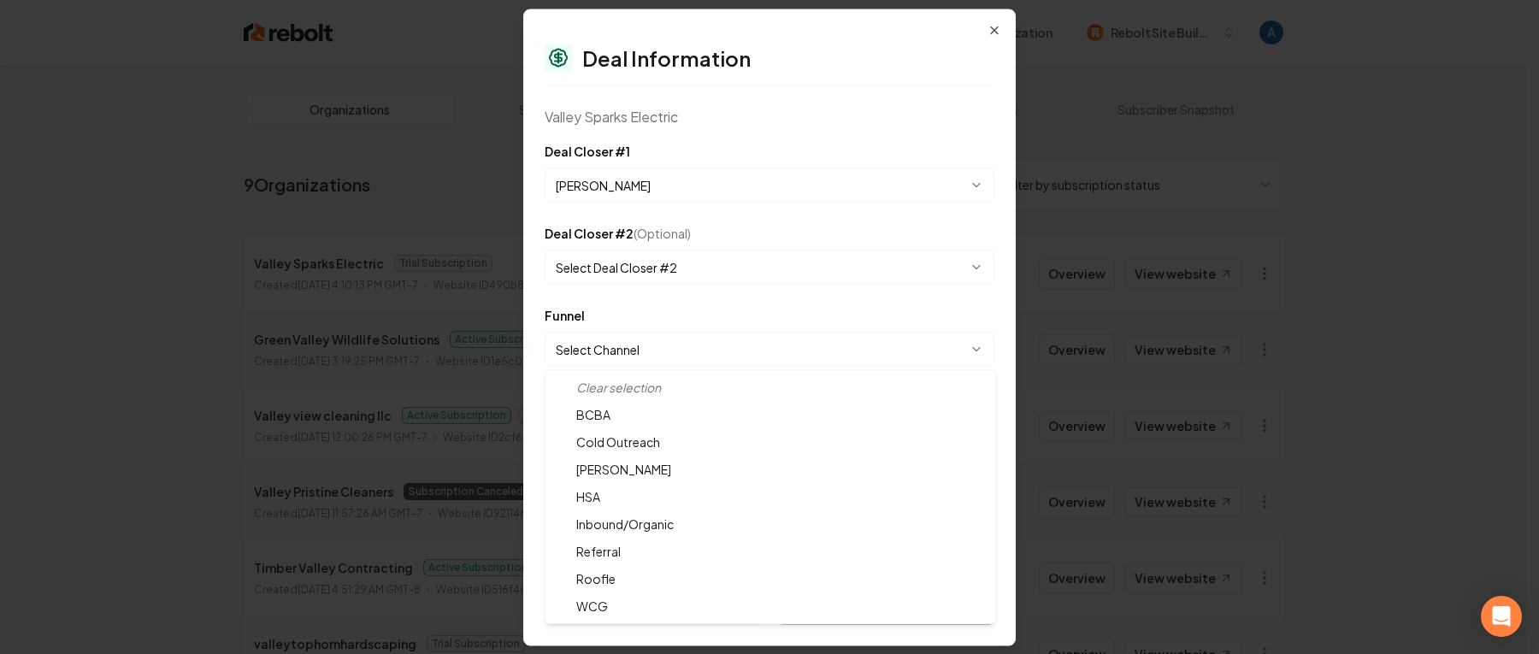
select select "**********"
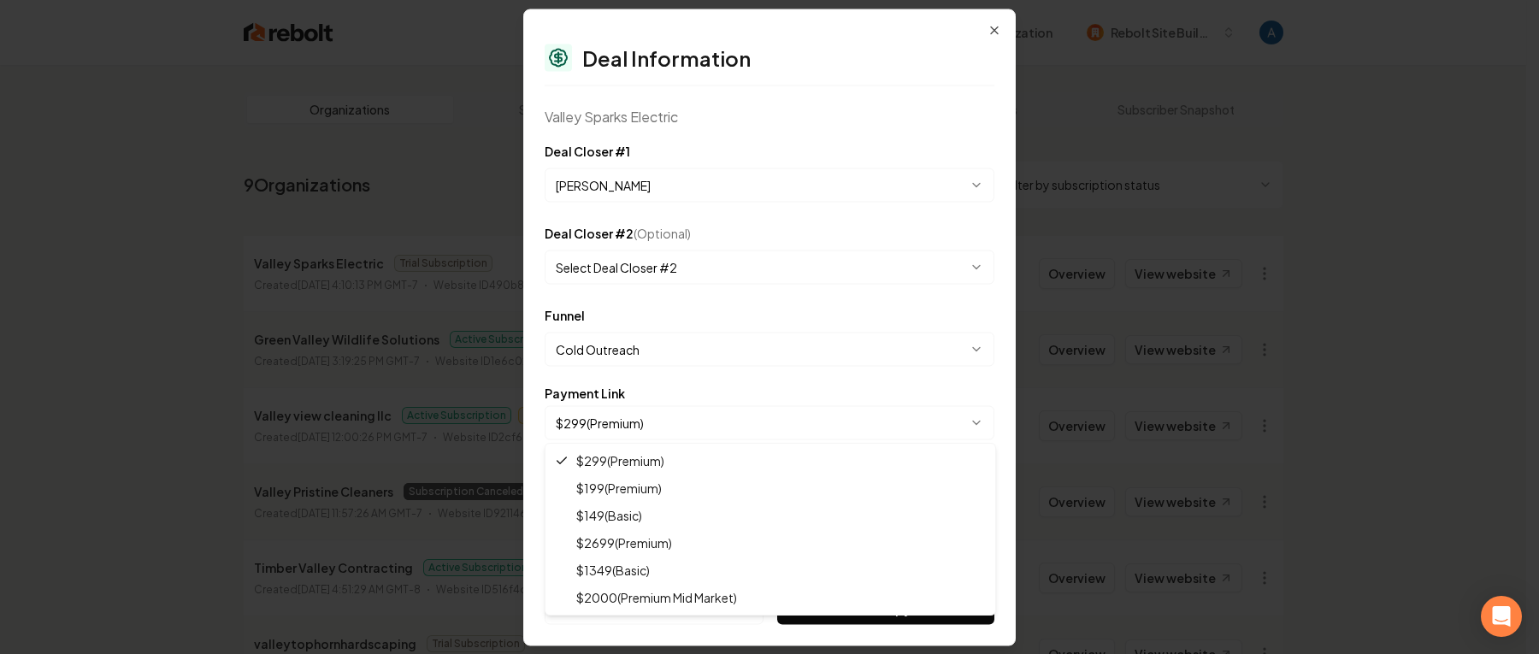
click at [669, 426] on body "Dashboard Organization Rebolt Site Builder Organizations Spam Review SMM Ongoin…" at bounding box center [763, 327] width 1526 height 654
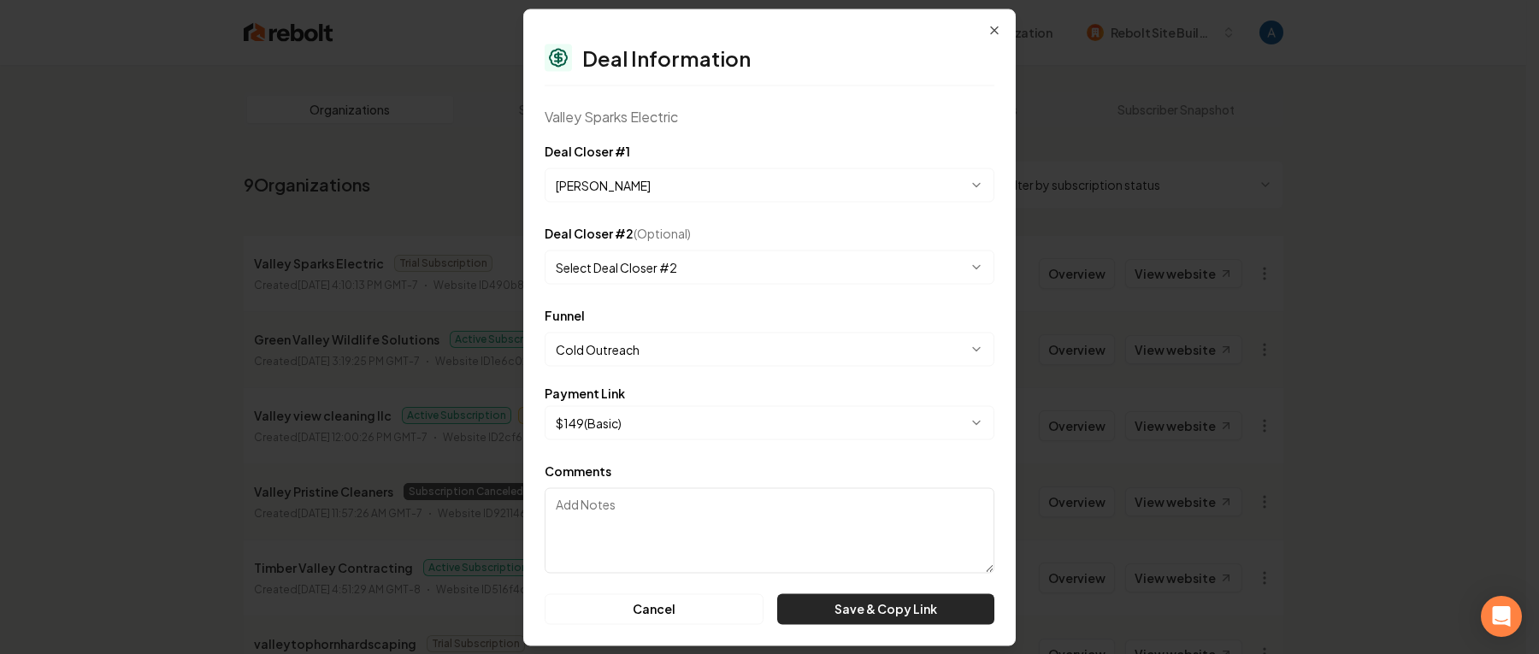
click at [857, 615] on button "Save & Copy Link" at bounding box center [885, 608] width 217 height 31
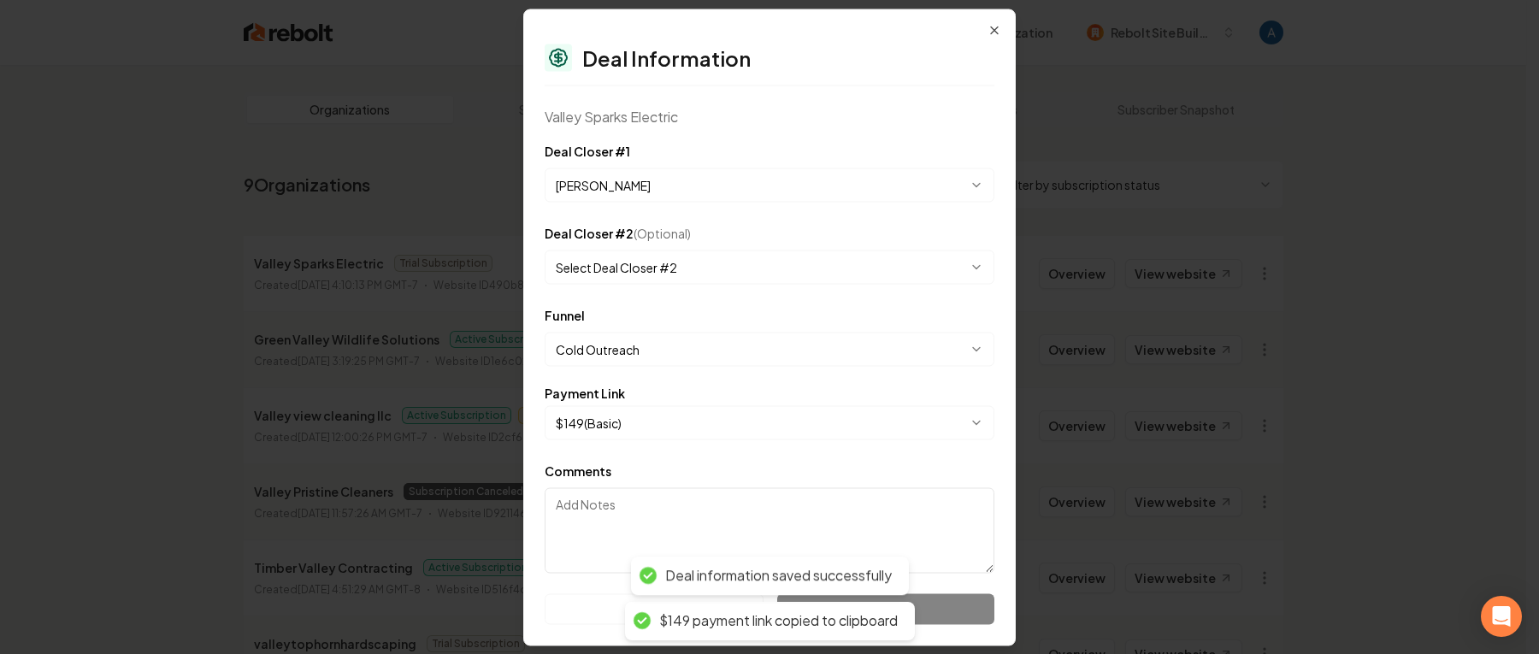
select select "**********"
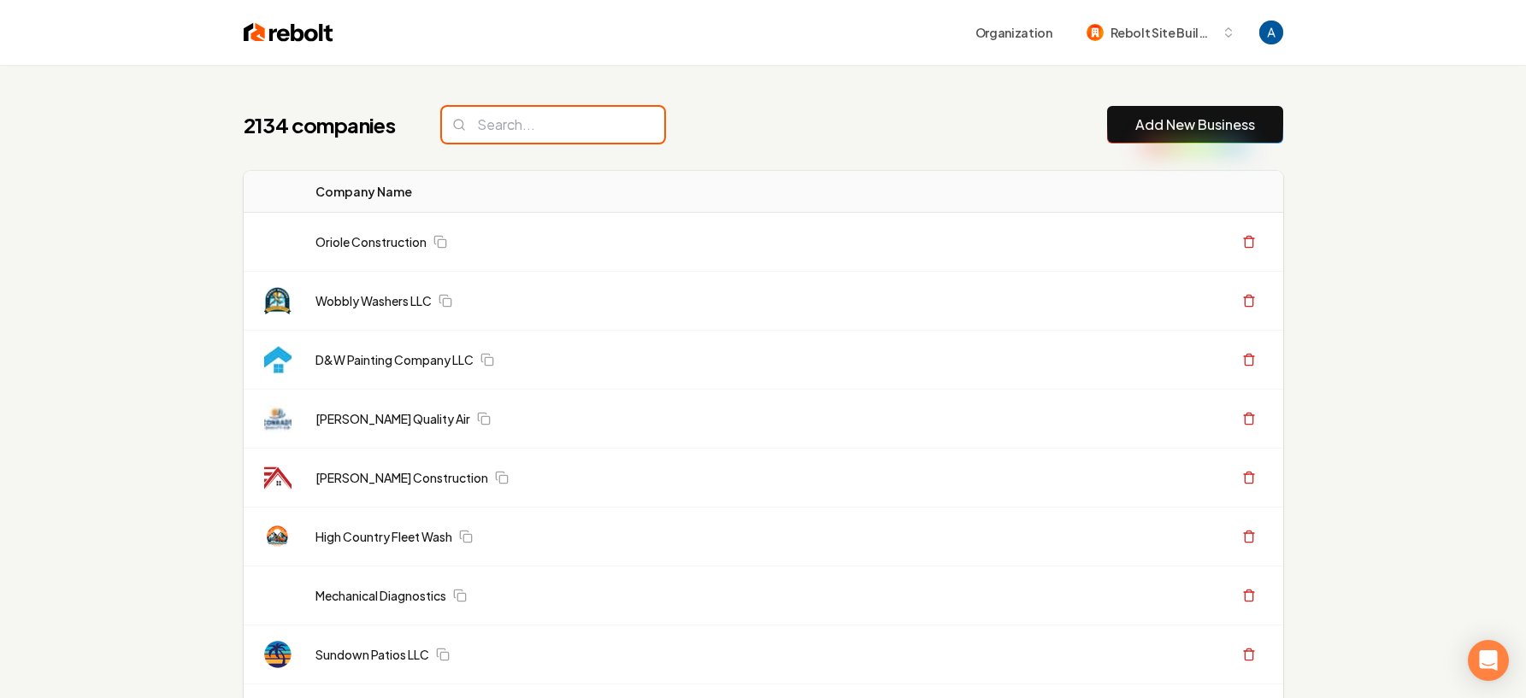
click at [541, 134] on input "search" at bounding box center [553, 125] width 222 height 36
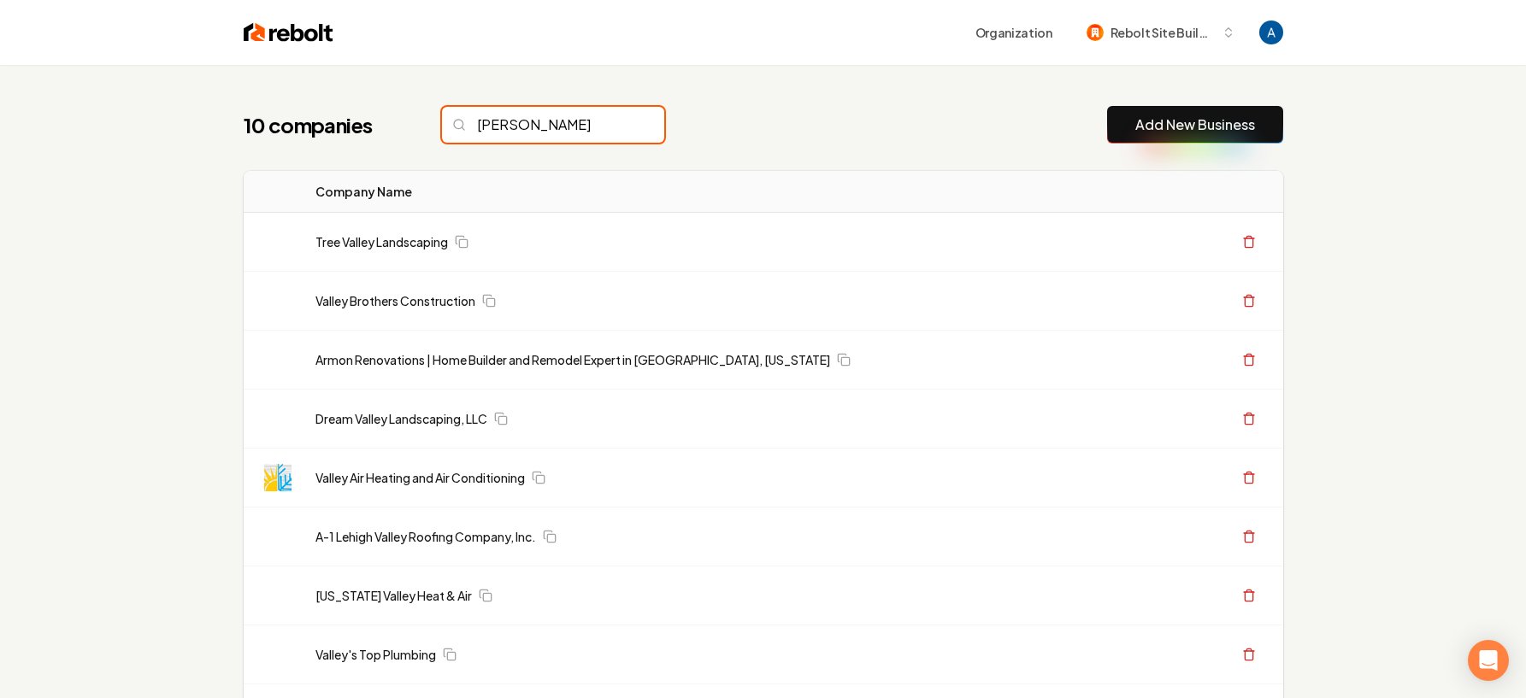
type input "valley"
click at [618, 128] on input "valley" at bounding box center [553, 125] width 222 height 36
click at [616, 126] on input "valley" at bounding box center [553, 125] width 222 height 36
click at [609, 125] on input "valley" at bounding box center [553, 125] width 222 height 36
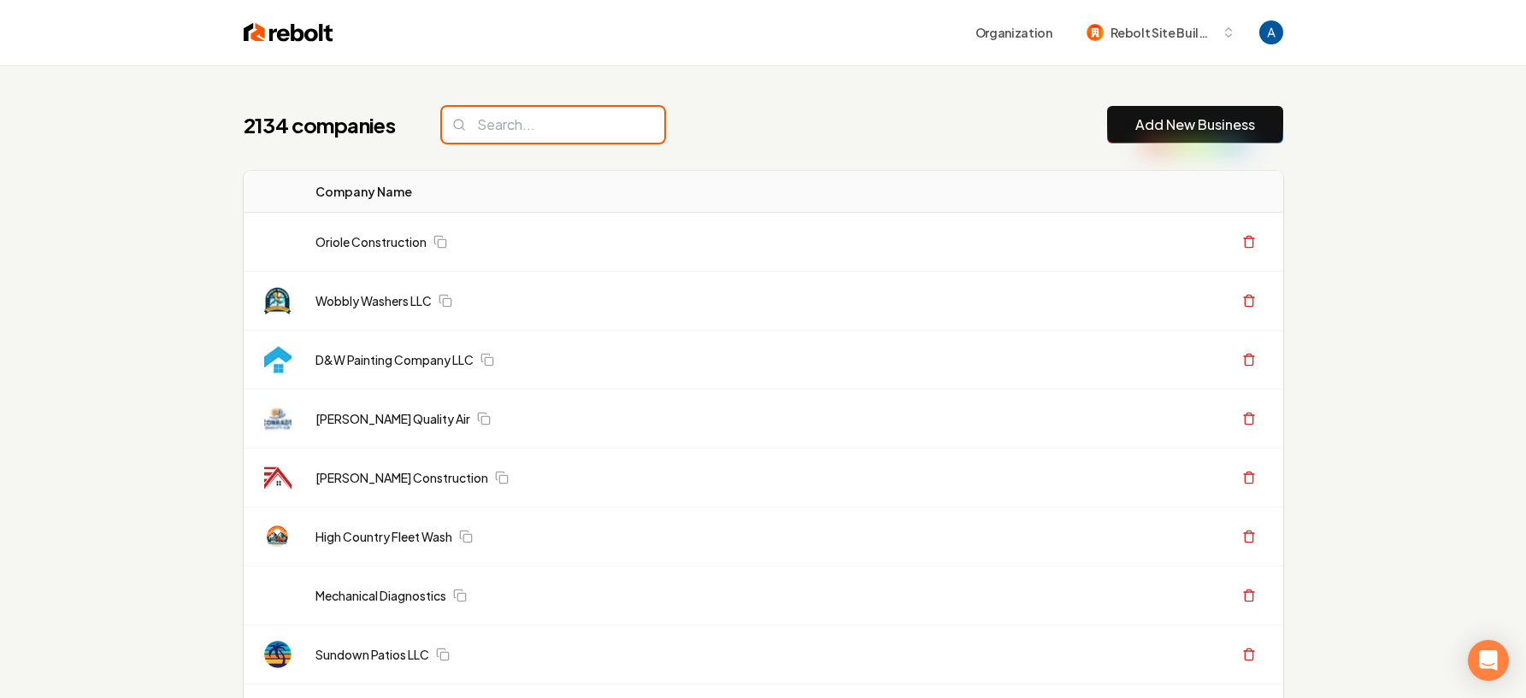
click at [616, 124] on input "search" at bounding box center [553, 125] width 222 height 36
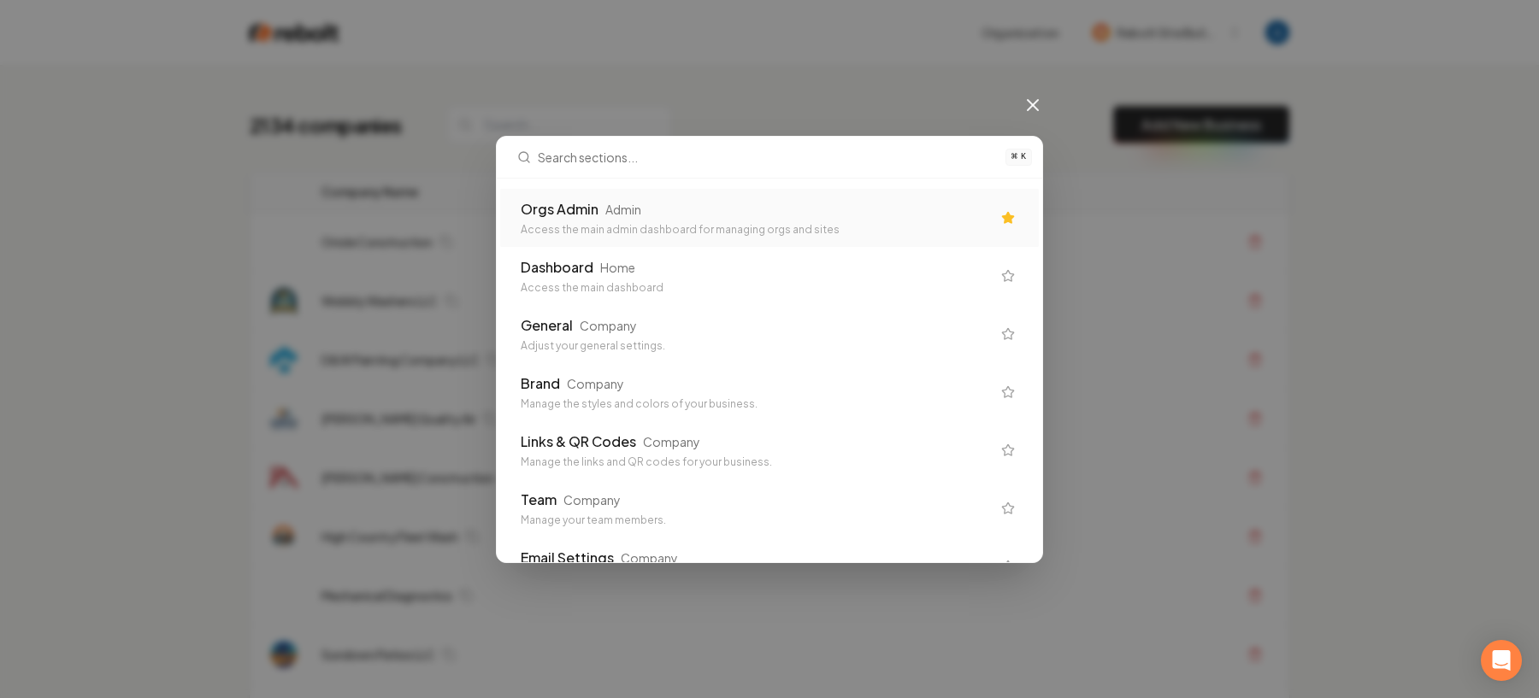
click at [698, 215] on div "Orgs Admin Admin" at bounding box center [756, 209] width 470 height 21
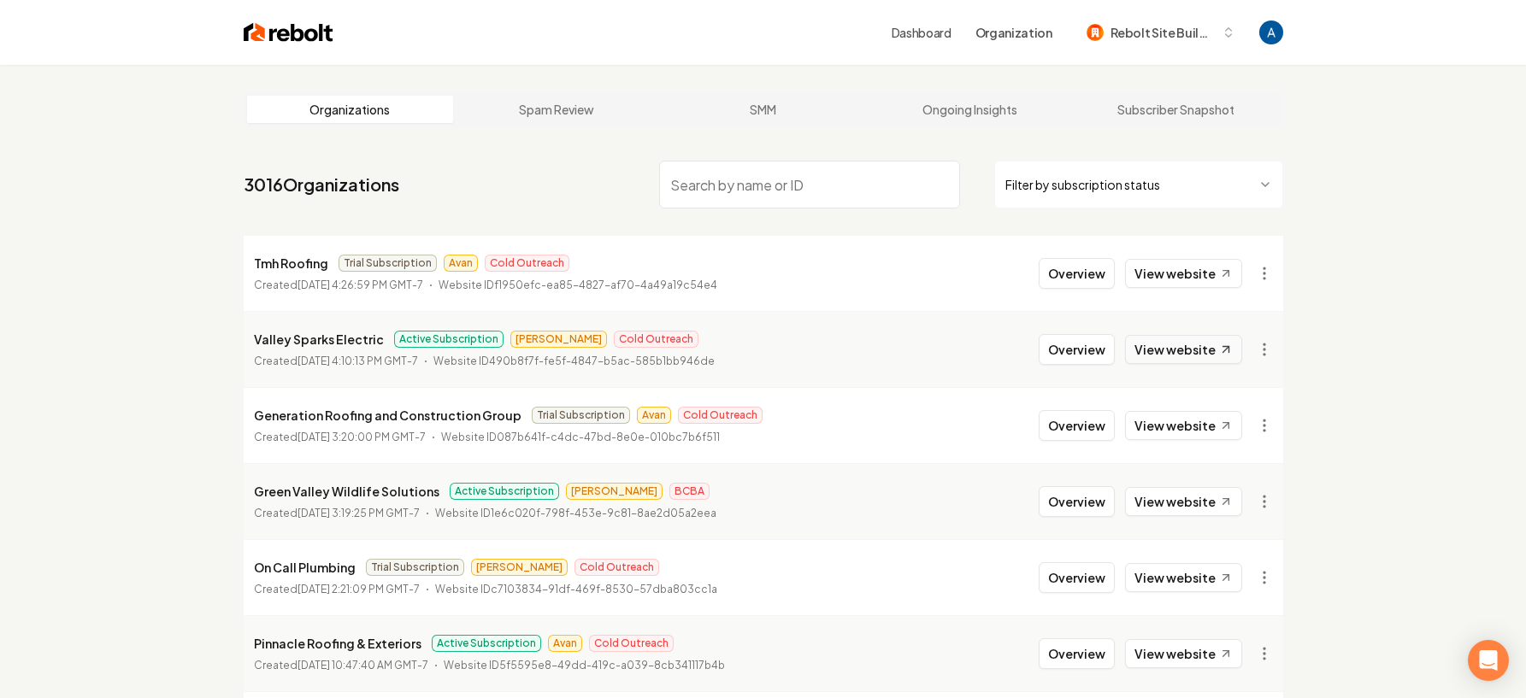
click at [1200, 349] on link "View website" at bounding box center [1183, 349] width 117 height 29
